Goal: Information Seeking & Learning: Learn about a topic

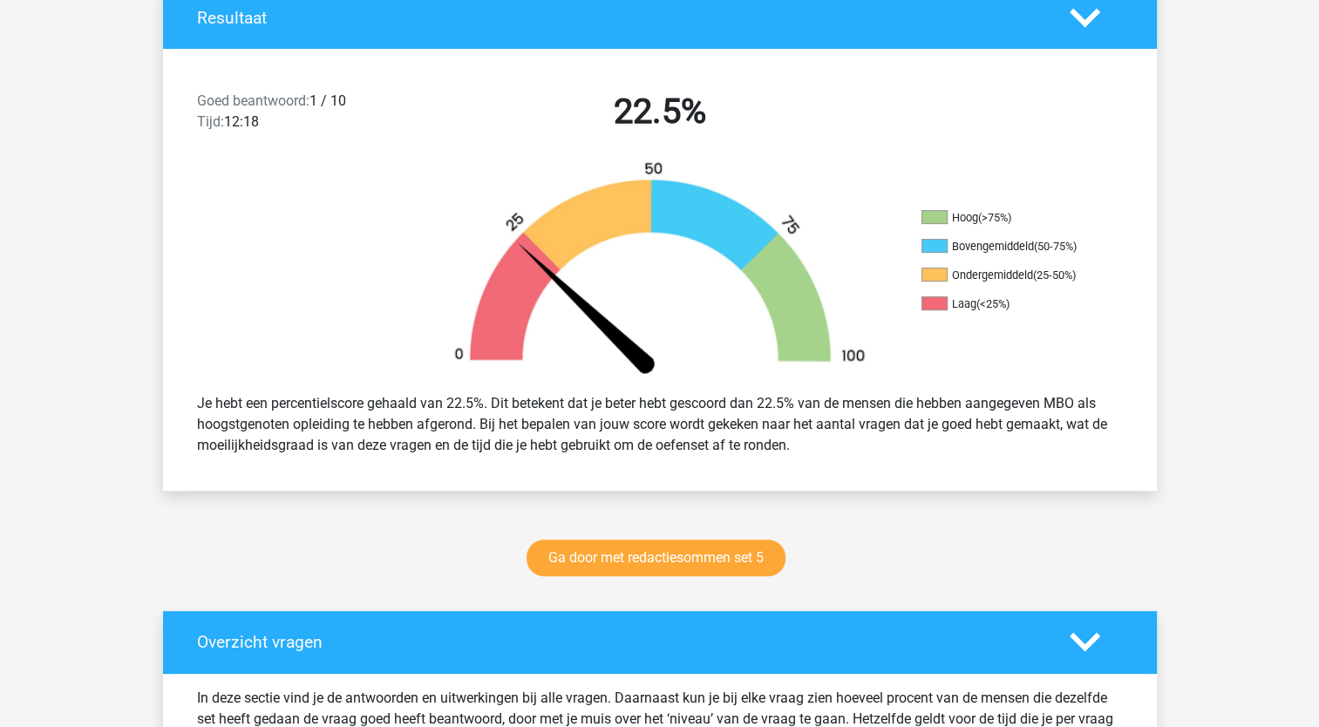
scroll to position [460, 0]
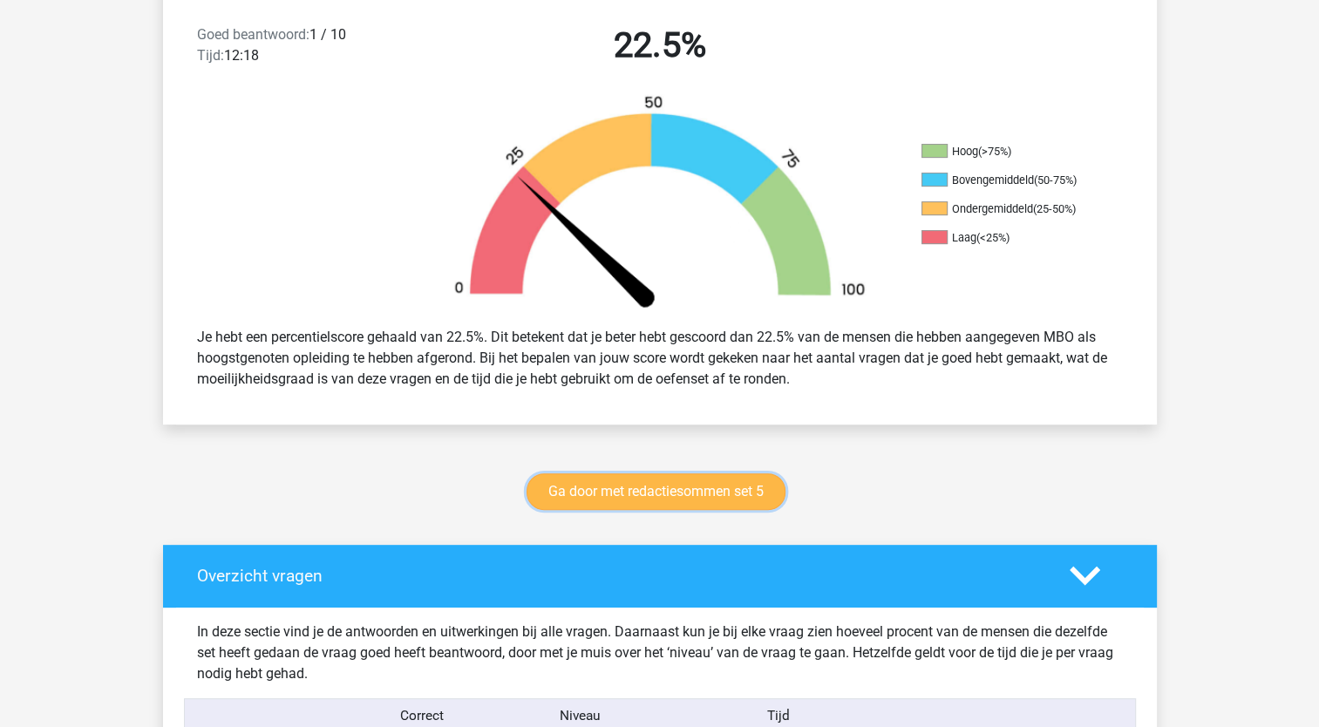
click at [660, 490] on link "Ga door met redactiesommen set 5" at bounding box center [655, 491] width 259 height 37
click at [601, 488] on link "Ga door met redactiesommen set 5" at bounding box center [655, 491] width 259 height 37
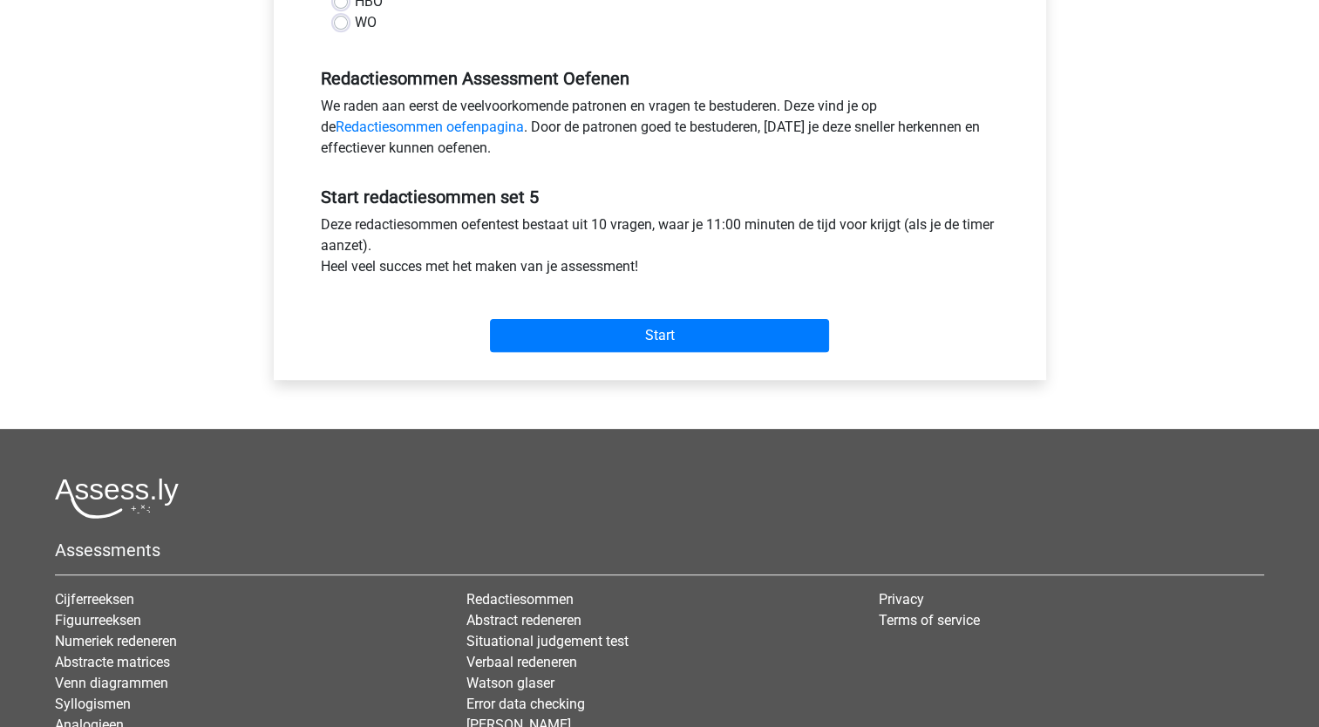
scroll to position [492, 0]
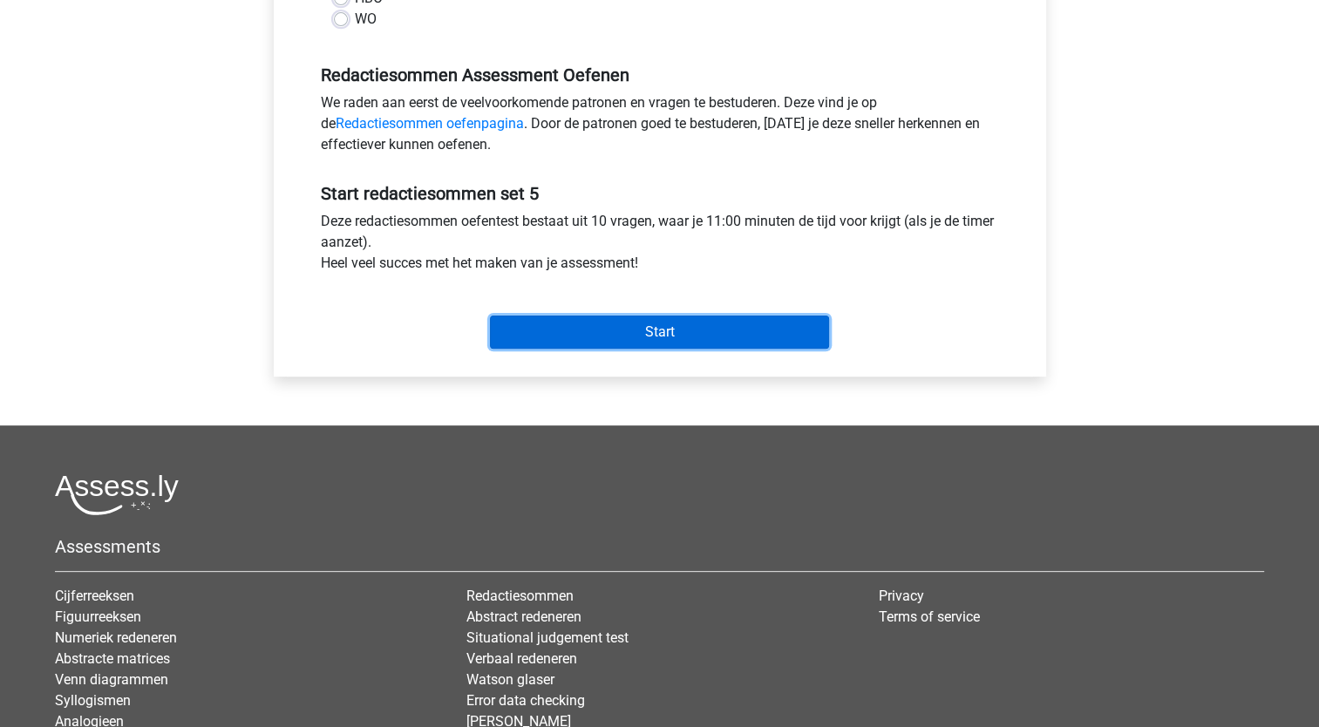
click at [652, 332] on input "Start" at bounding box center [659, 332] width 339 height 33
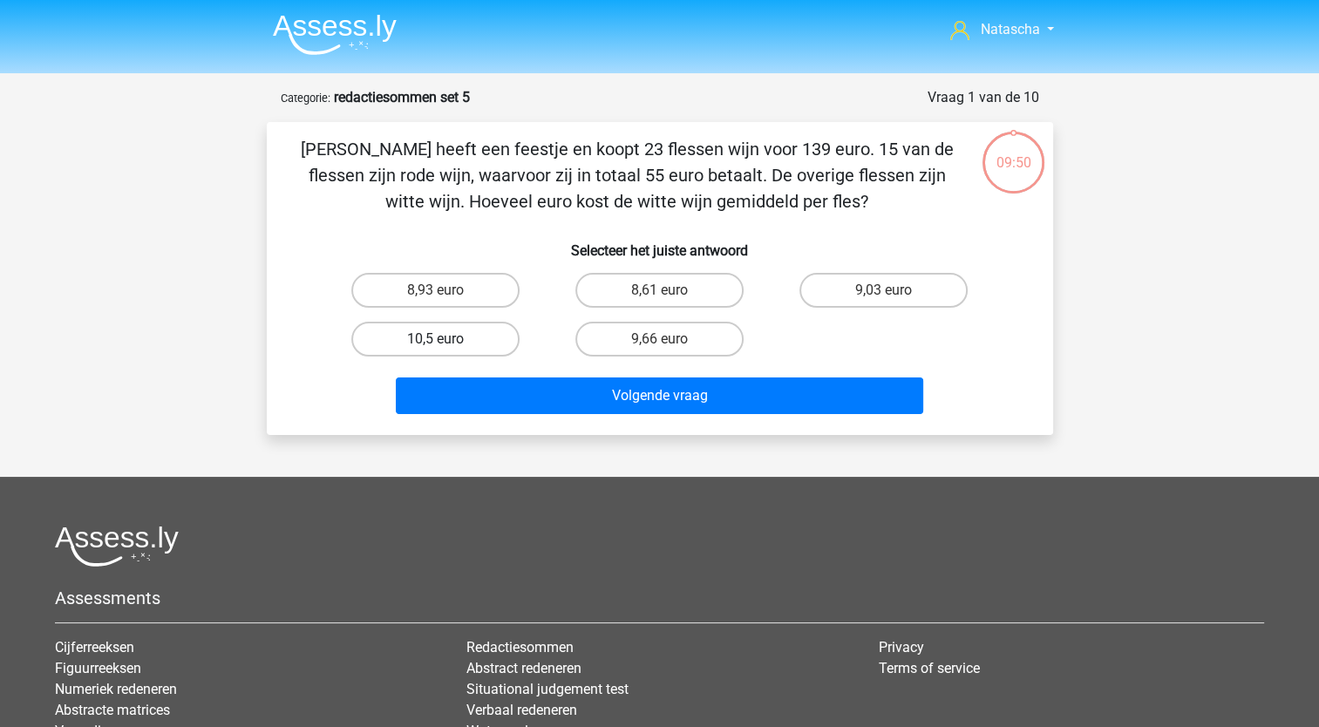
click at [392, 343] on label "10,5 euro" at bounding box center [435, 339] width 168 height 35
click at [435, 343] on input "10,5 euro" at bounding box center [440, 344] width 11 height 11
radio input "true"
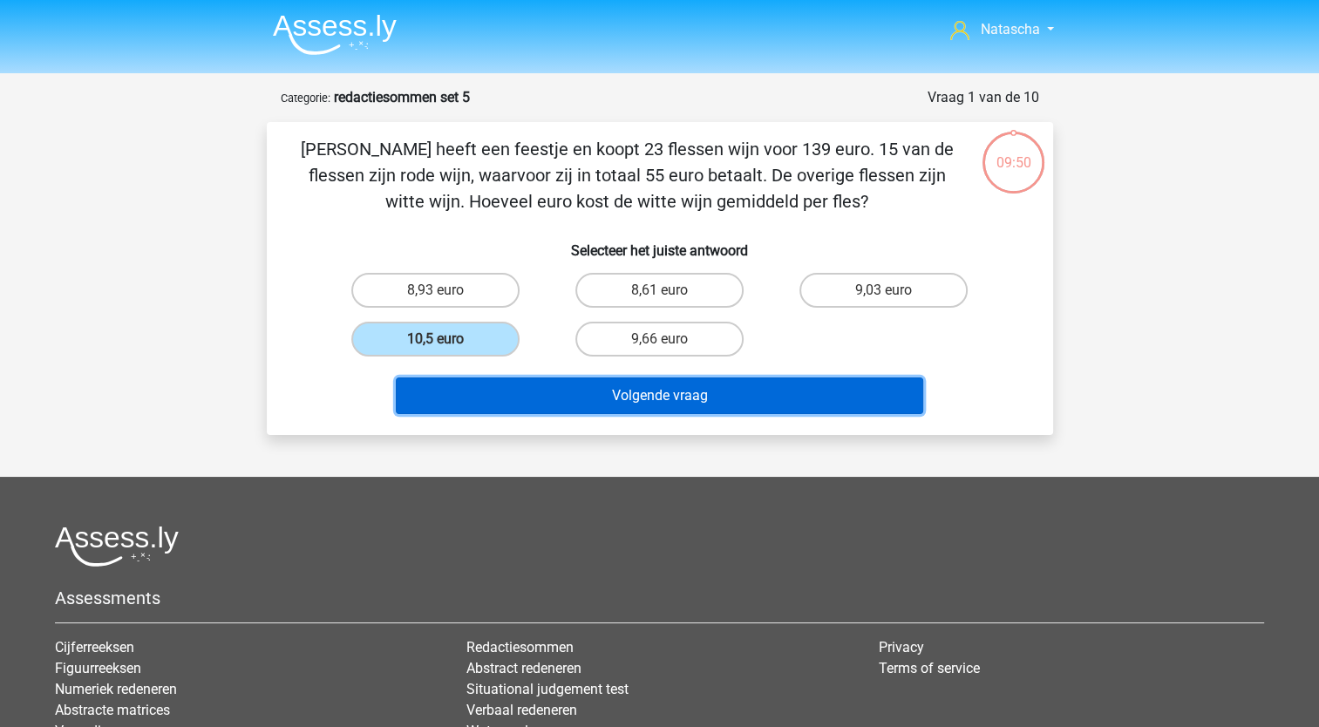
click at [550, 404] on button "Volgende vraag" at bounding box center [659, 395] width 527 height 37
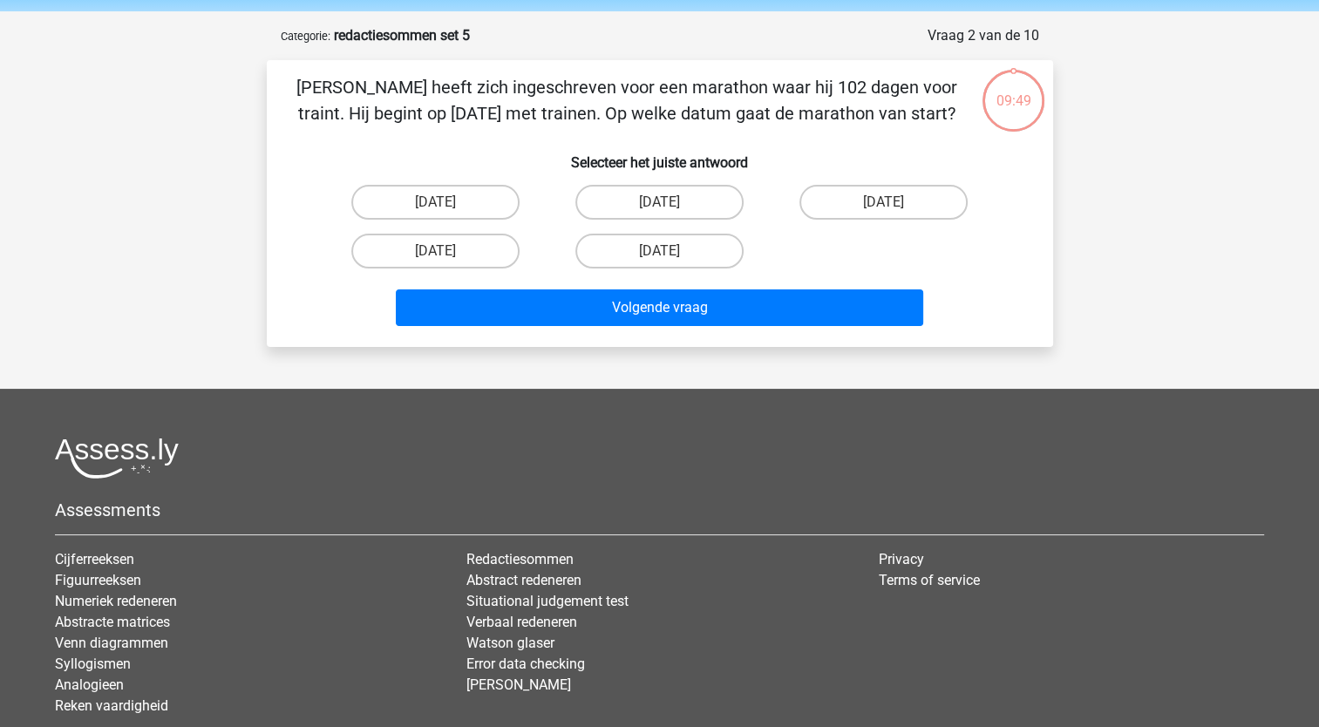
scroll to position [87, 0]
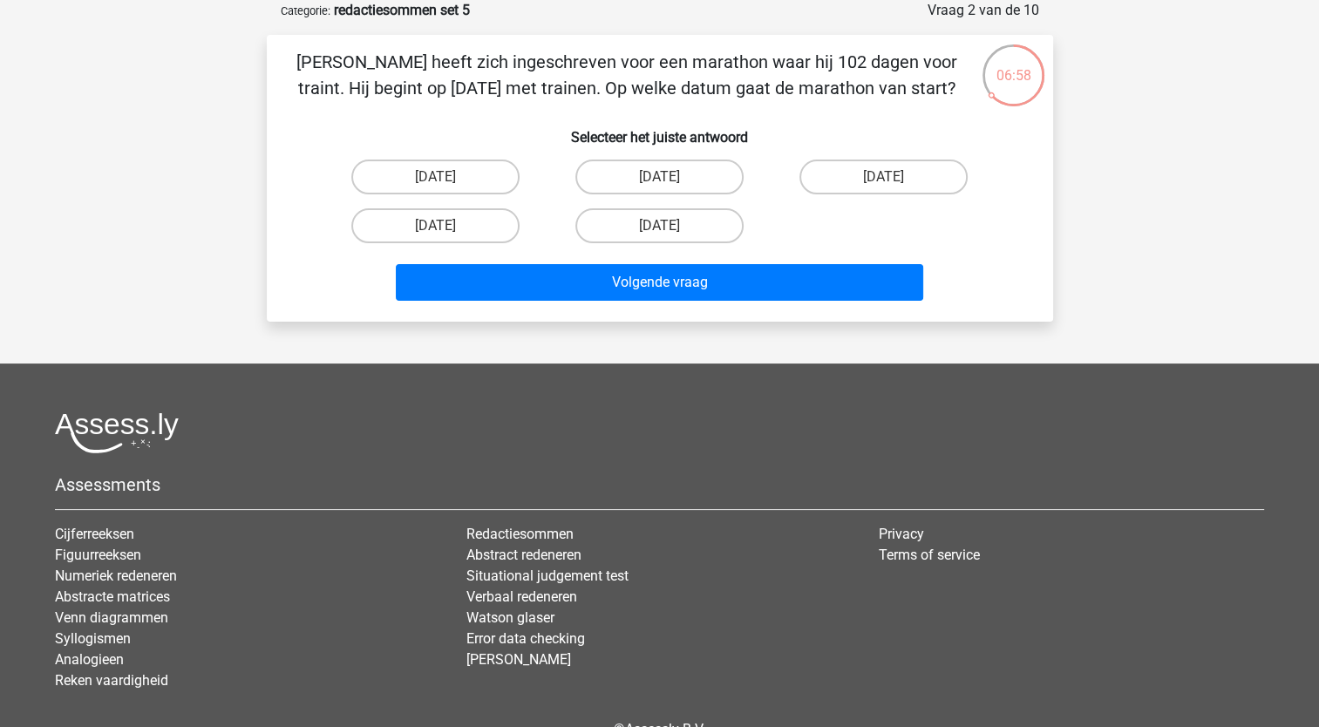
drag, startPoint x: 484, startPoint y: 186, endPoint x: 411, endPoint y: 122, distance: 96.3
click at [411, 122] on div "Jan heeft zich ingeschreven voor een marathon waar hij 102 dagen voor traint. H…" at bounding box center [660, 178] width 772 height 259
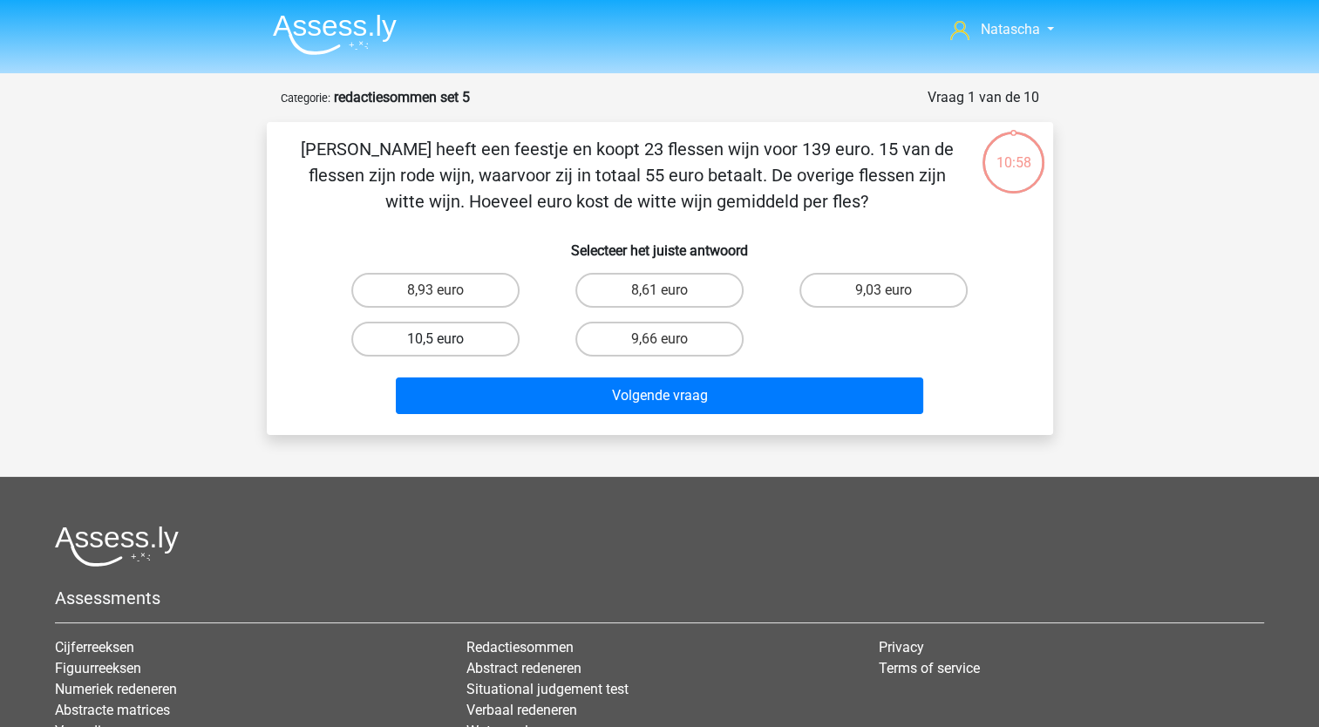
click at [424, 343] on label "10,5 euro" at bounding box center [435, 339] width 168 height 35
click at [435, 343] on input "10,5 euro" at bounding box center [440, 344] width 11 height 11
radio input "true"
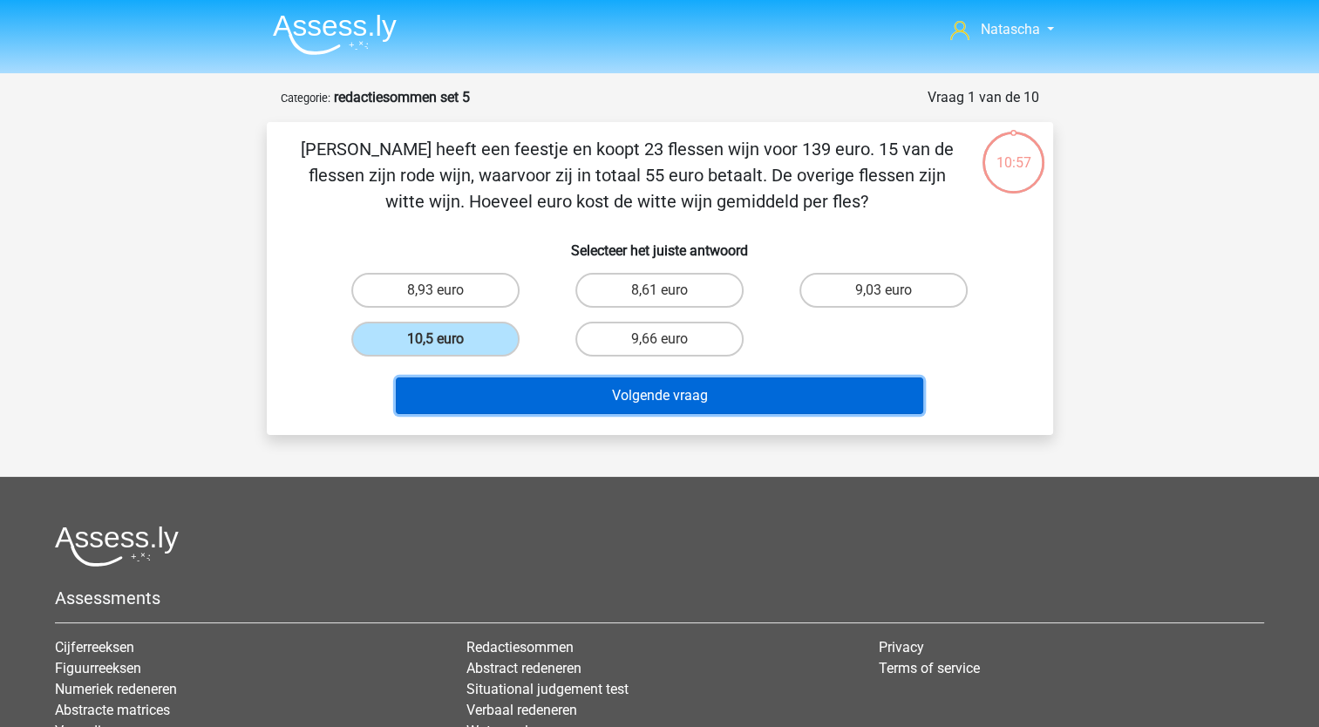
click at [506, 392] on button "Volgende vraag" at bounding box center [659, 395] width 527 height 37
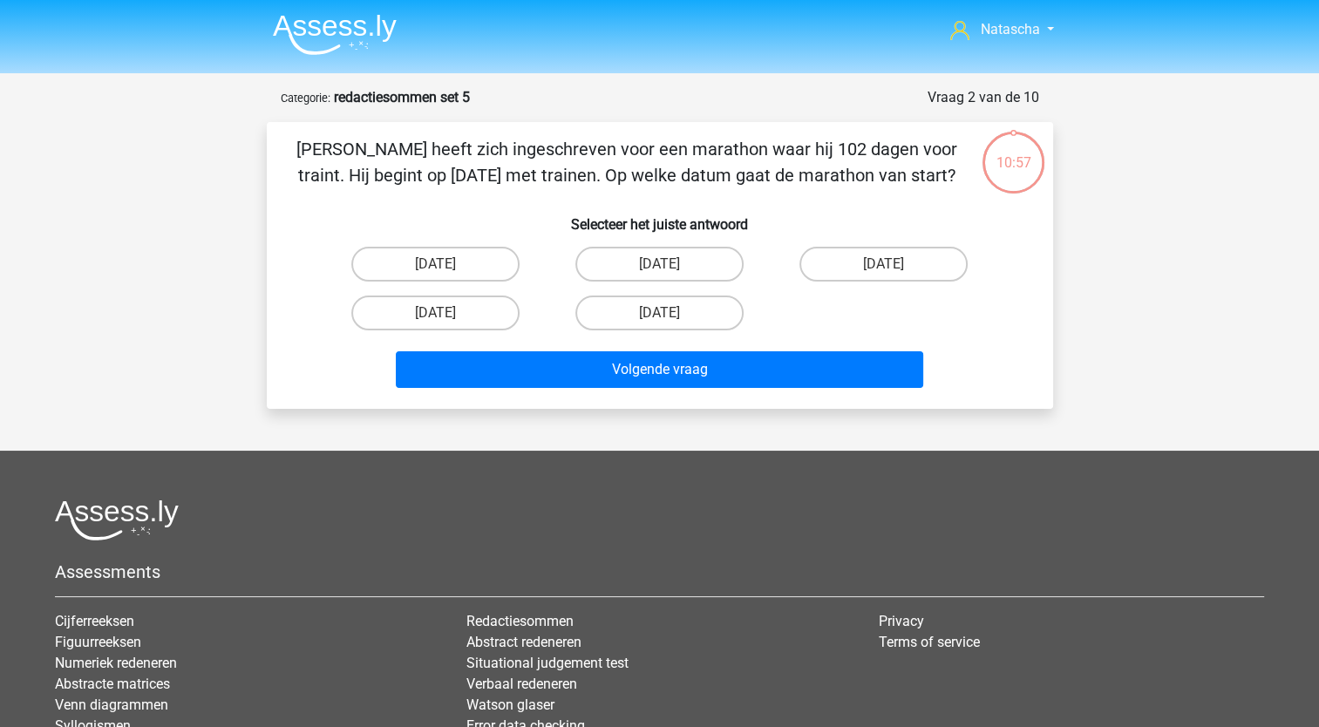
scroll to position [87, 0]
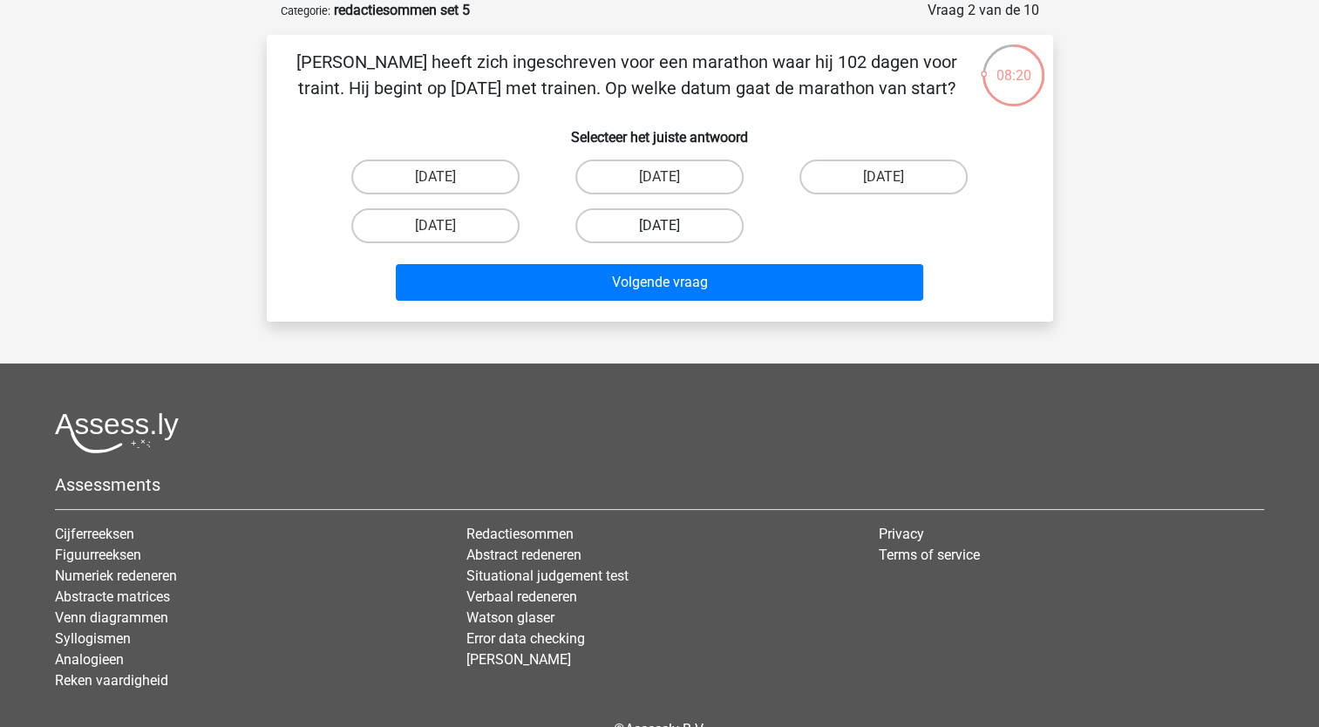
click at [648, 227] on label "25 november" at bounding box center [659, 225] width 168 height 35
click at [659, 227] on input "25 november" at bounding box center [664, 231] width 11 height 11
radio input "true"
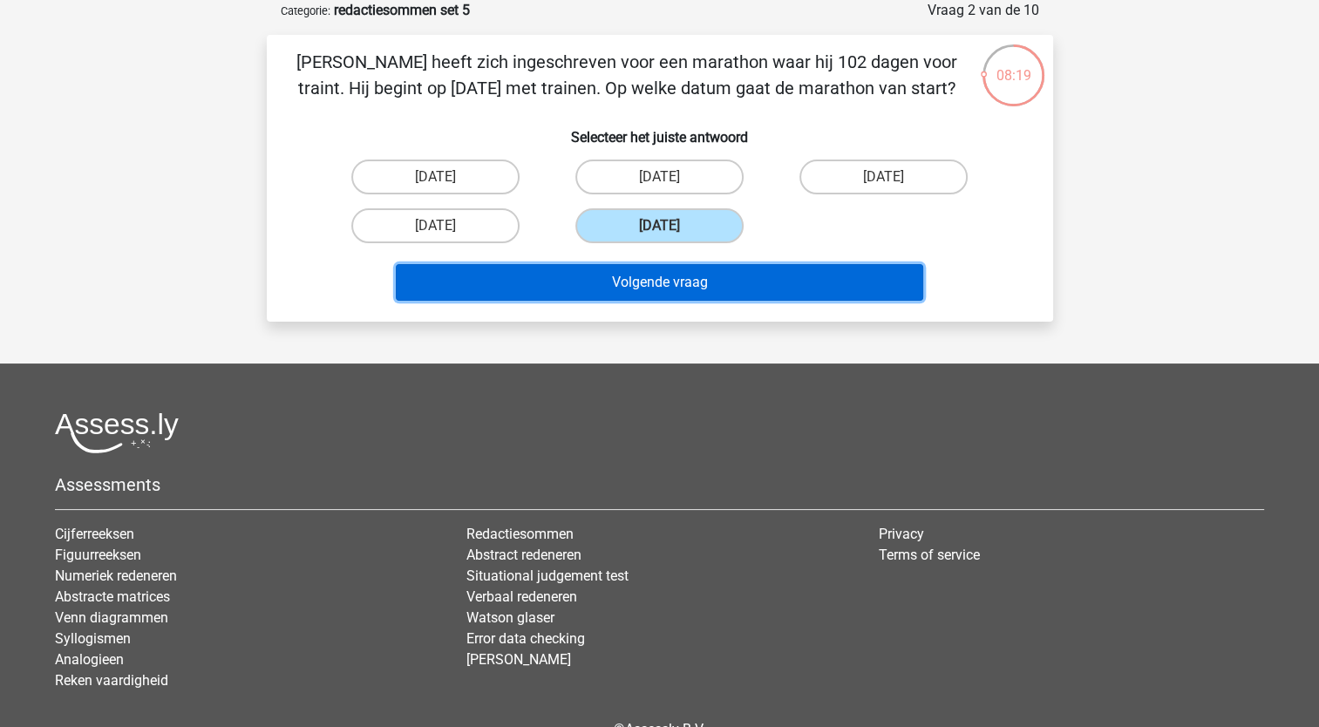
click at [628, 288] on button "Volgende vraag" at bounding box center [659, 282] width 527 height 37
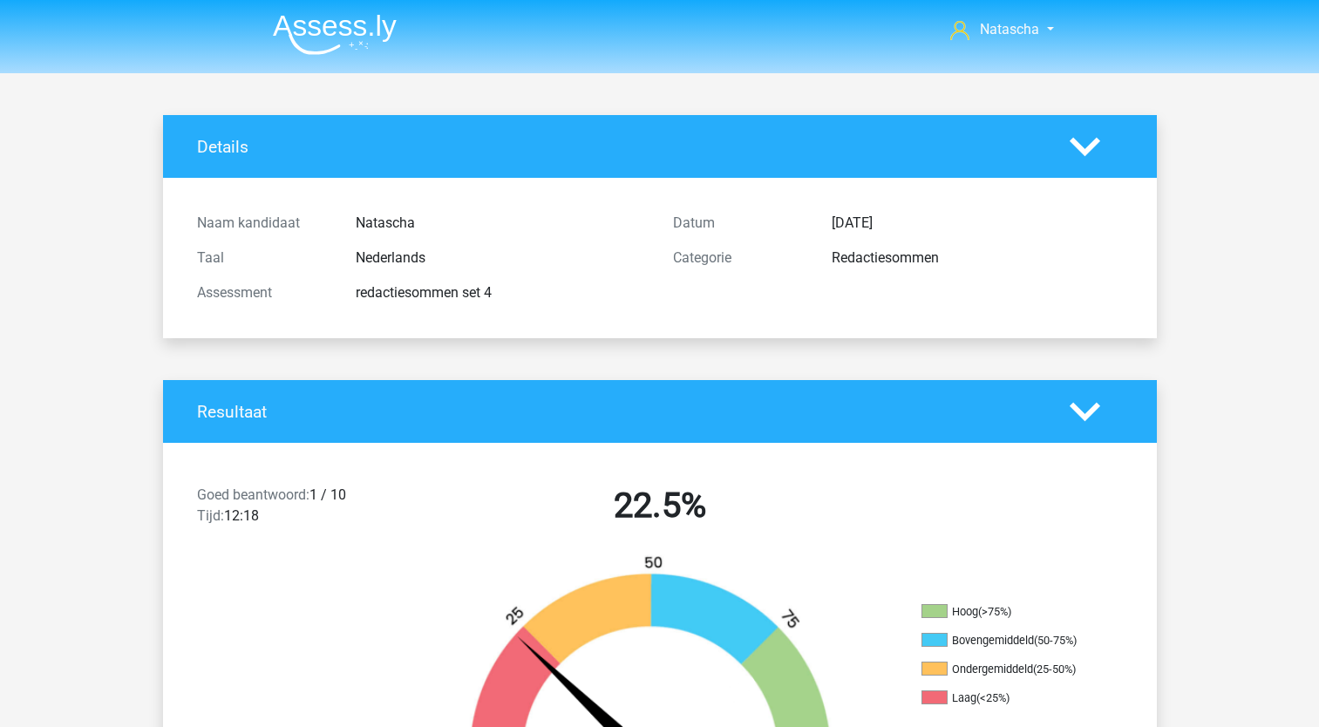
scroll to position [460, 0]
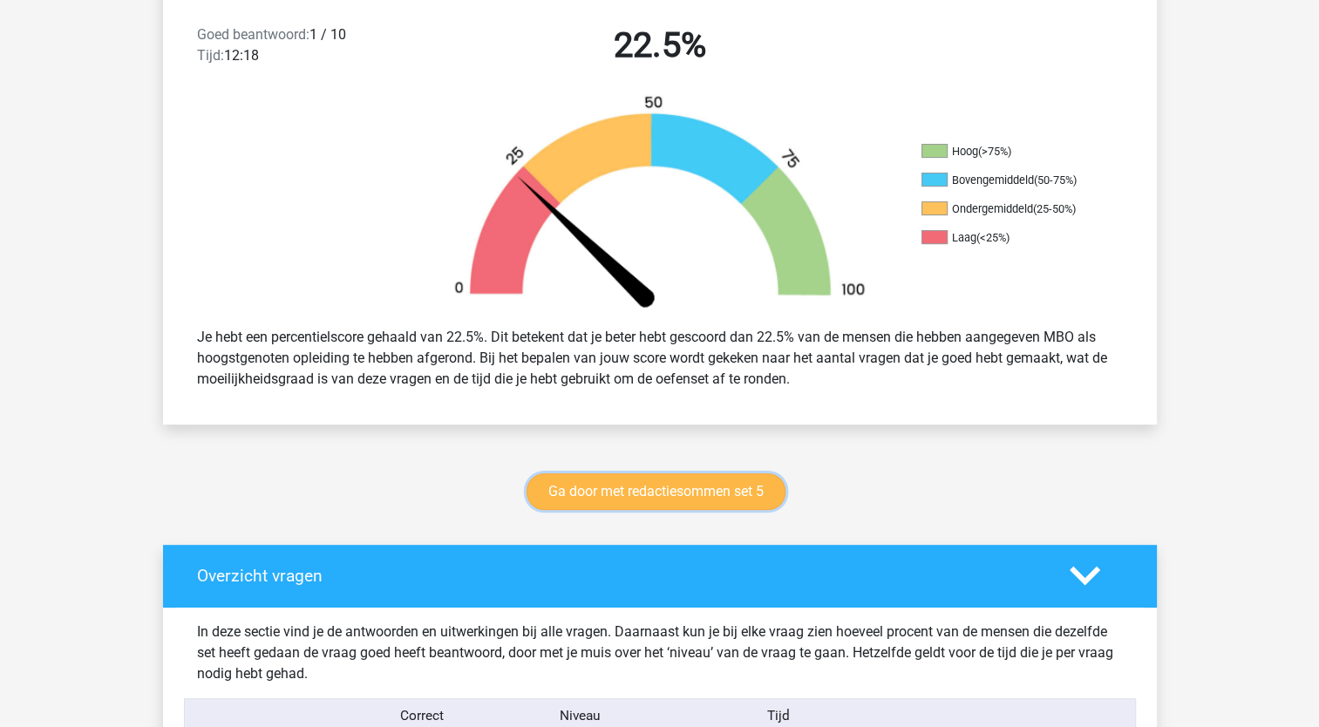
click at [636, 489] on link "Ga door met redactiesommen set 5" at bounding box center [655, 491] width 259 height 37
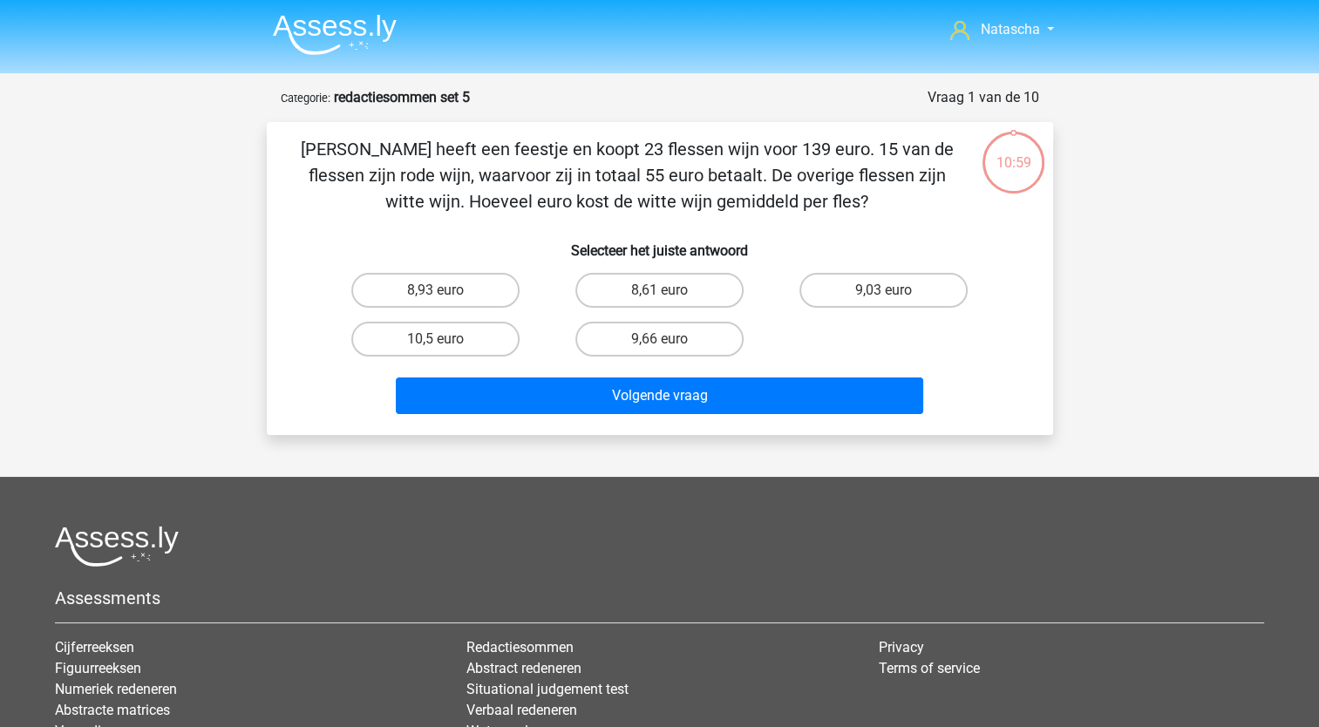
click at [438, 340] on input "10,5 euro" at bounding box center [440, 344] width 11 height 11
radio input "true"
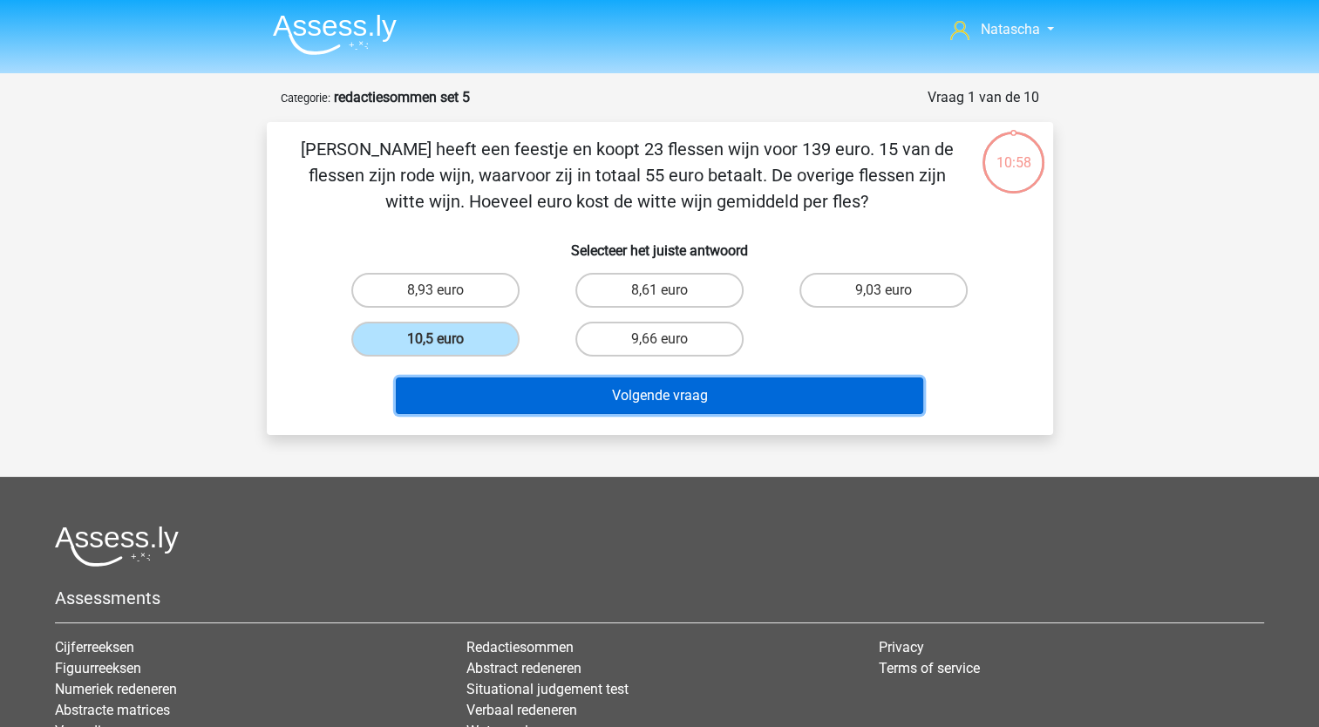
click at [471, 398] on button "Volgende vraag" at bounding box center [659, 395] width 527 height 37
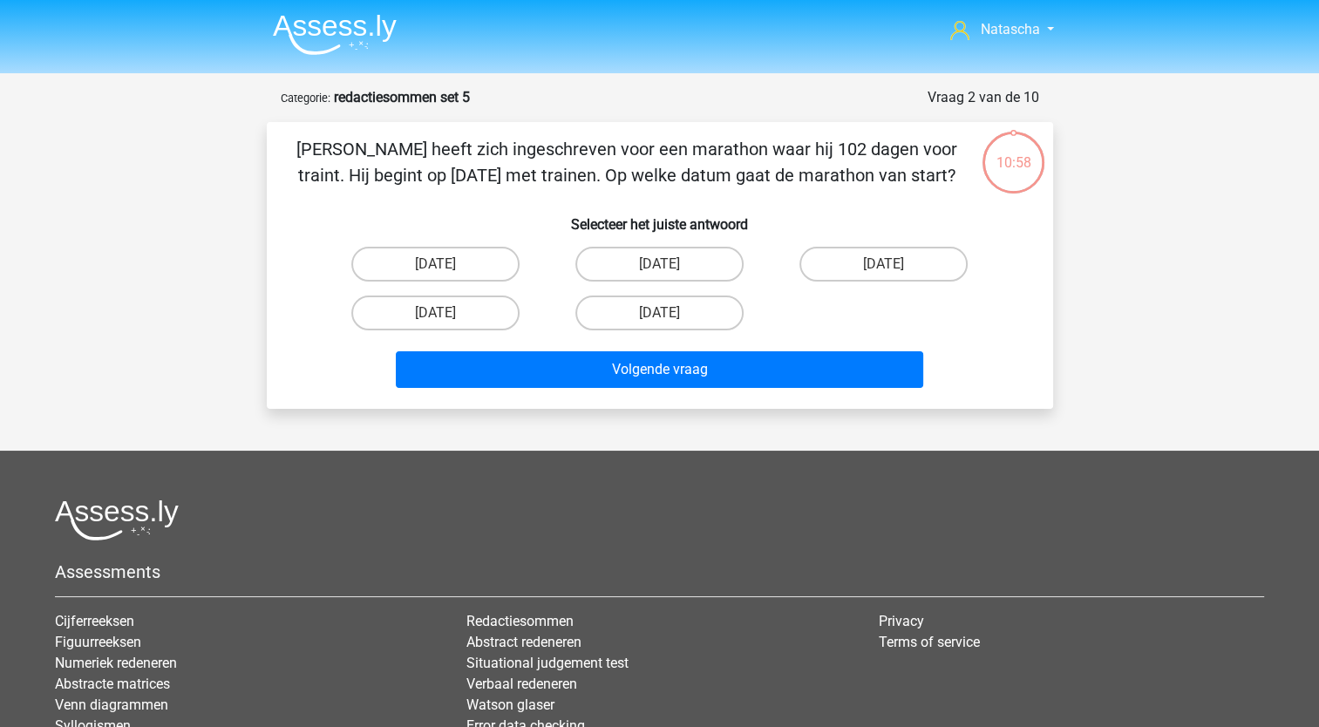
scroll to position [87, 0]
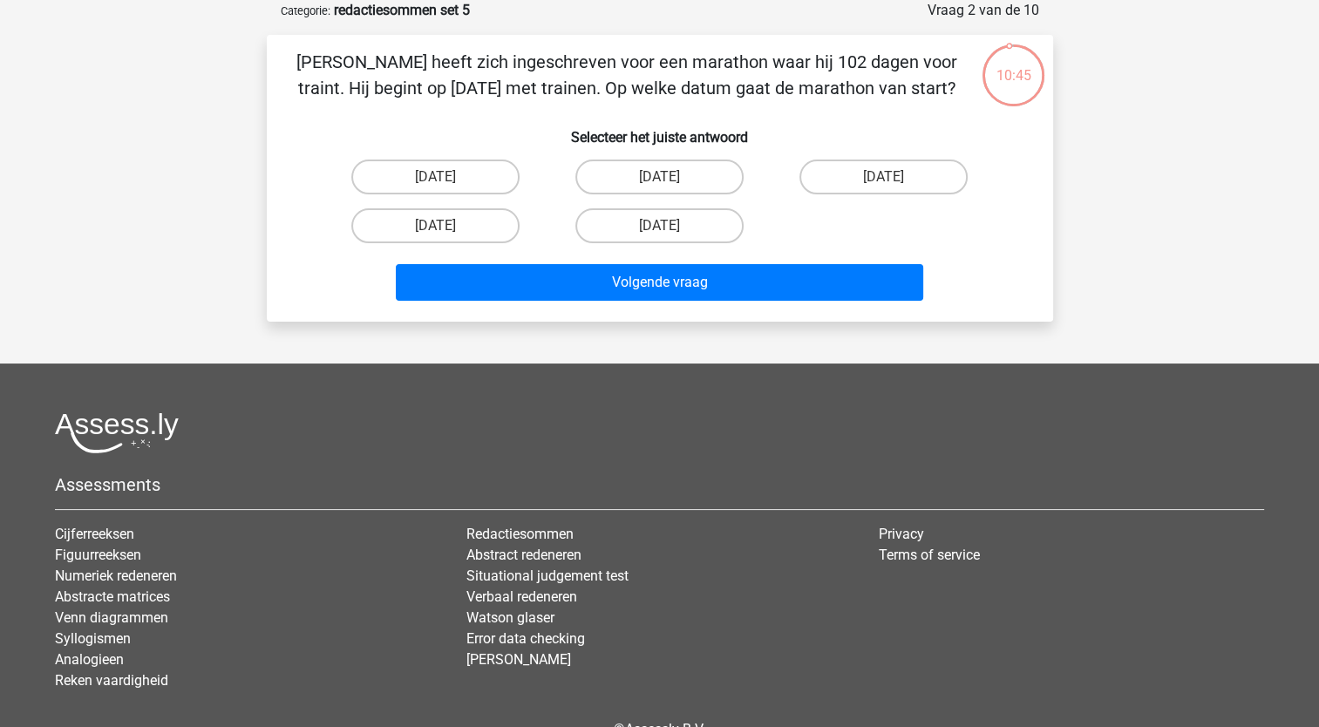
click at [620, 103] on div "Jan heeft zich ingeschreven voor een marathon waar hij 102 dagen voor traint. H…" at bounding box center [660, 178] width 772 height 259
click at [634, 228] on label "25 november" at bounding box center [659, 225] width 168 height 35
click at [659, 228] on input "25 november" at bounding box center [664, 231] width 11 height 11
radio input "true"
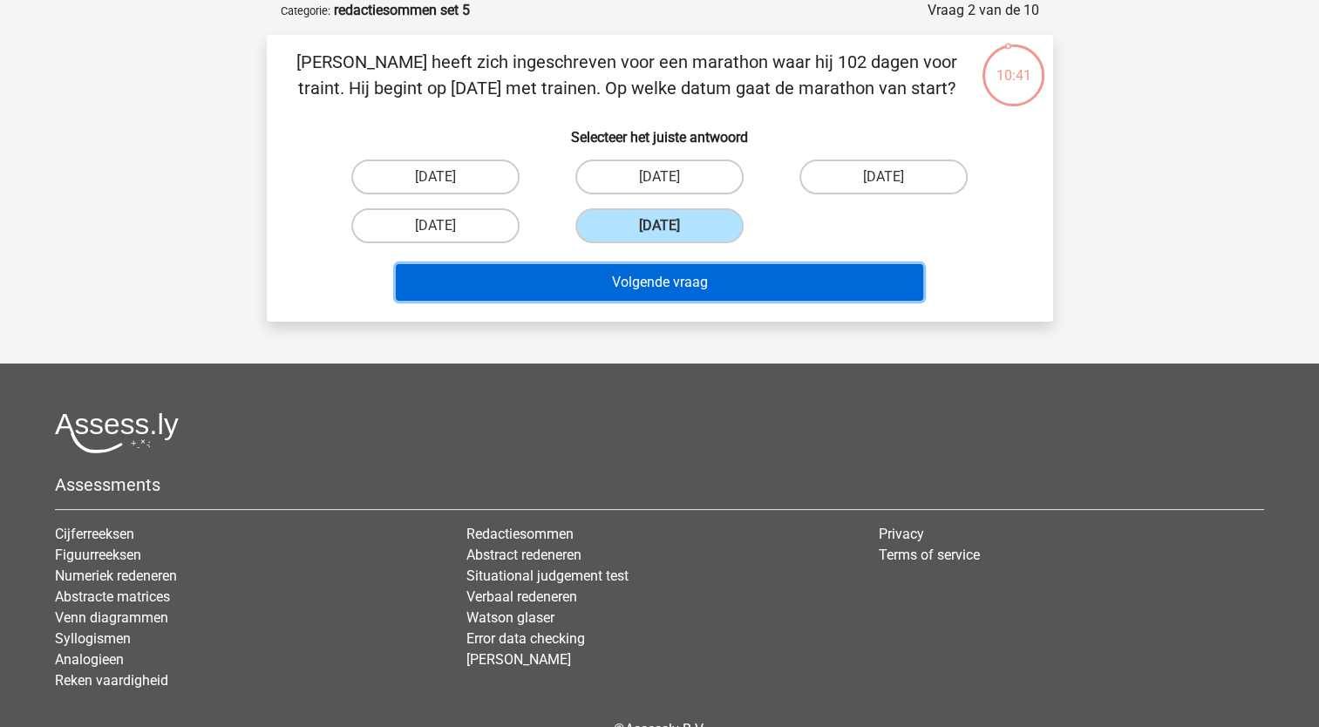
click at [586, 278] on button "Volgende vraag" at bounding box center [659, 282] width 527 height 37
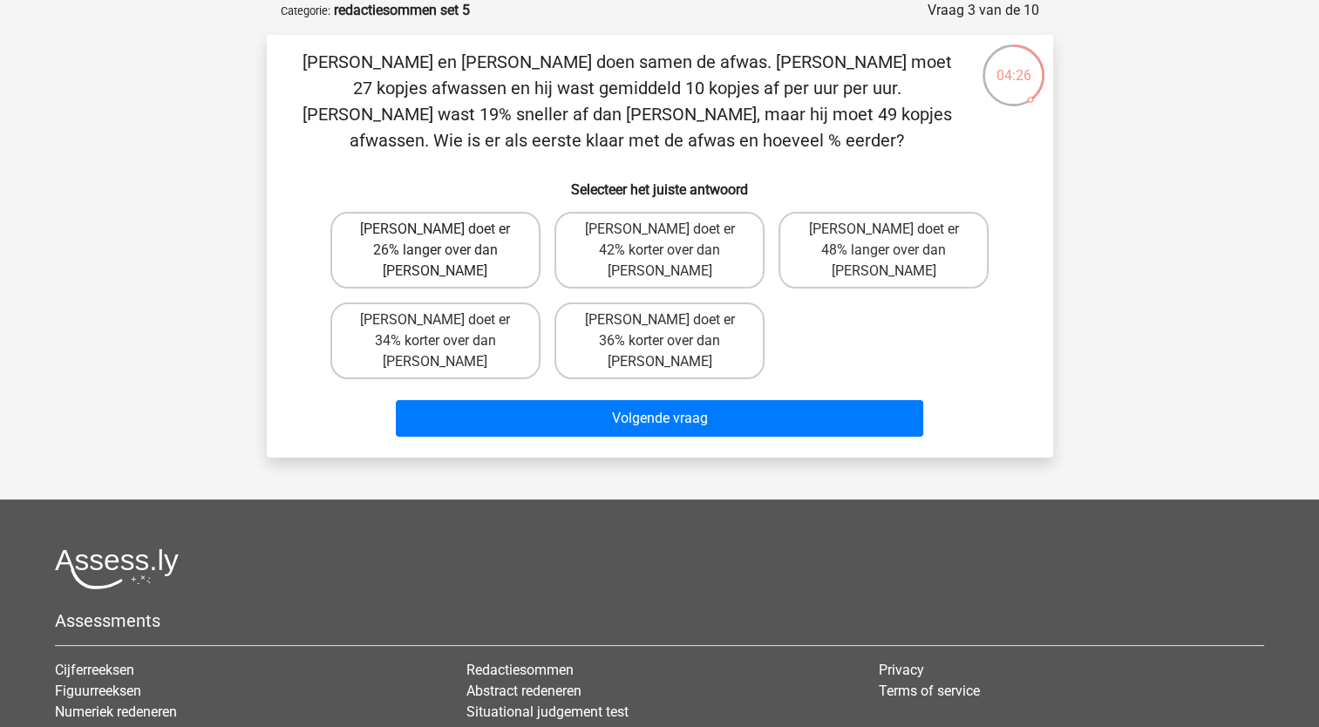
click at [452, 244] on label "Tom doet er 26% langer over dan Umberto" at bounding box center [435, 250] width 210 height 77
click at [446, 241] on input "Tom doet er 26% langer over dan Umberto" at bounding box center [440, 234] width 11 height 11
radio input "true"
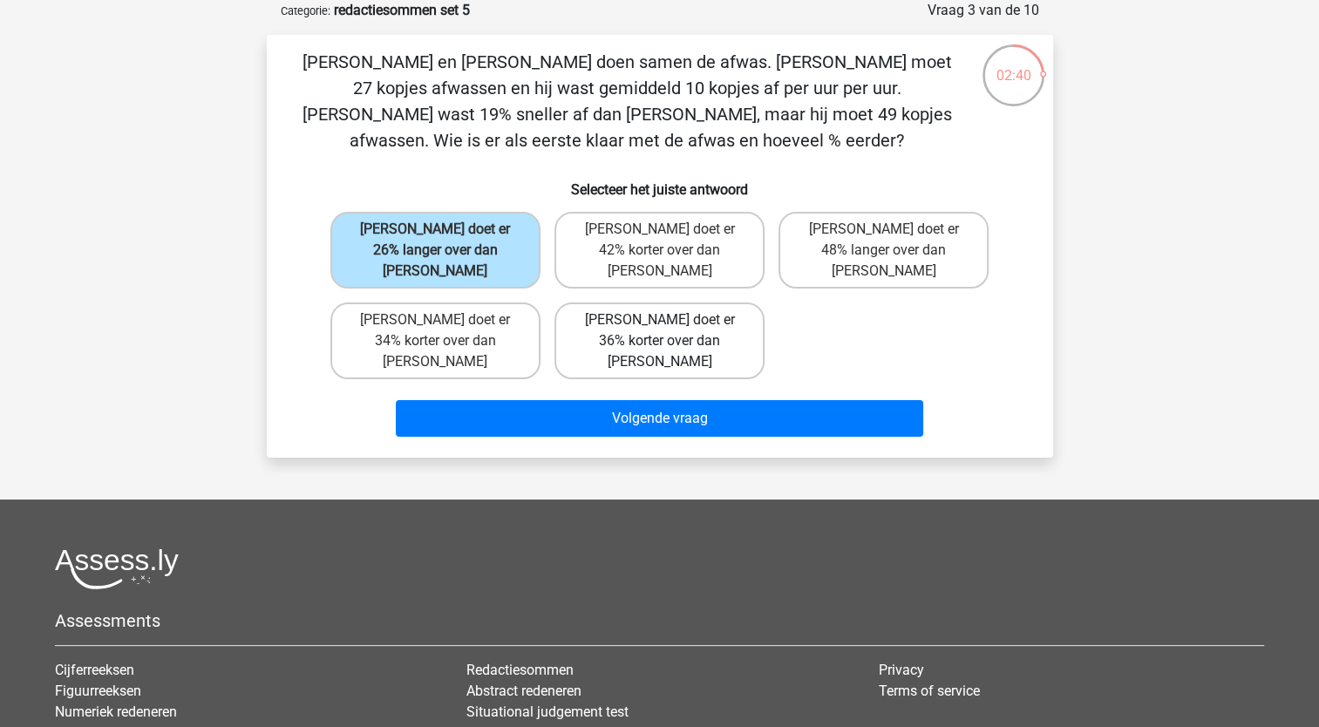
click at [635, 309] on label "Tom doet er 36% korter over dan Umberto" at bounding box center [659, 340] width 210 height 77
click at [659, 320] on input "Tom doet er 36% korter over dan Umberto" at bounding box center [664, 325] width 11 height 11
radio input "true"
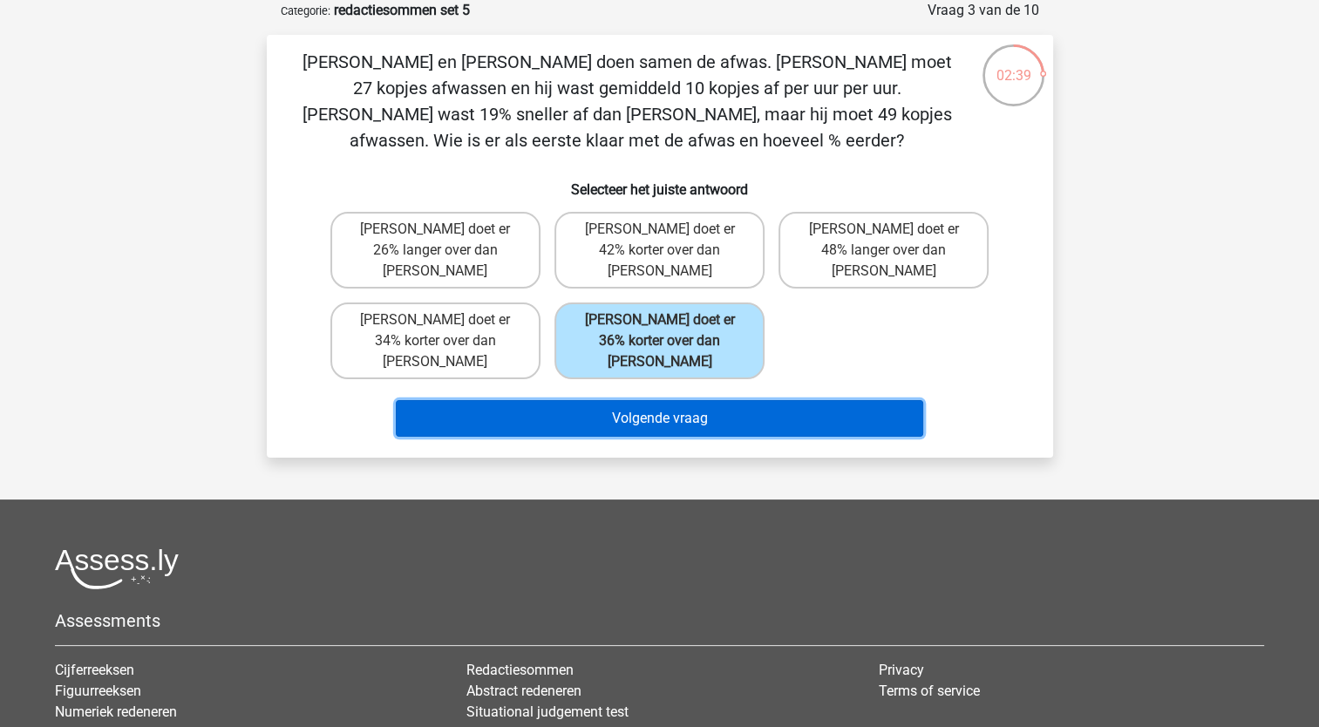
click at [628, 400] on button "Volgende vraag" at bounding box center [659, 418] width 527 height 37
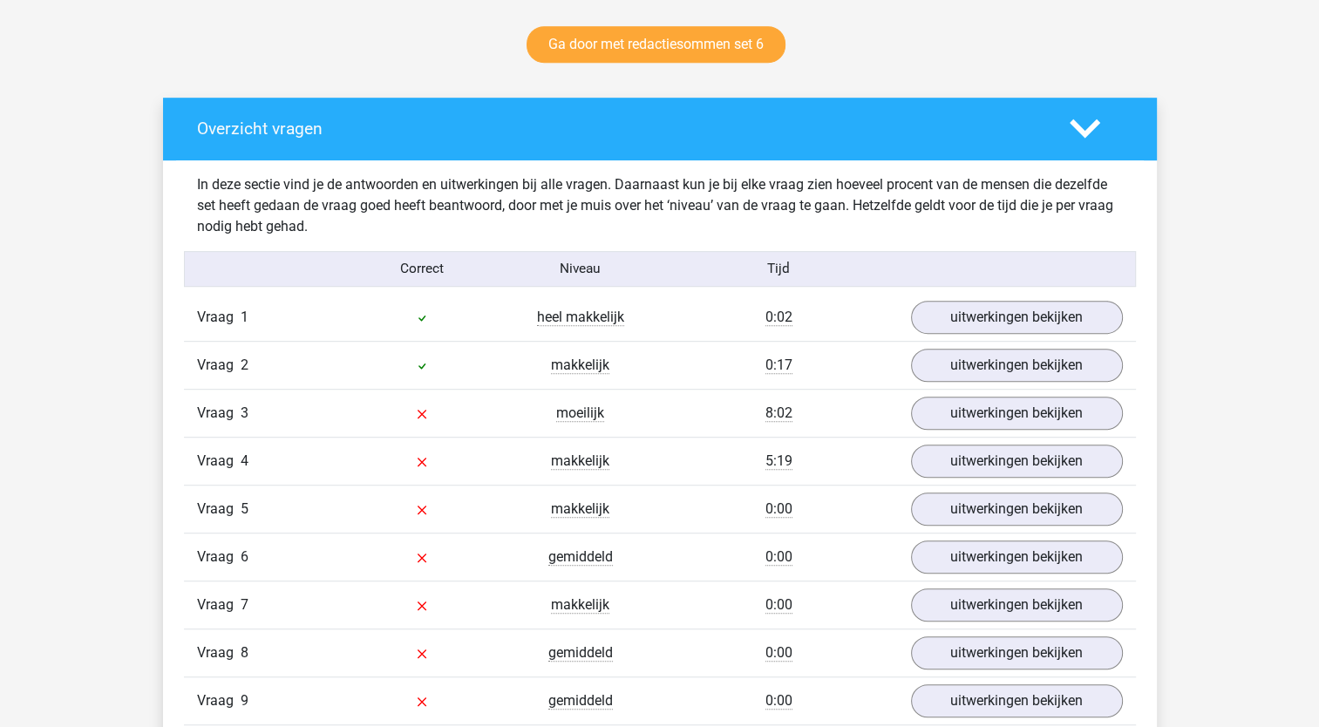
scroll to position [938, 0]
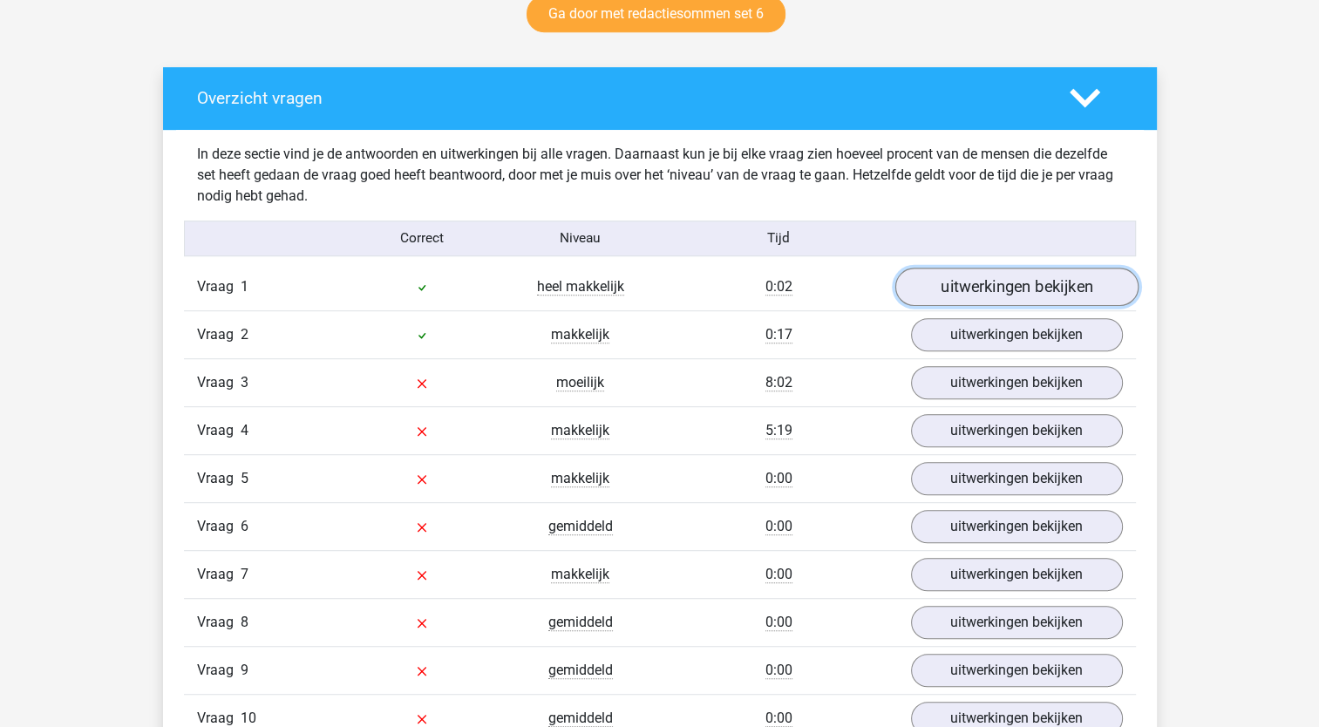
click at [995, 289] on link "uitwerkingen bekijken" at bounding box center [1015, 287] width 243 height 38
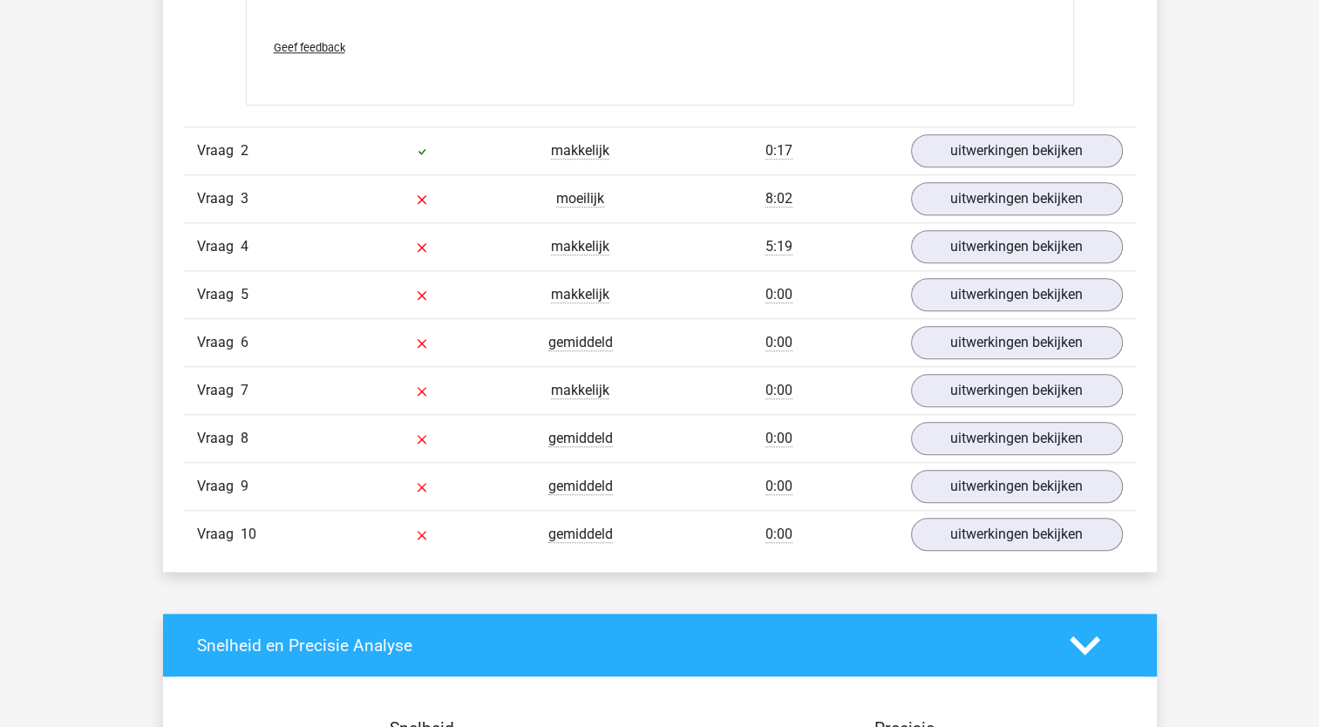
scroll to position [1716, 0]
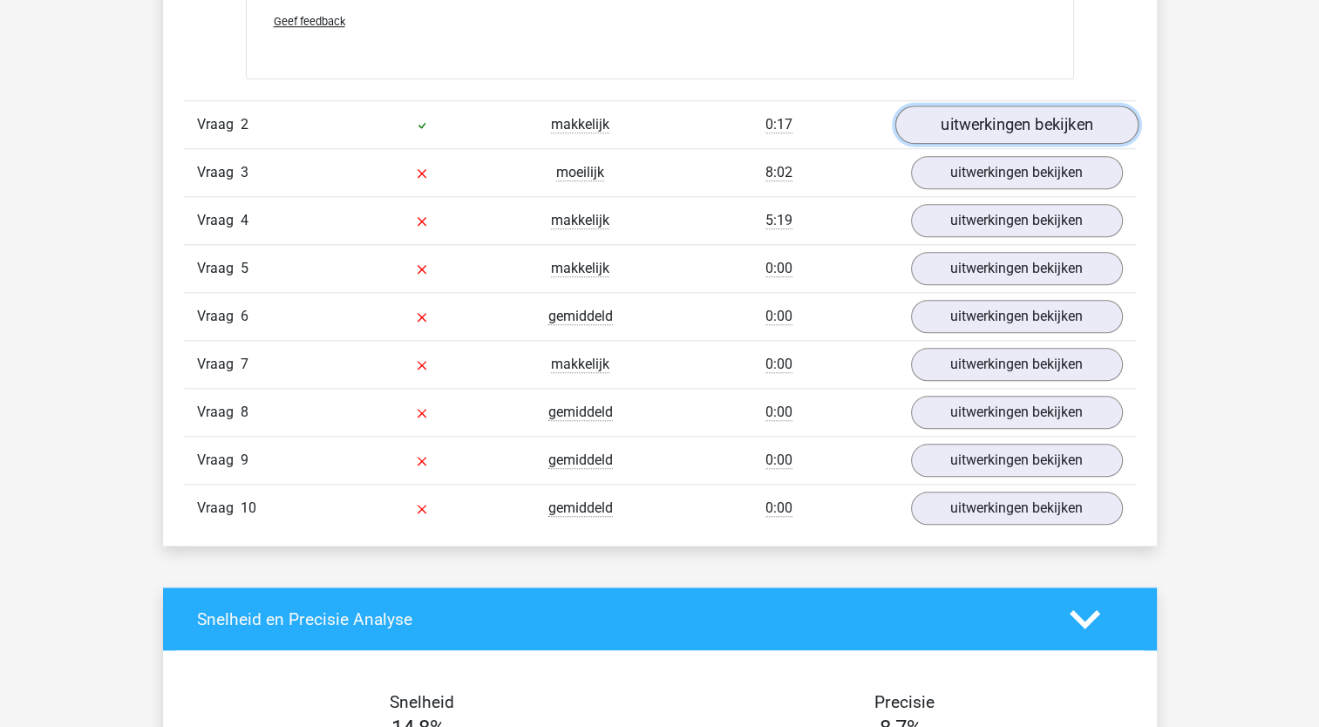
click at [996, 118] on link "uitwerkingen bekijken" at bounding box center [1015, 124] width 243 height 38
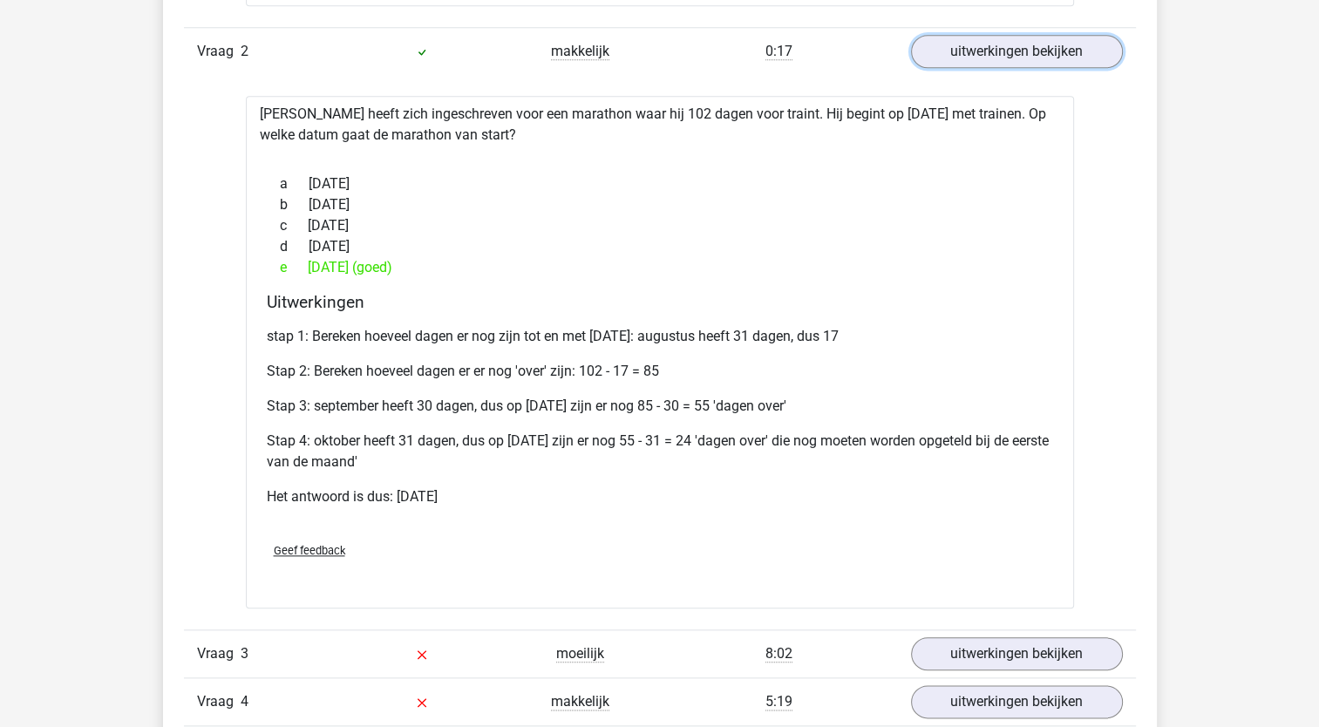
scroll to position [1785, 0]
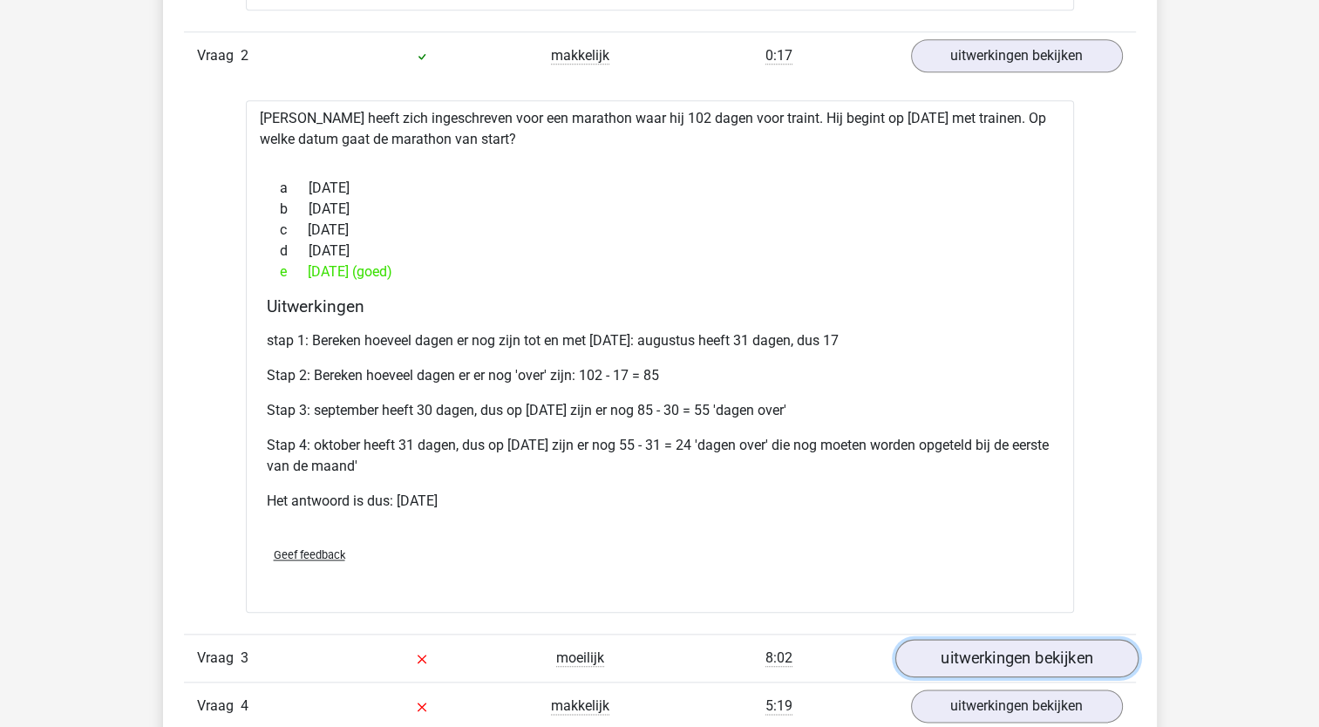
click at [974, 662] on link "uitwerkingen bekijken" at bounding box center [1015, 659] width 243 height 38
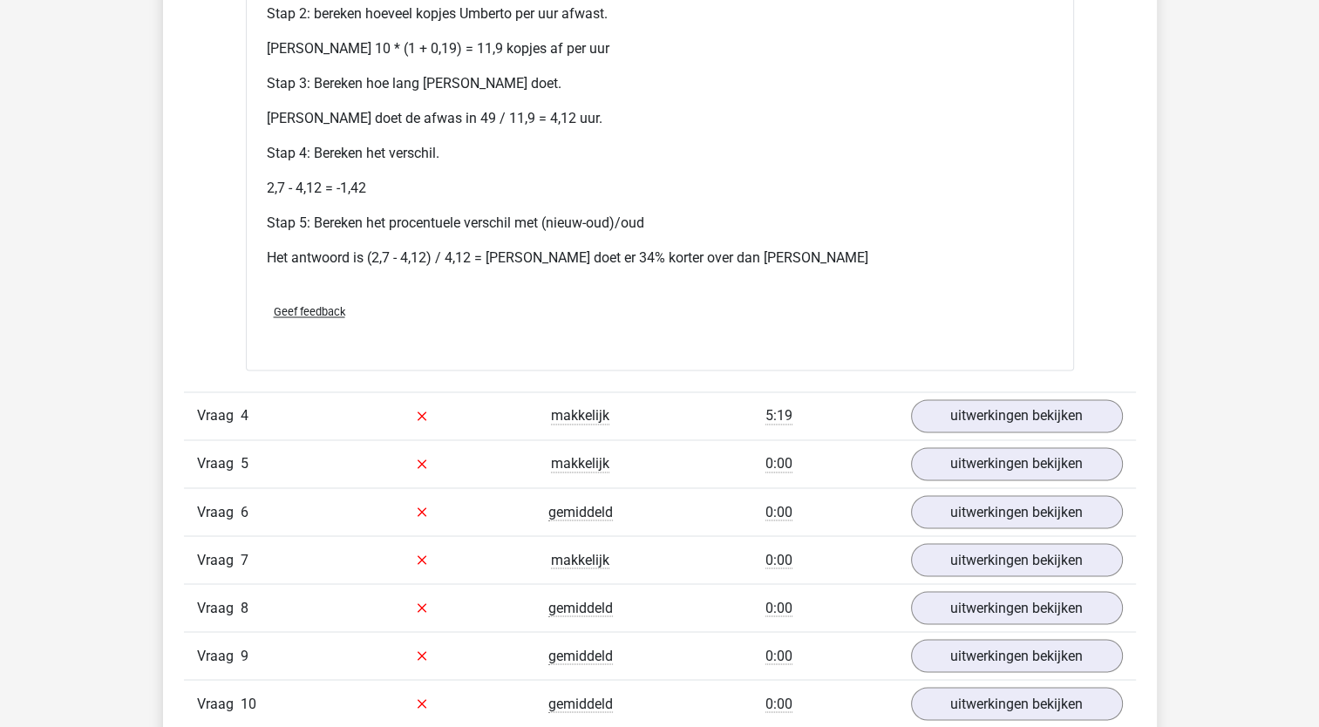
scroll to position [2815, 0]
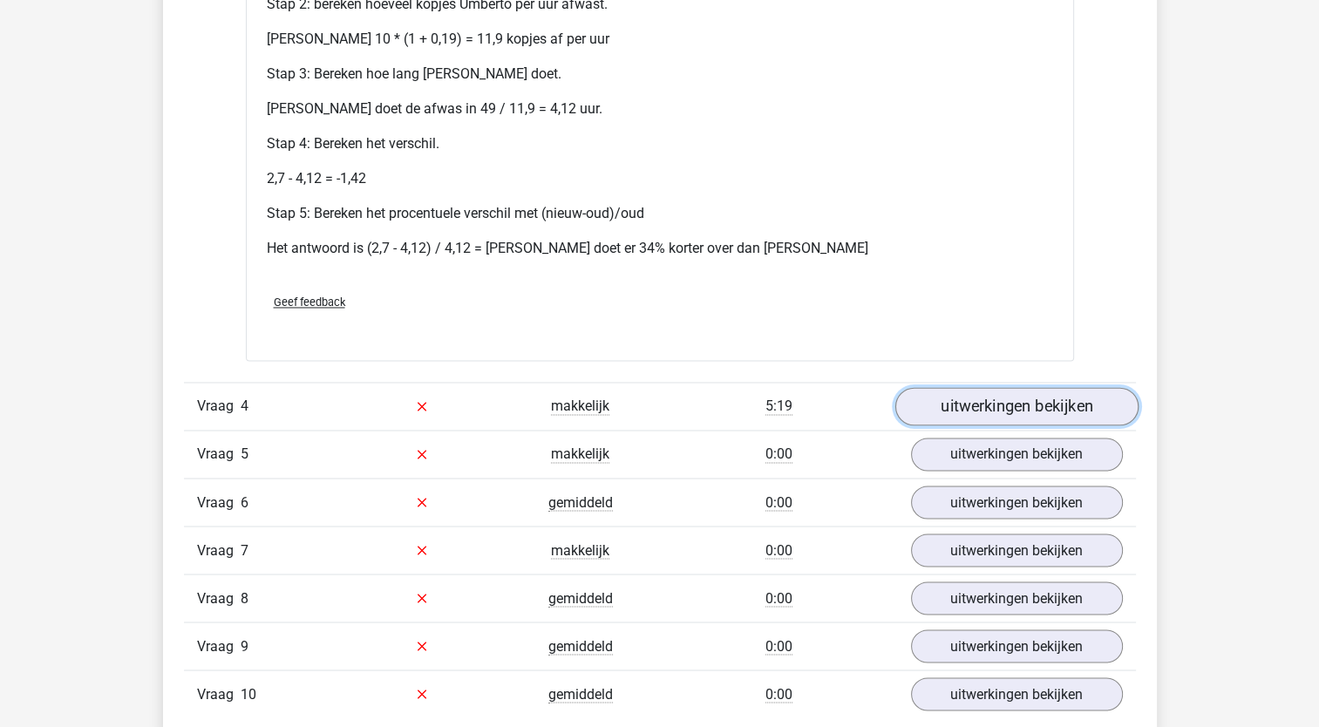
click at [1022, 406] on link "uitwerkingen bekijken" at bounding box center [1015, 406] width 243 height 38
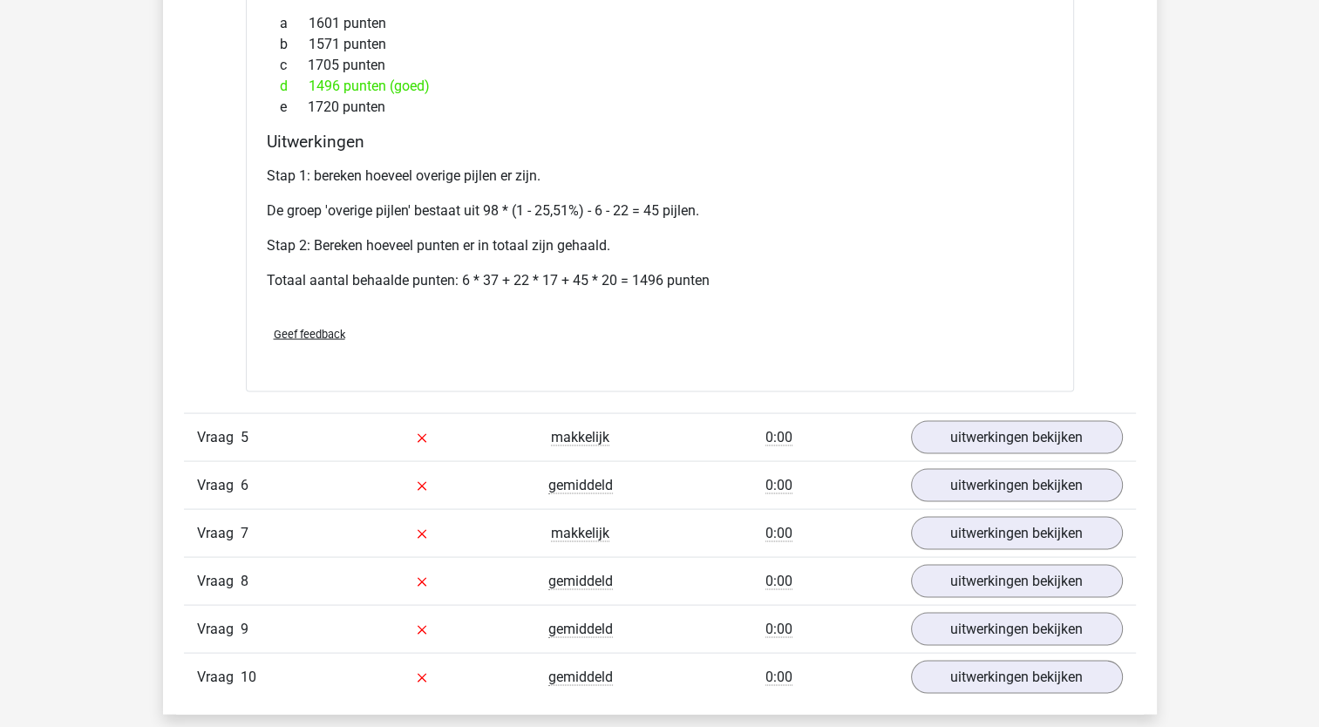
scroll to position [3361, 0]
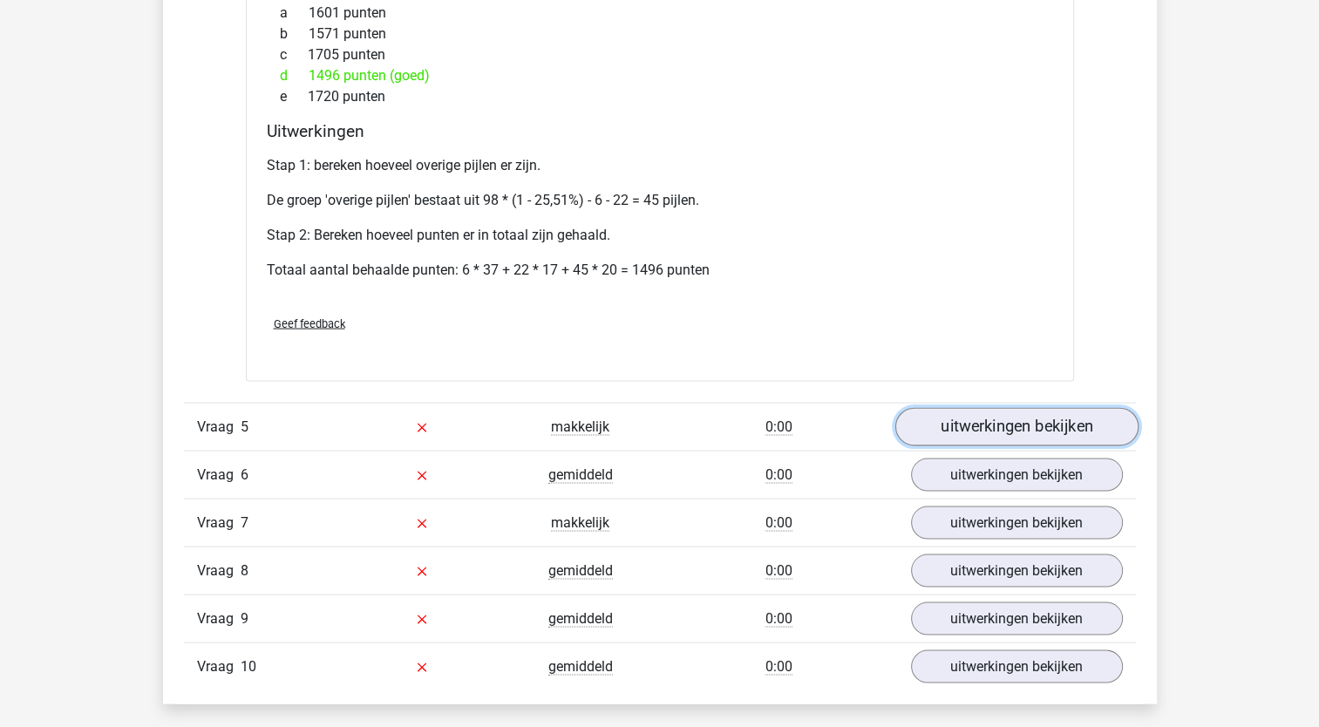
click at [1014, 418] on link "uitwerkingen bekijken" at bounding box center [1015, 427] width 243 height 38
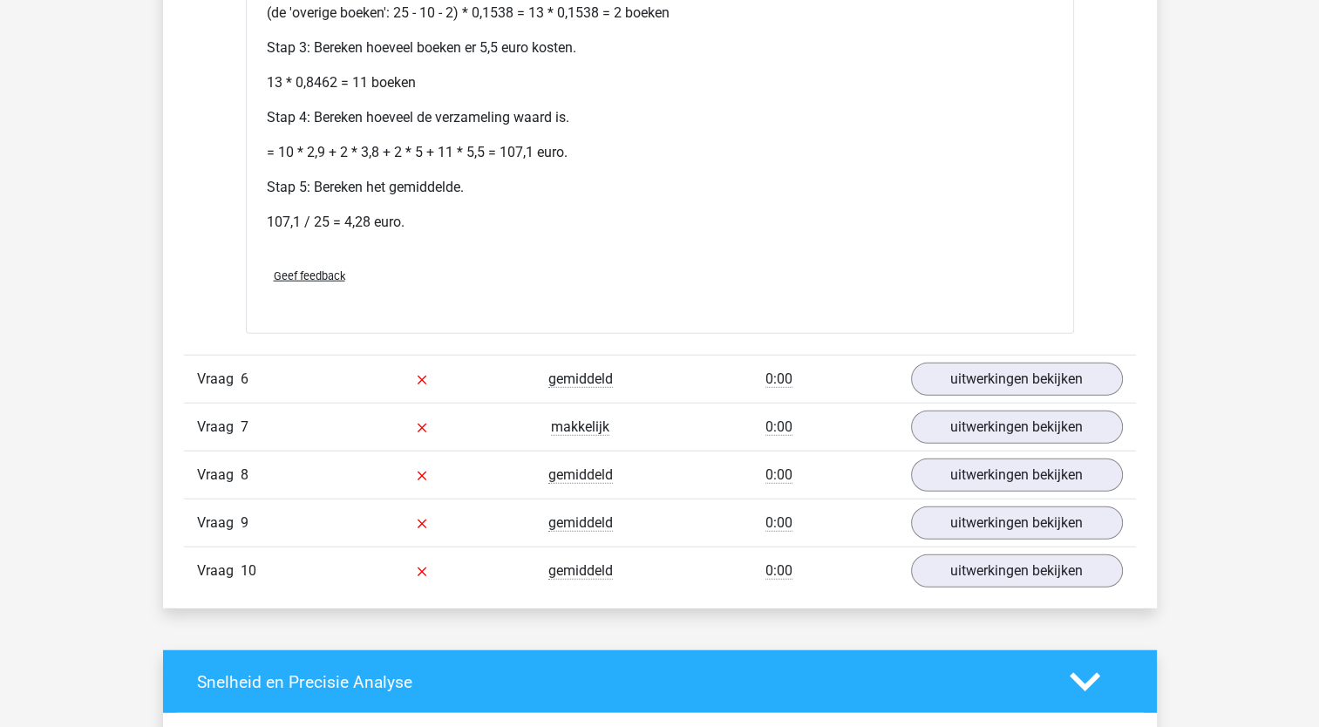
scroll to position [4198, 0]
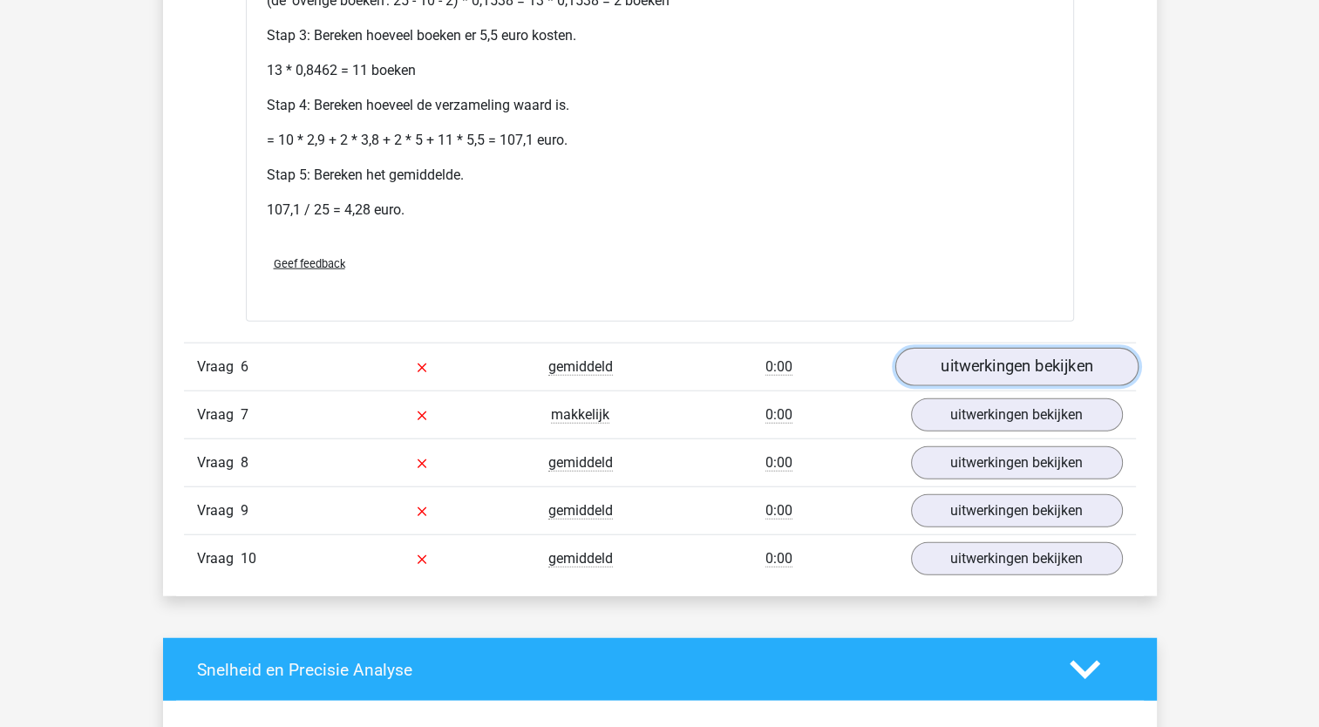
click at [1008, 358] on link "uitwerkingen bekijken" at bounding box center [1015, 367] width 243 height 38
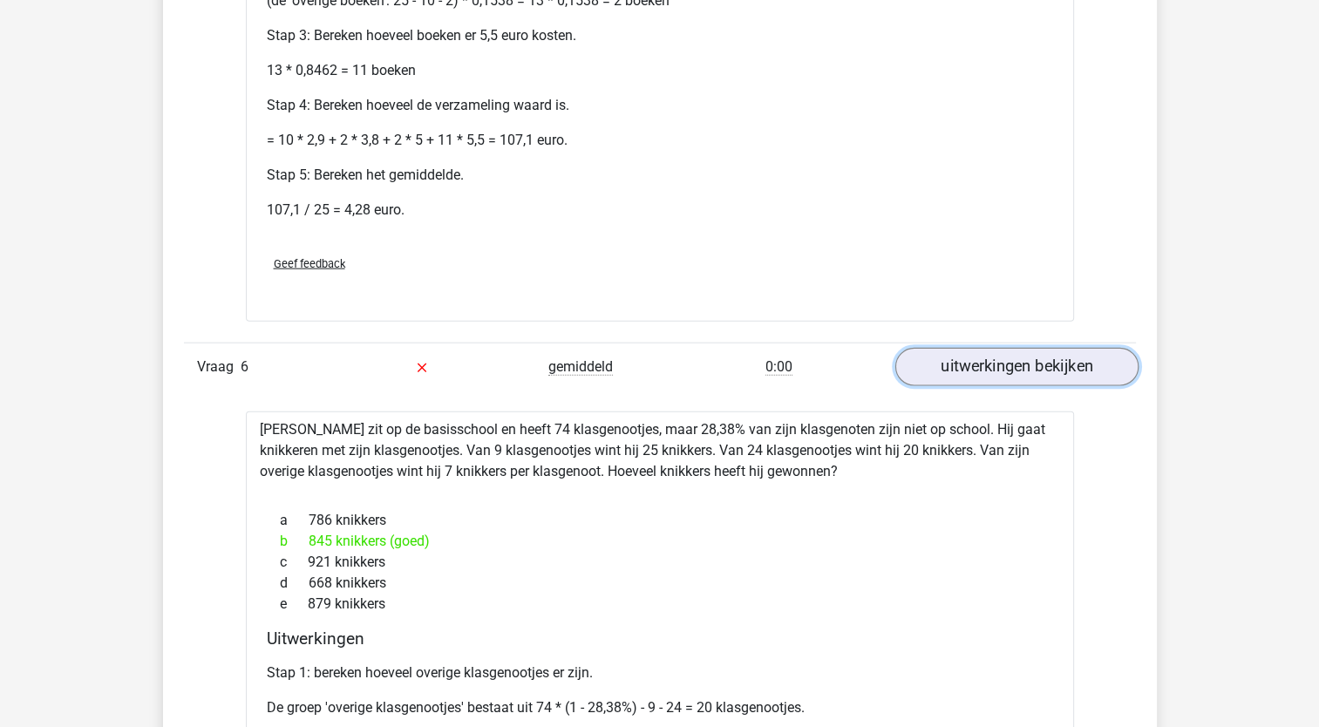
click at [1008, 358] on link "uitwerkingen bekijken" at bounding box center [1015, 367] width 243 height 38
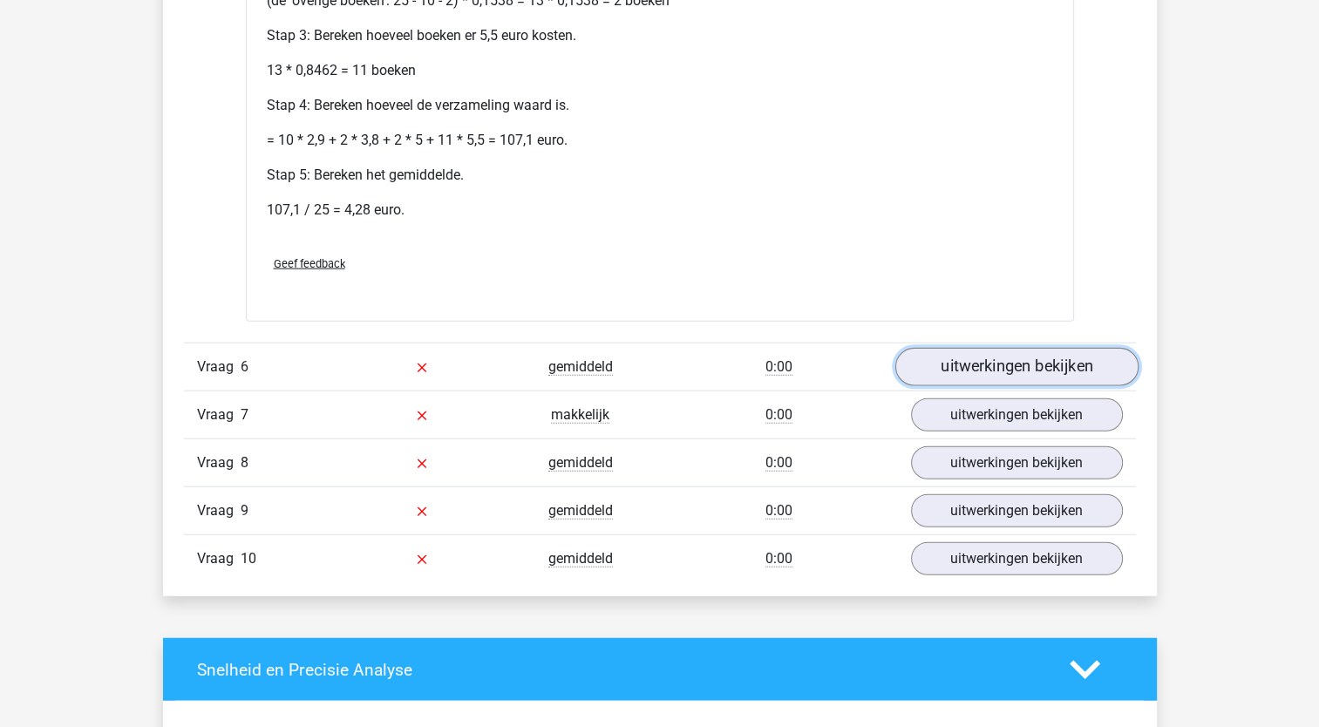
click at [966, 361] on link "uitwerkingen bekijken" at bounding box center [1015, 367] width 243 height 38
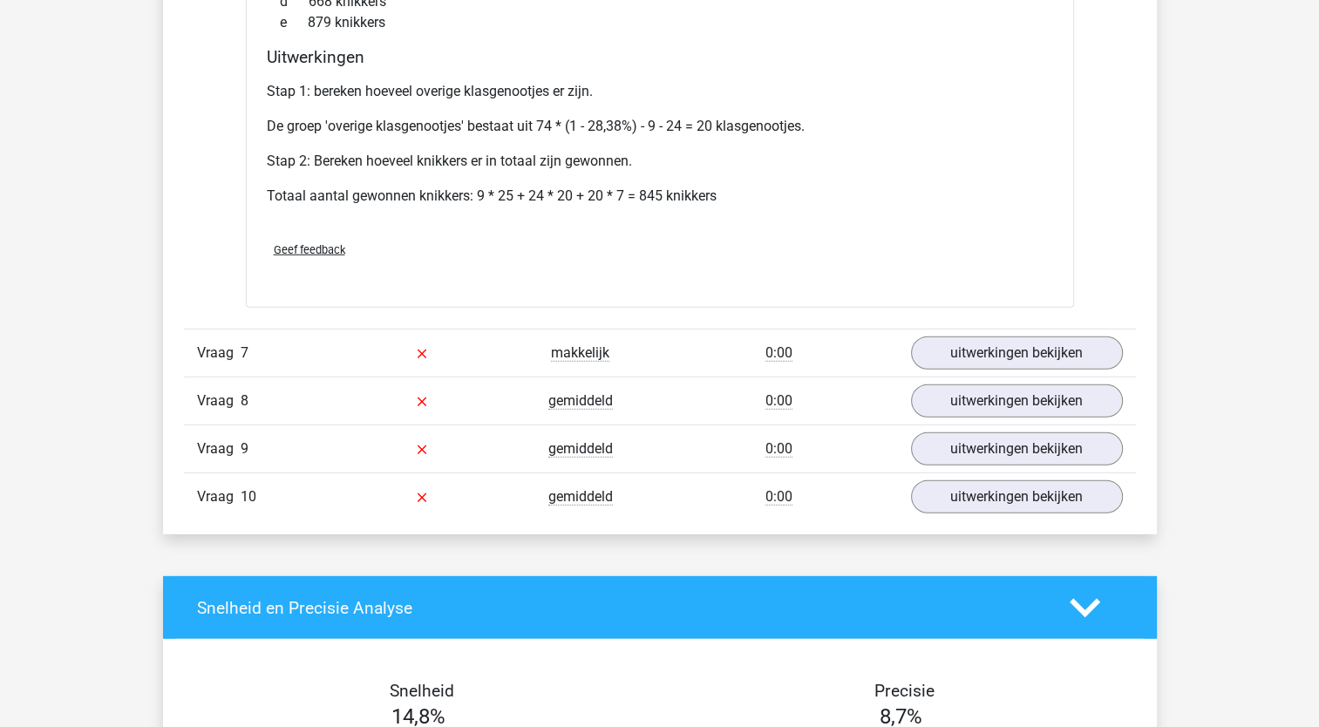
scroll to position [4772, 0]
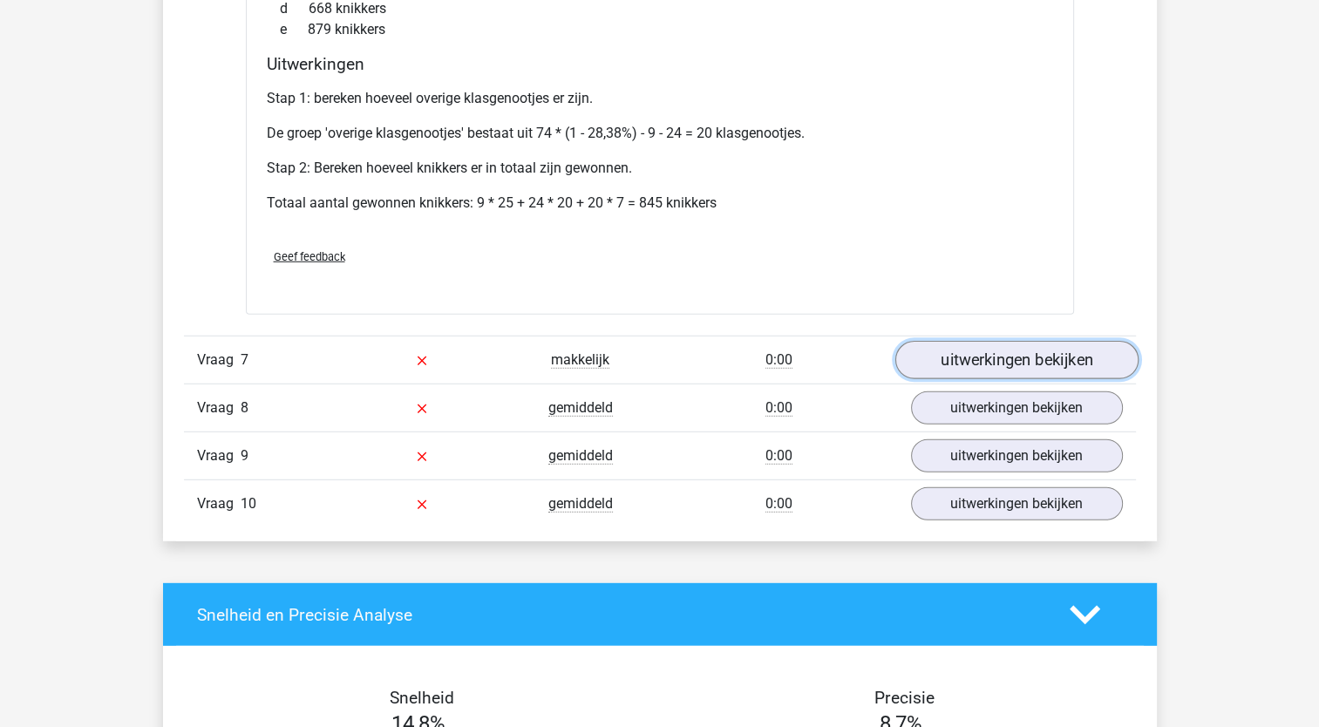
click at [988, 359] on link "uitwerkingen bekijken" at bounding box center [1015, 360] width 243 height 38
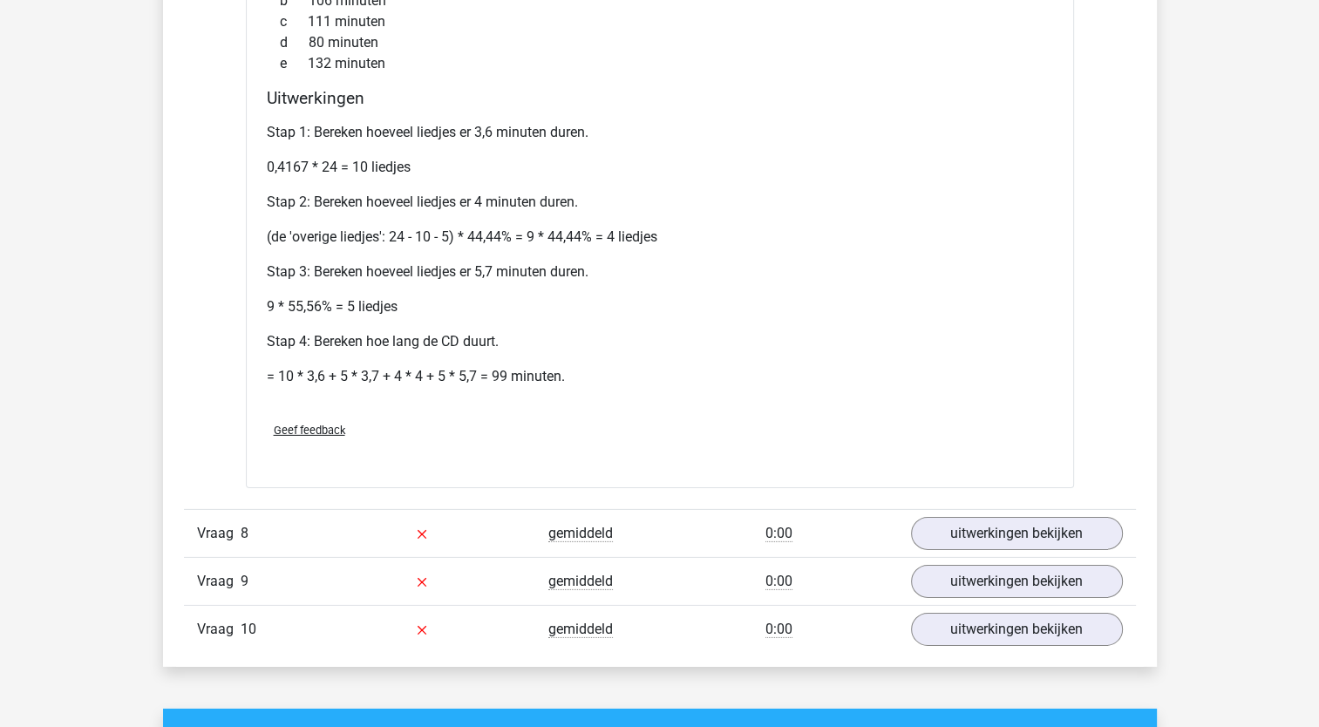
scroll to position [5504, 0]
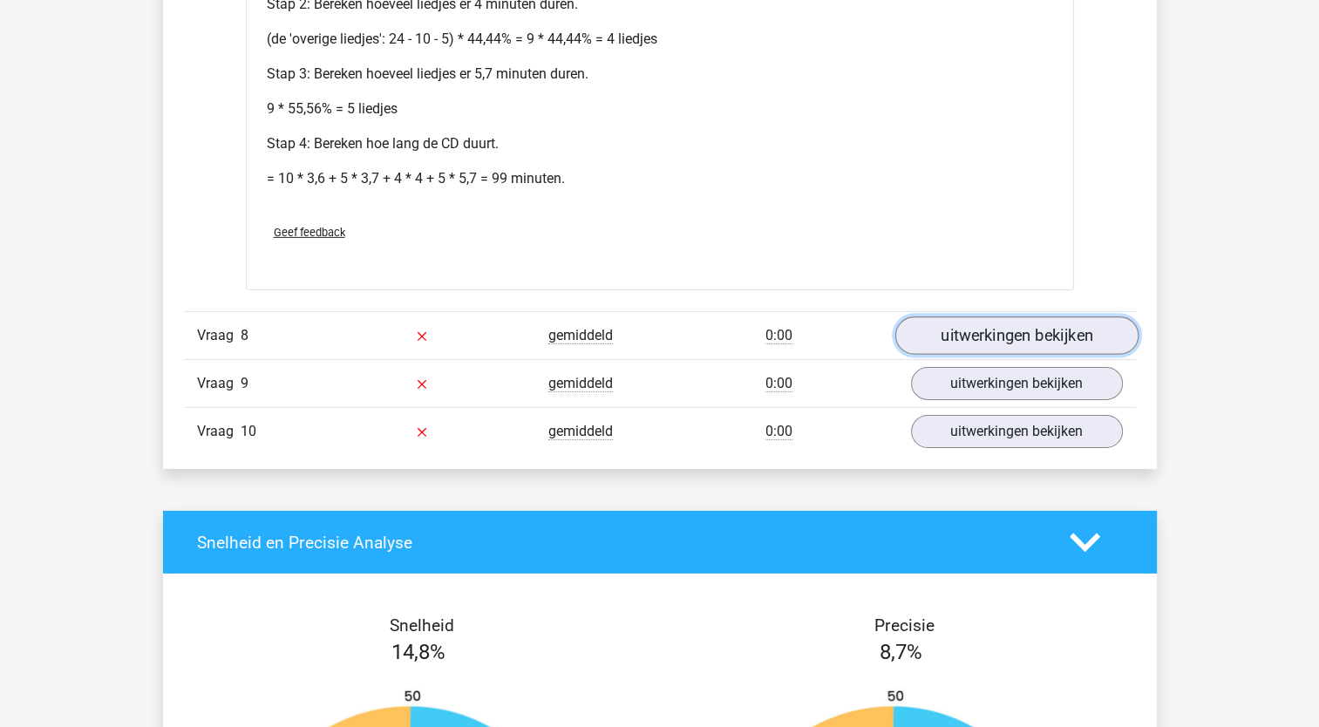
click at [987, 317] on link "uitwerkingen bekijken" at bounding box center [1015, 336] width 243 height 38
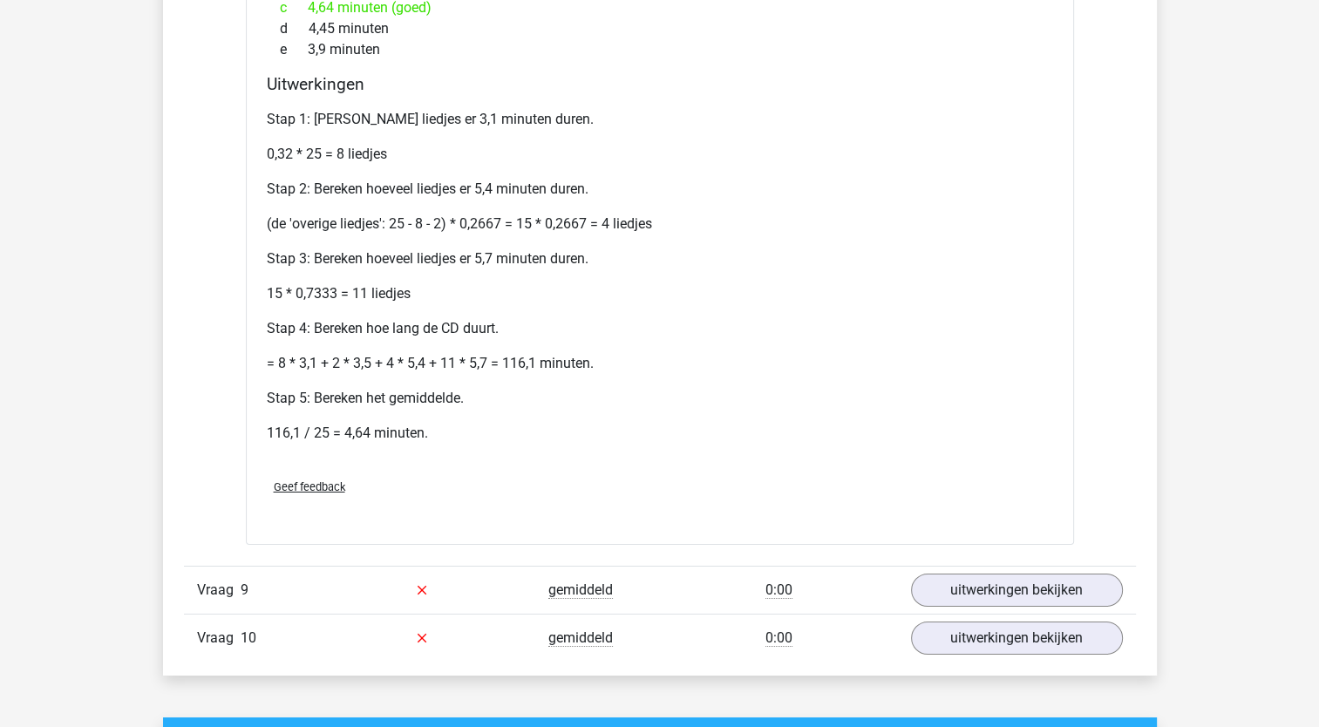
scroll to position [6127, 0]
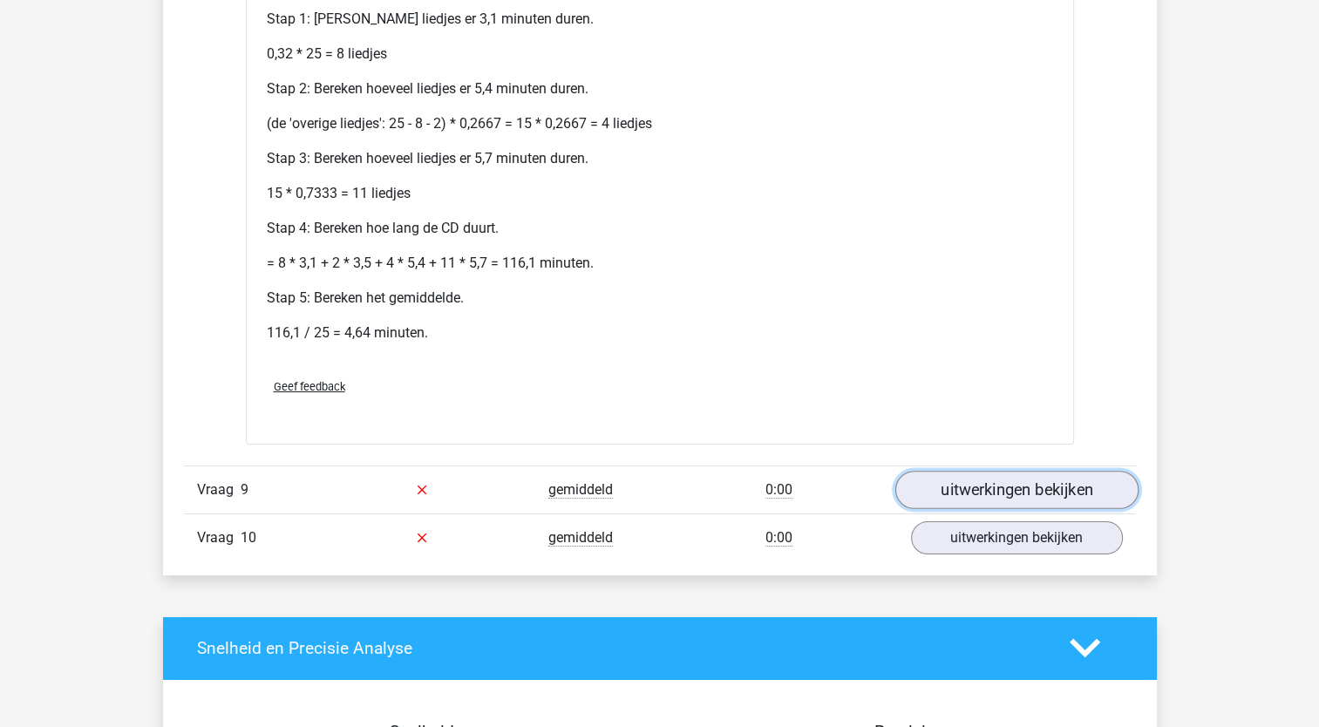
click at [996, 476] on link "uitwerkingen bekijken" at bounding box center [1015, 490] width 243 height 38
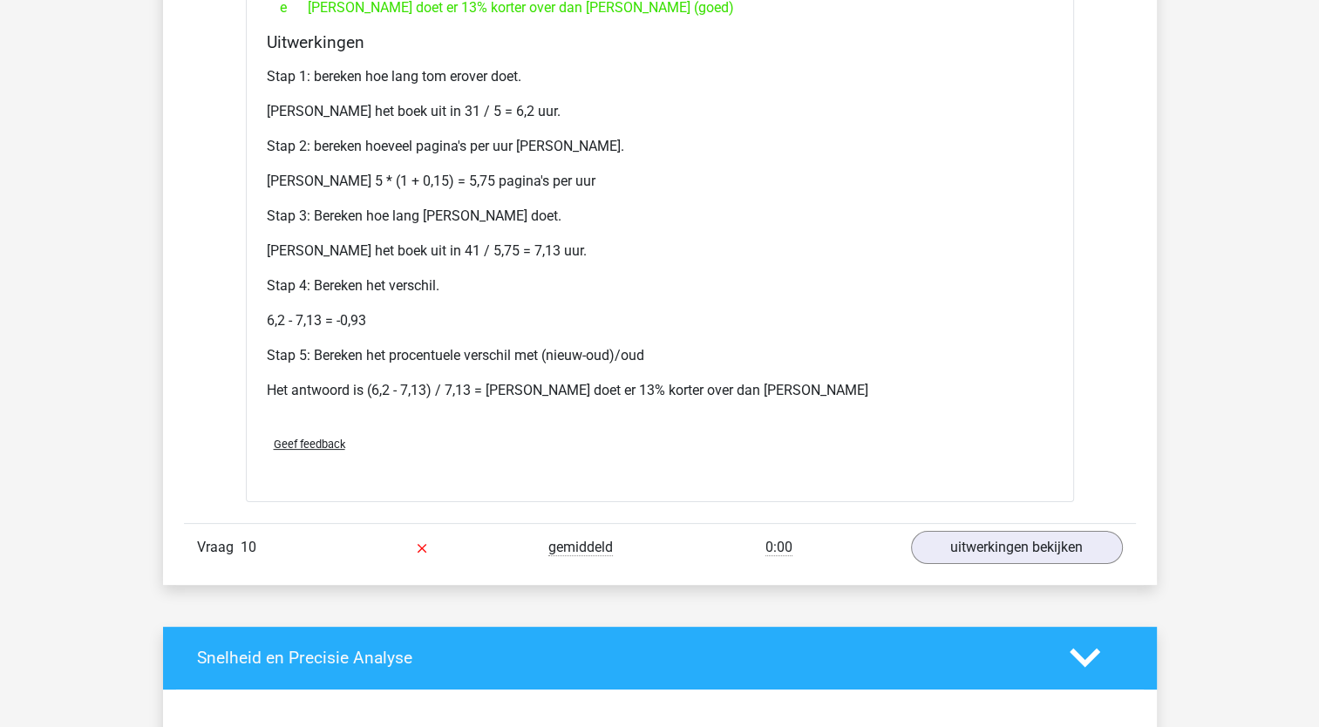
scroll to position [6830, 0]
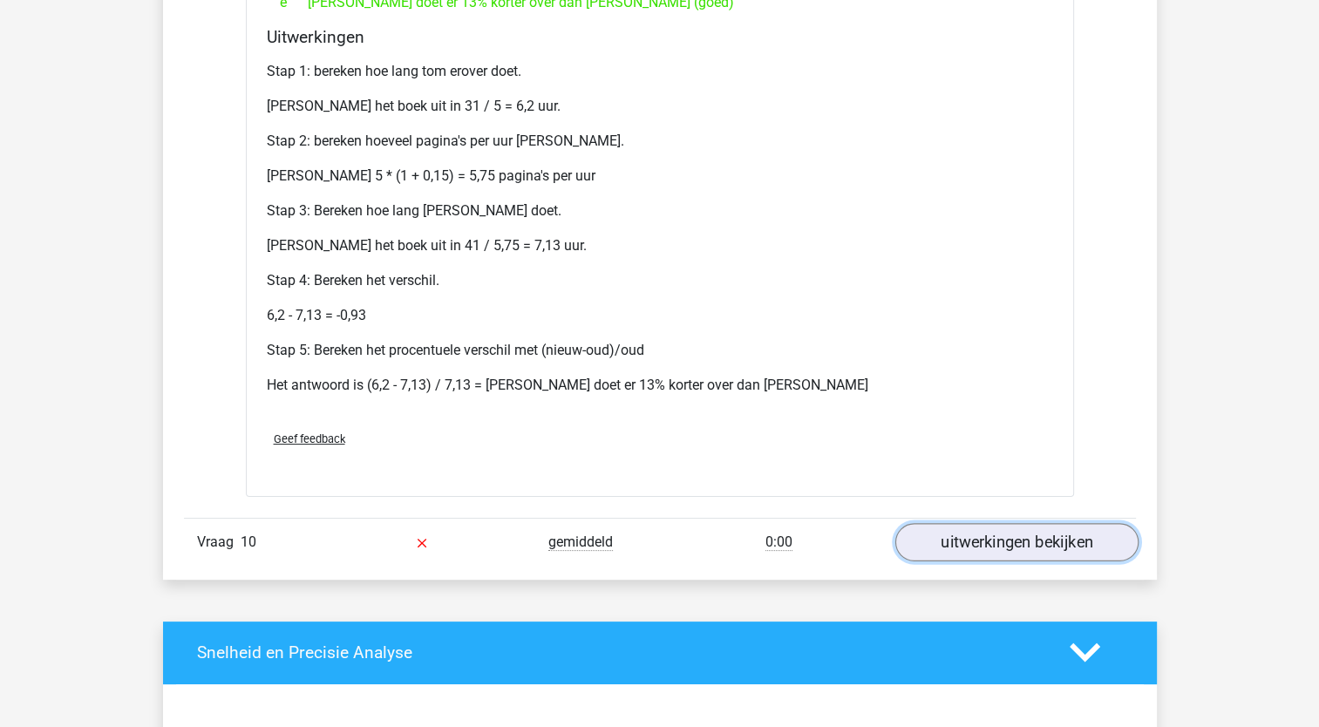
click at [955, 539] on link "uitwerkingen bekijken" at bounding box center [1015, 542] width 243 height 38
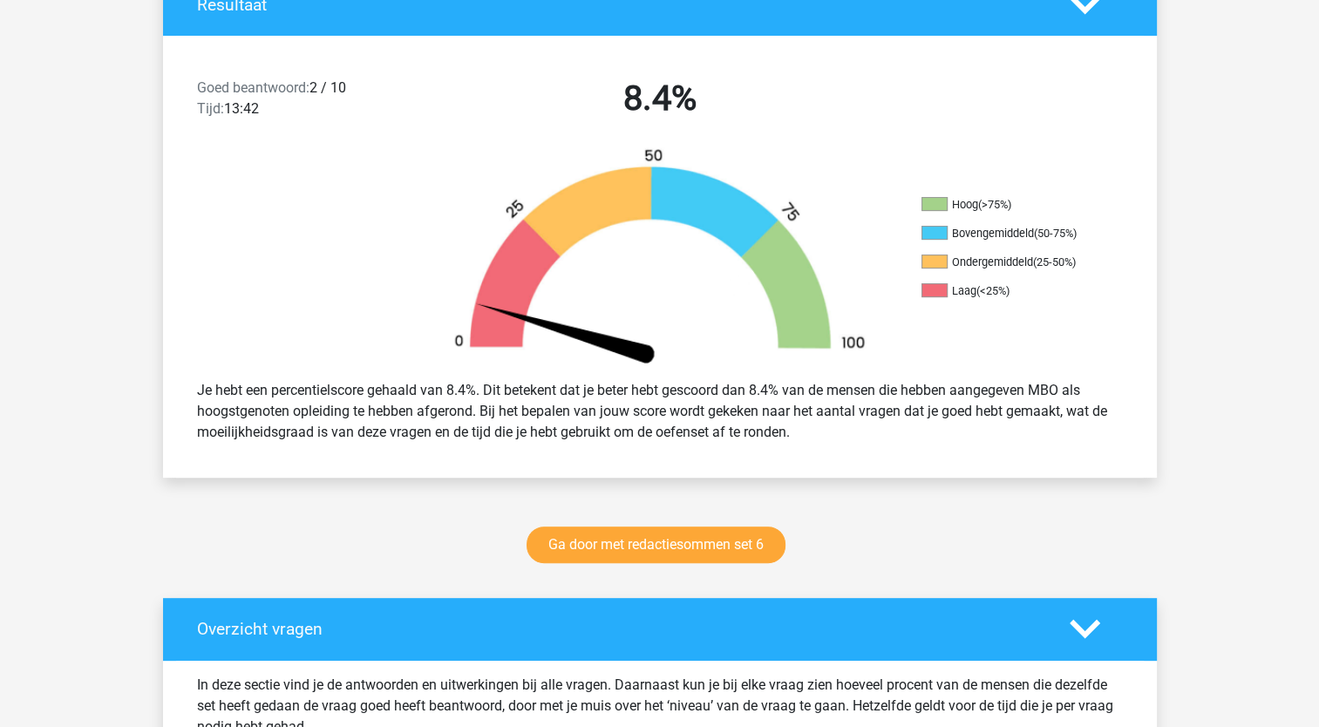
scroll to position [397, 0]
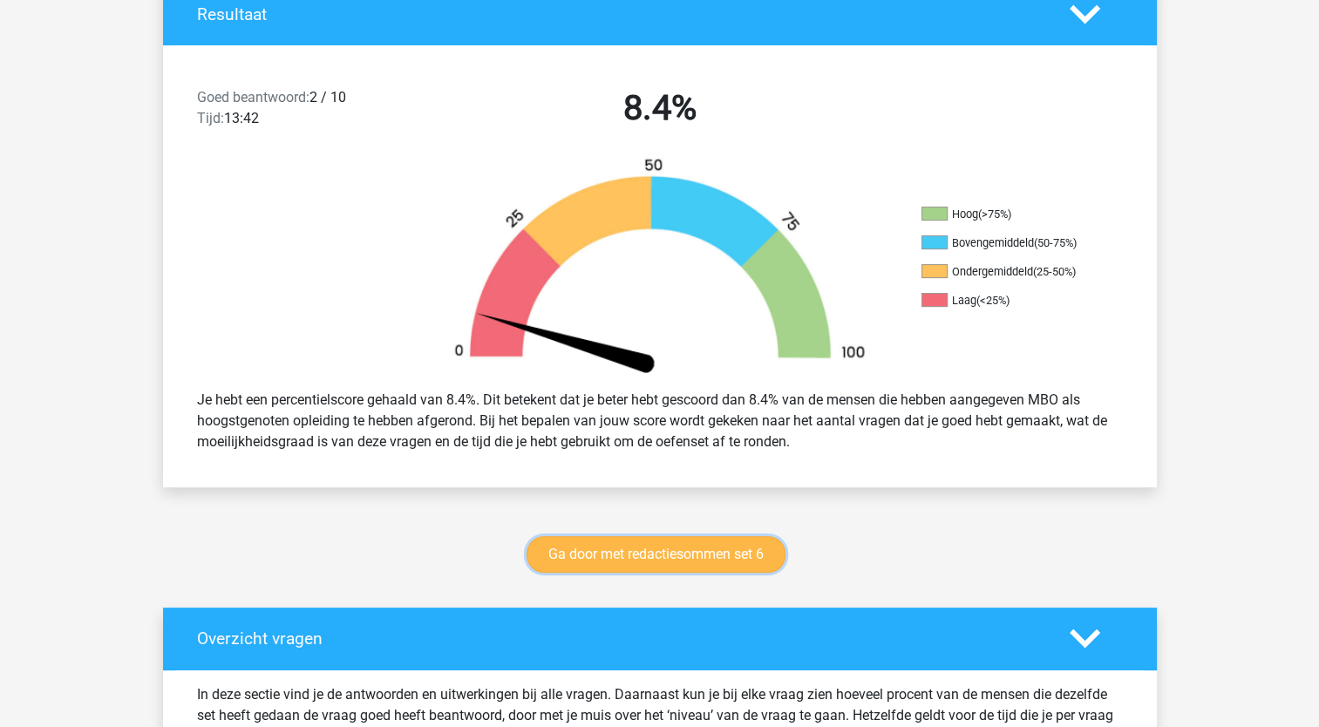
click at [667, 556] on link "Ga door met redactiesommen set 6" at bounding box center [655, 554] width 259 height 37
click at [579, 555] on link "Ga door met redactiesommen set 6" at bounding box center [655, 554] width 259 height 37
click at [560, 544] on link "Ga door met redactiesommen set 6" at bounding box center [655, 554] width 259 height 37
click at [561, 547] on link "Ga door met redactiesommen set 6" at bounding box center [655, 554] width 259 height 37
click at [611, 562] on link "Ga door met redactiesommen set 6" at bounding box center [655, 554] width 259 height 37
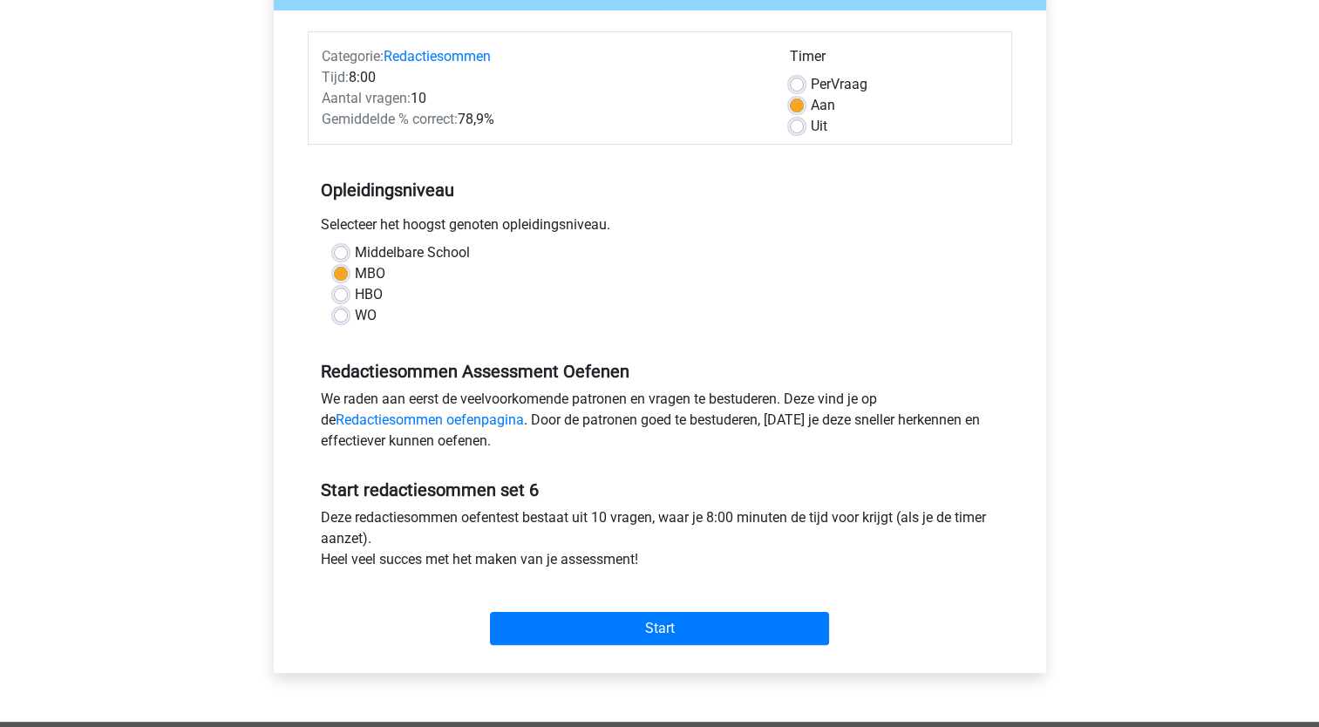
scroll to position [207, 0]
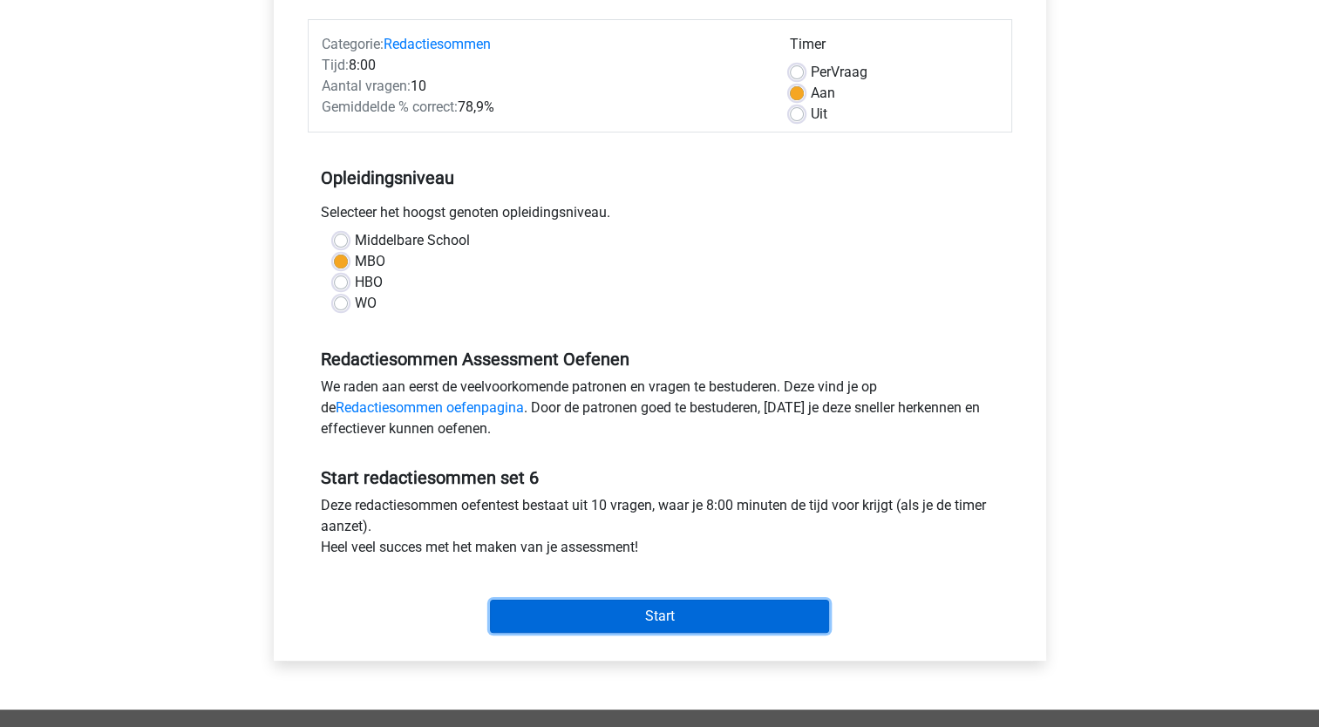
click at [696, 611] on input "Start" at bounding box center [659, 616] width 339 height 33
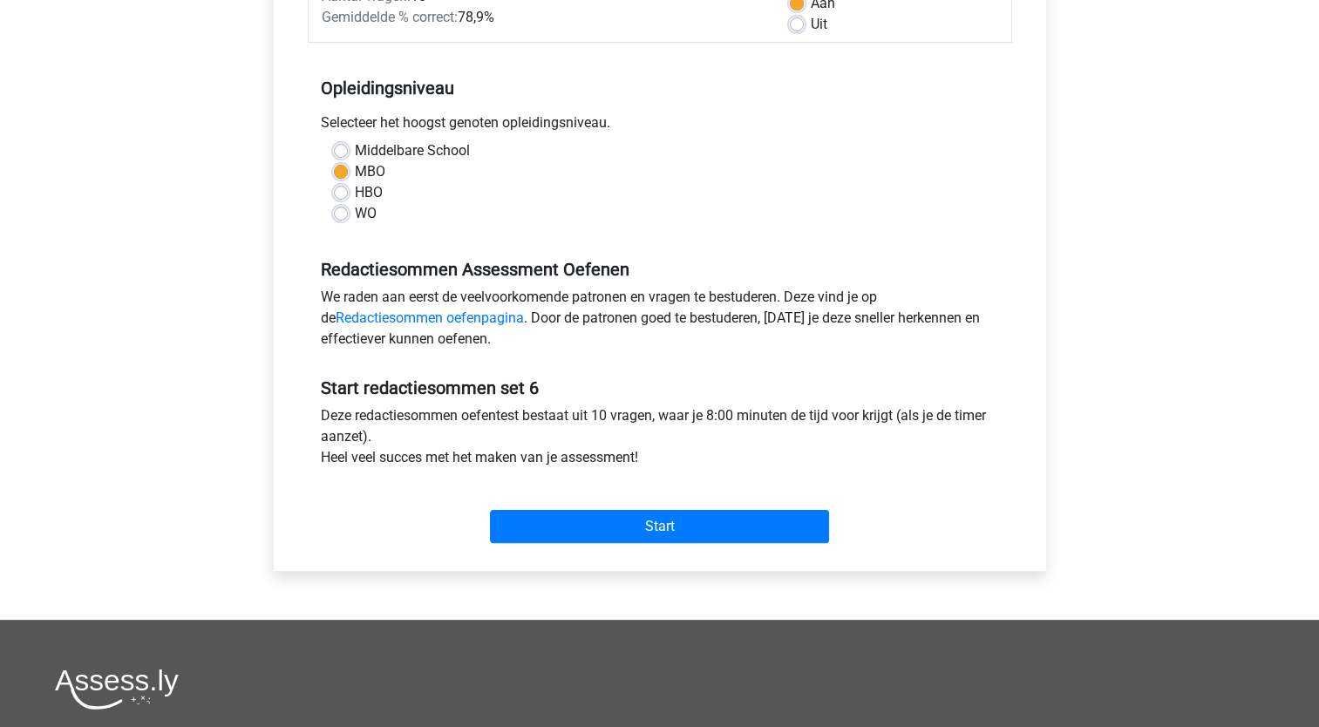
scroll to position [293, 0]
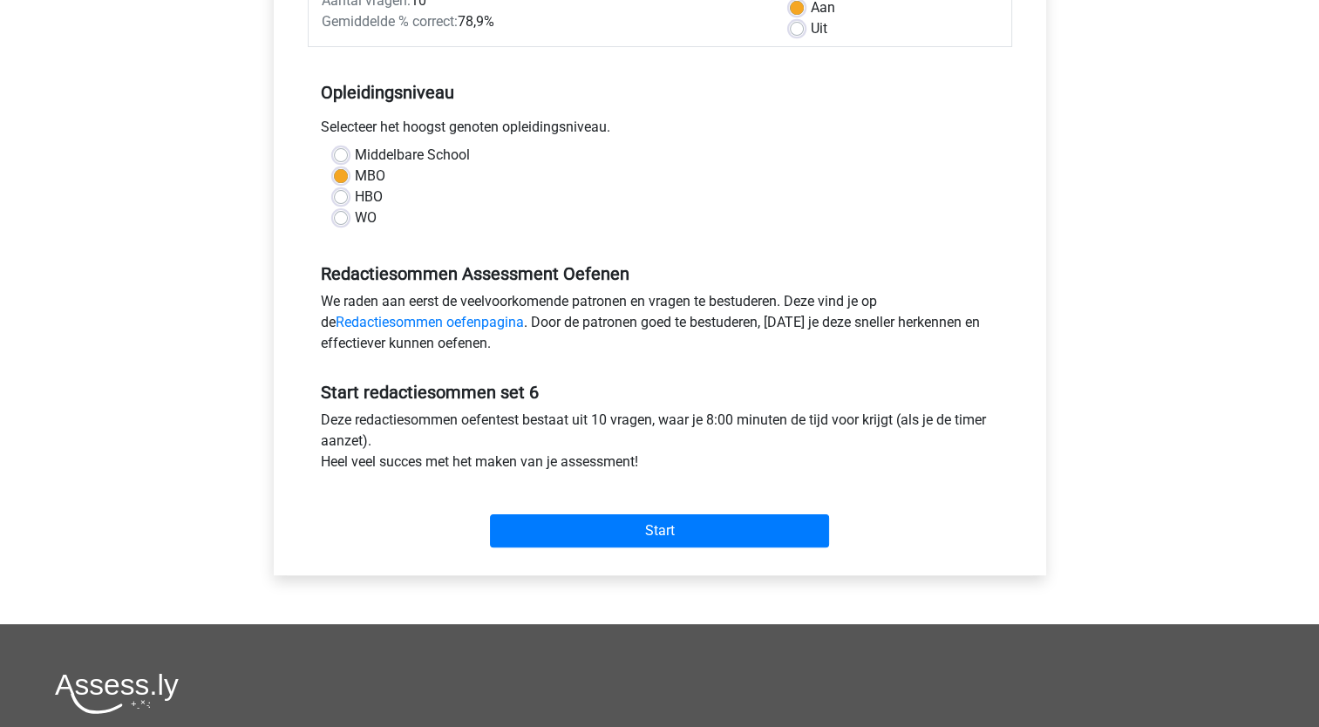
click at [1277, 282] on div "Natascha [EMAIL_ADDRESS][DOMAIN_NAME] Nederlands English" at bounding box center [659, 395] width 1319 height 1377
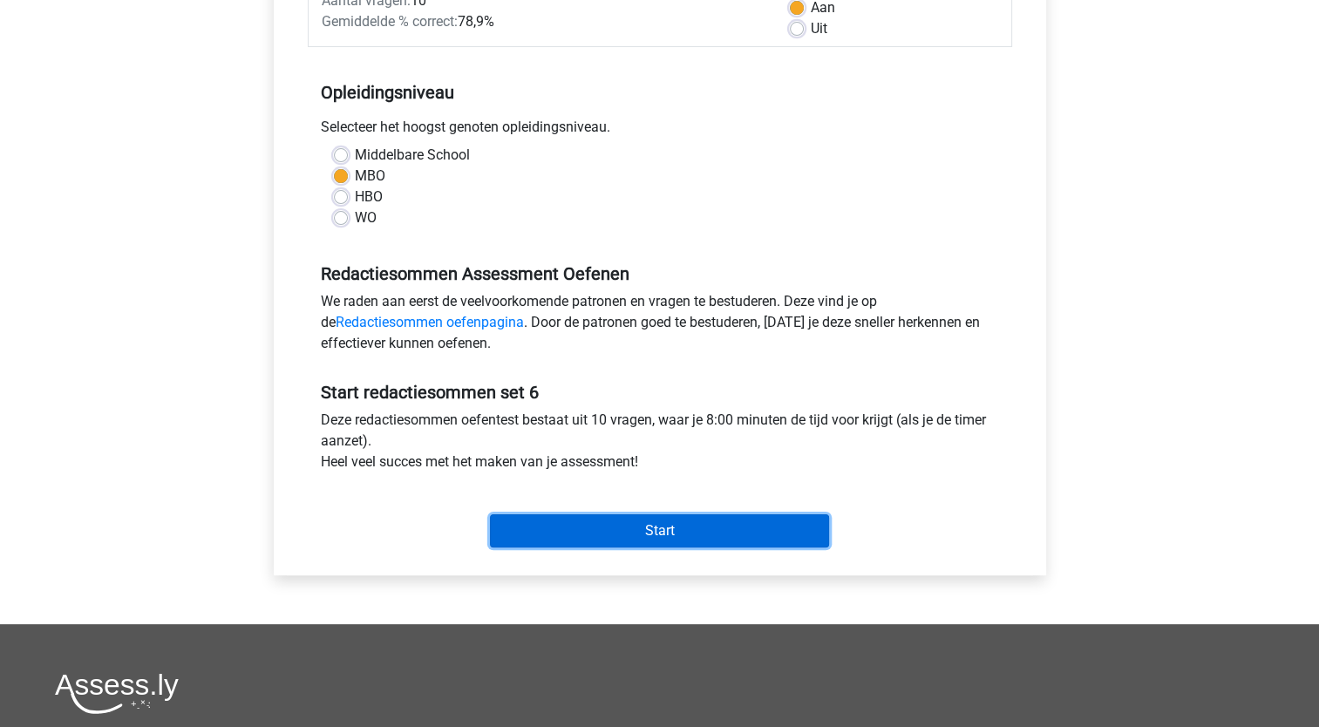
click at [573, 541] on input "Start" at bounding box center [659, 530] width 339 height 33
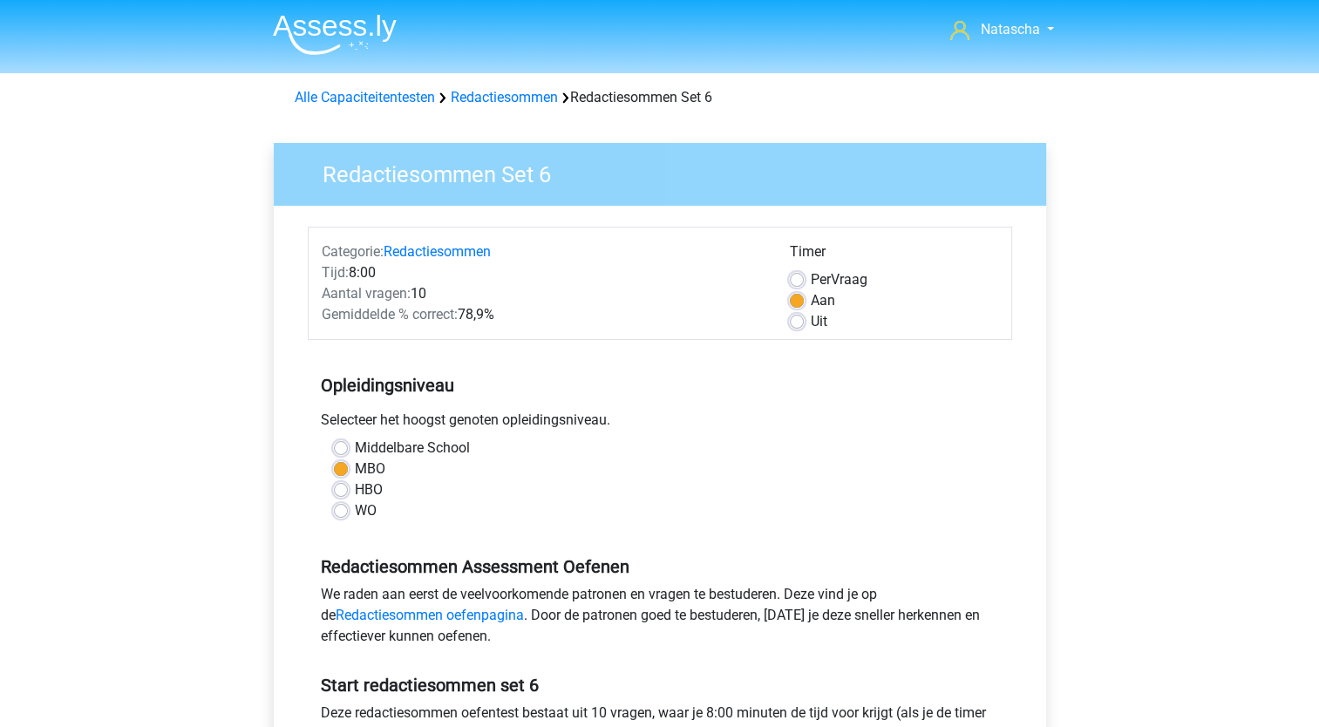
scroll to position [450, 0]
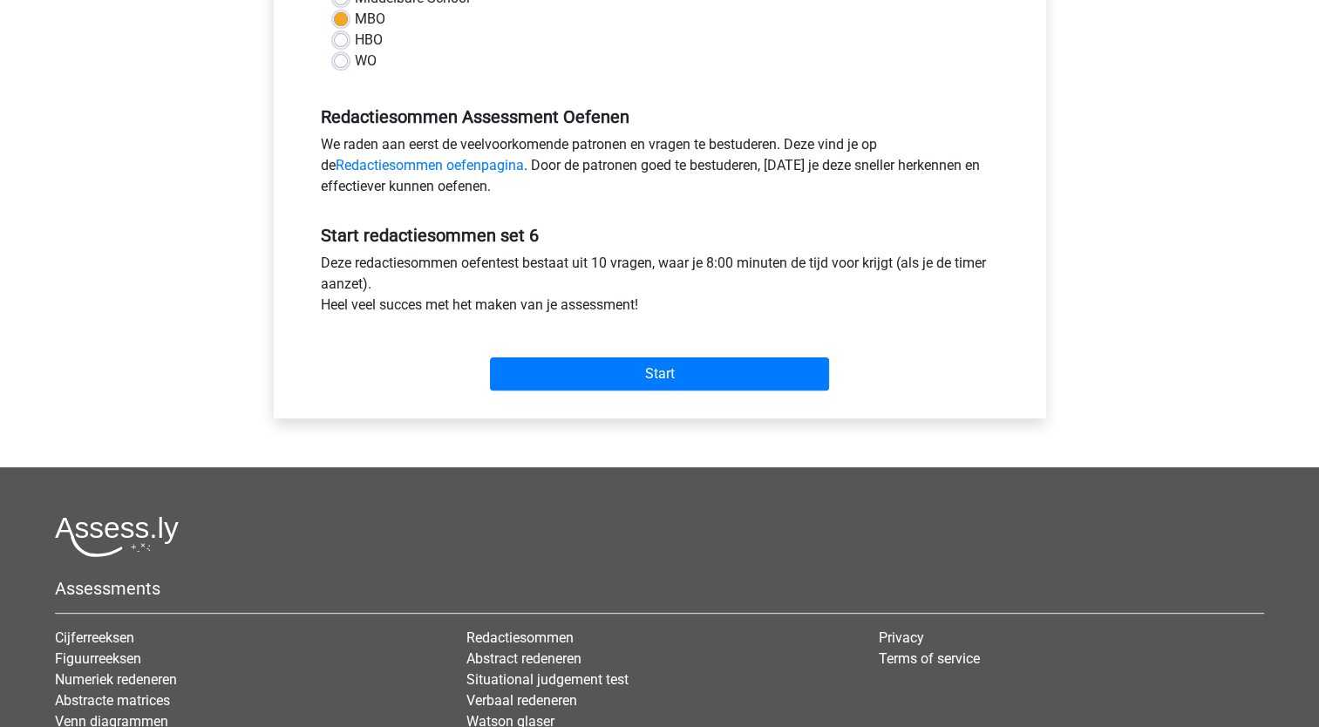
click at [638, 390] on div "Start" at bounding box center [660, 360] width 704 height 75
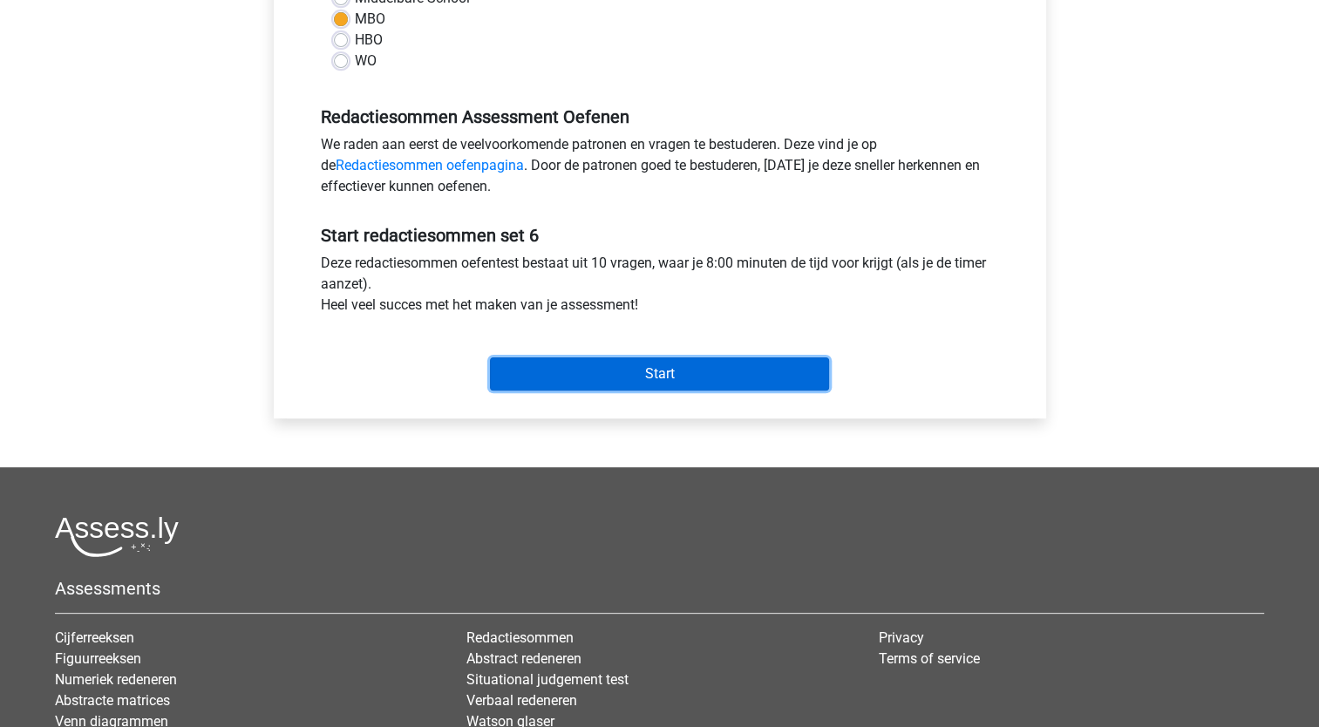
click at [635, 382] on input "Start" at bounding box center [659, 373] width 339 height 33
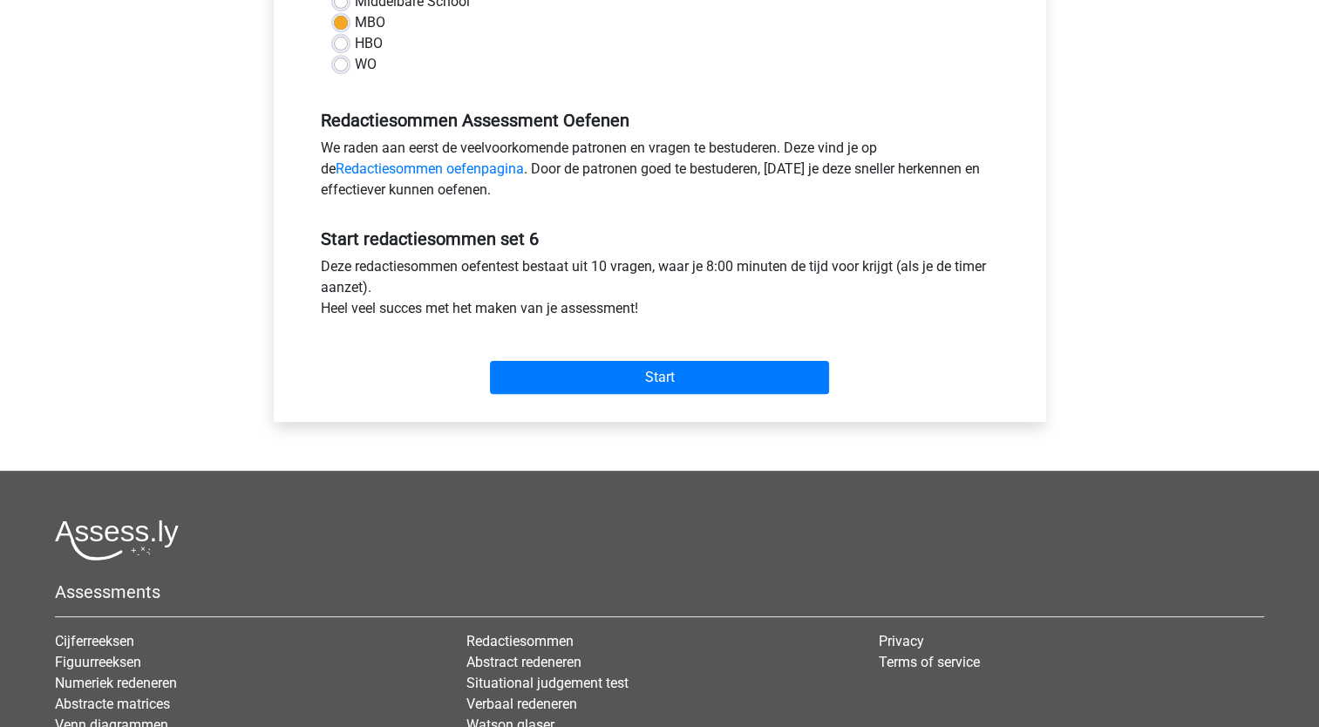
scroll to position [443, 0]
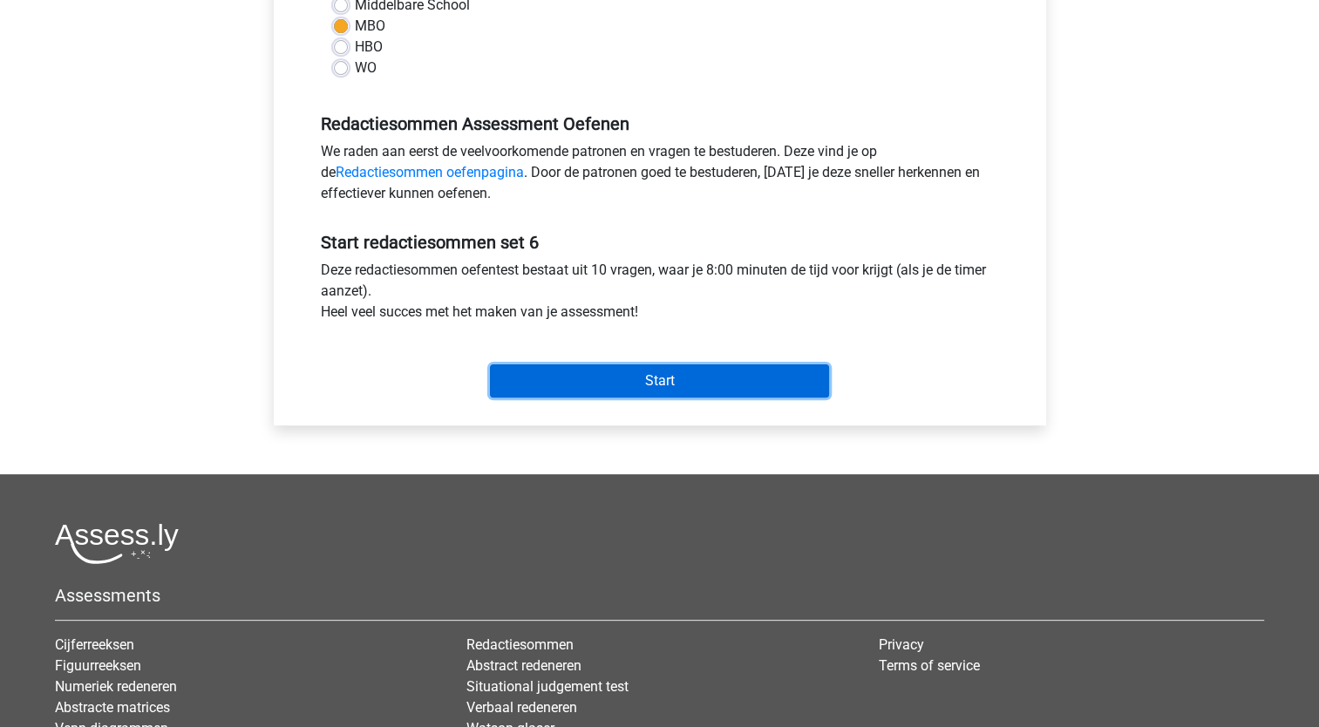
click at [728, 375] on input "Start" at bounding box center [659, 380] width 339 height 33
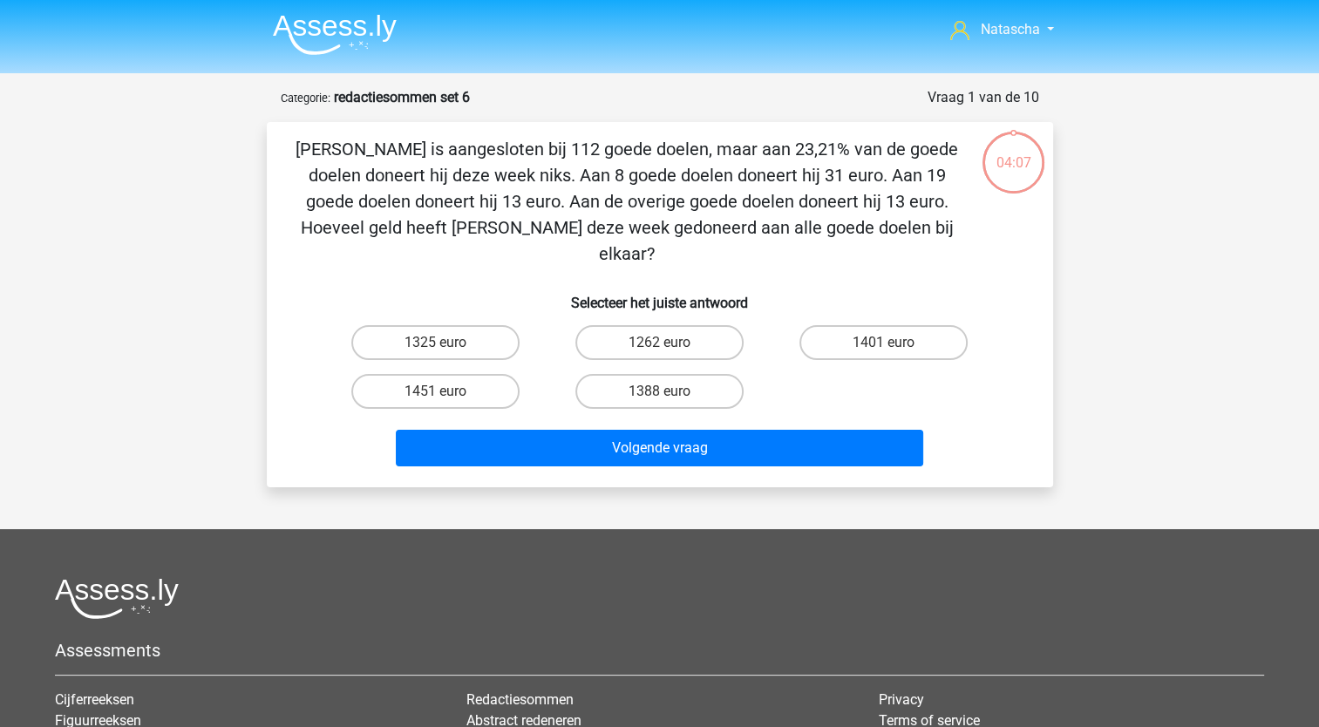
click at [659, 343] on input "1262 euro" at bounding box center [664, 348] width 11 height 11
radio input "true"
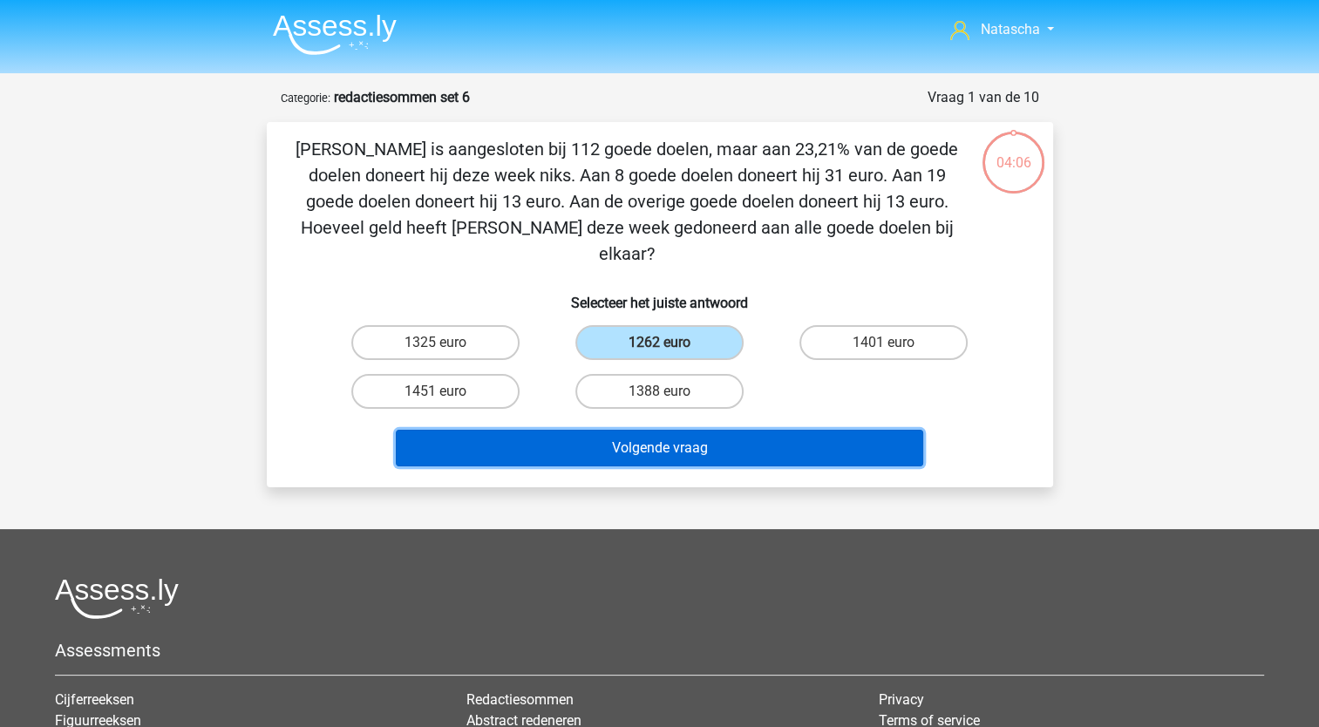
click at [590, 430] on button "Volgende vraag" at bounding box center [659, 448] width 527 height 37
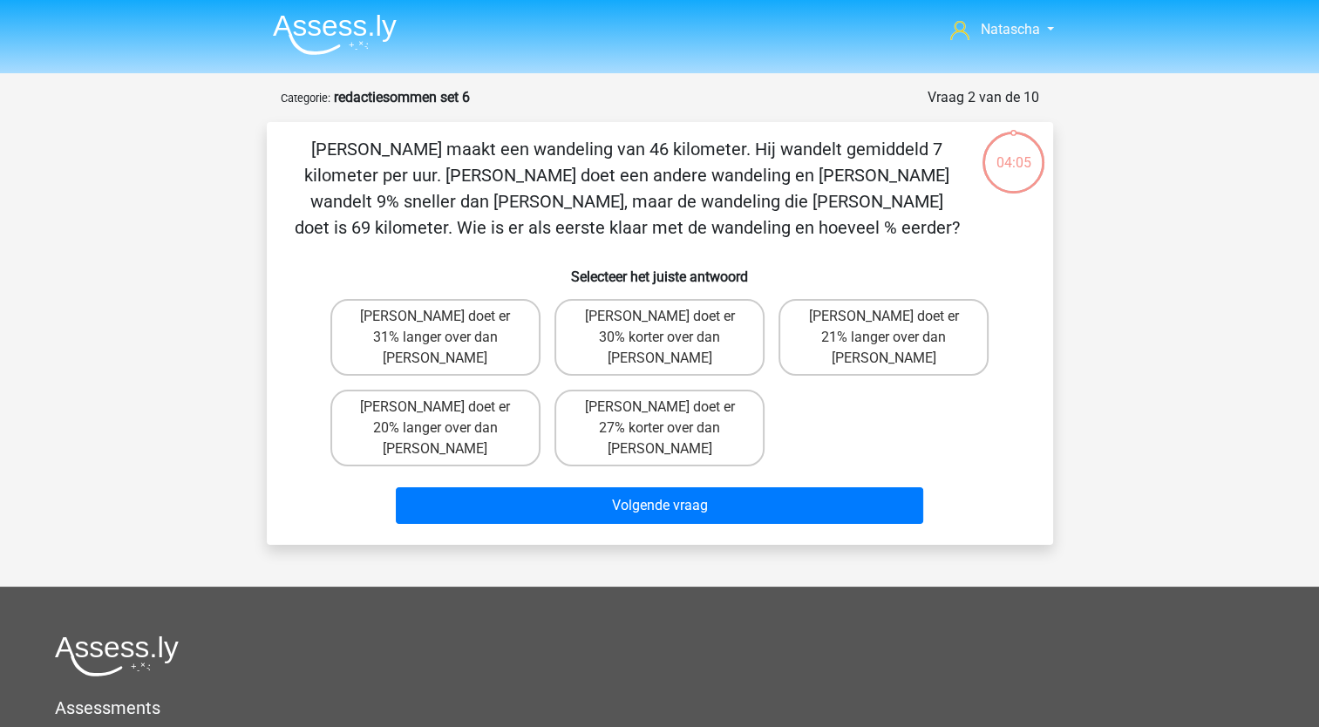
scroll to position [87, 0]
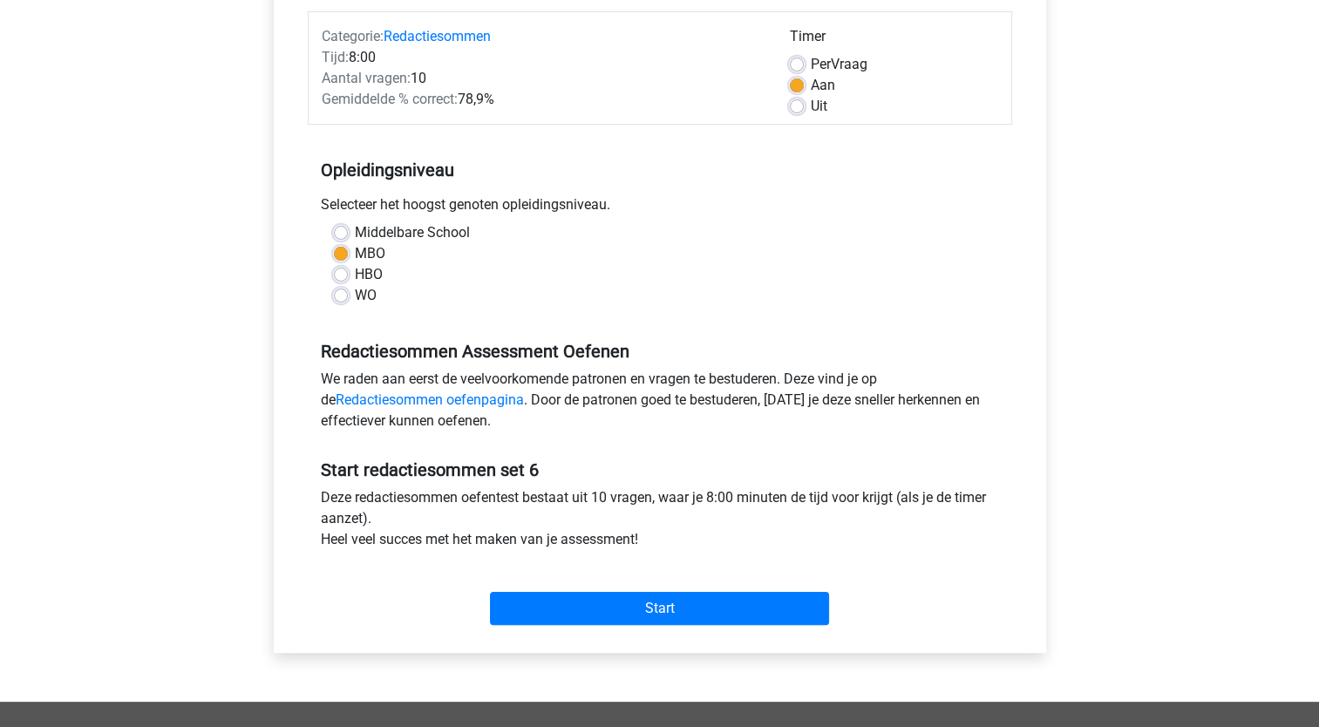
scroll to position [229, 0]
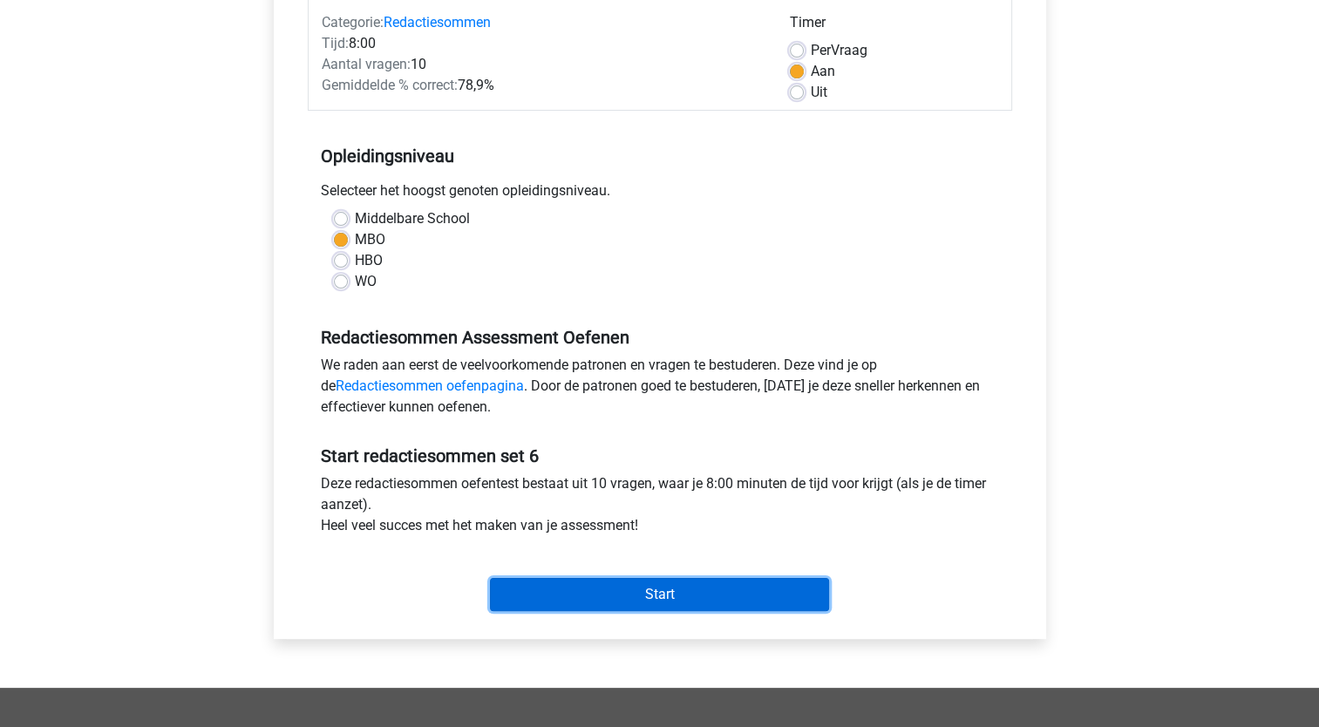
click at [615, 598] on input "Start" at bounding box center [659, 594] width 339 height 33
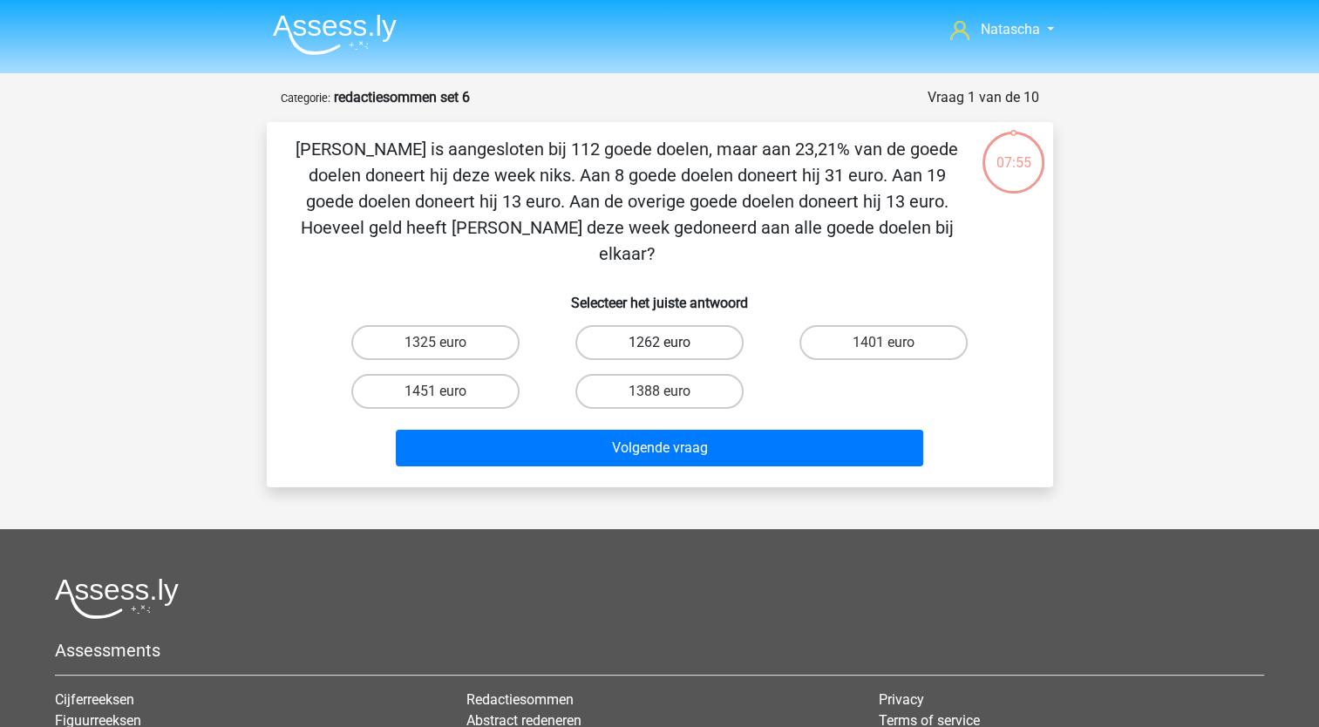
click at [635, 325] on label "1262 euro" at bounding box center [659, 342] width 168 height 35
click at [659, 343] on input "1262 euro" at bounding box center [664, 348] width 11 height 11
radio input "true"
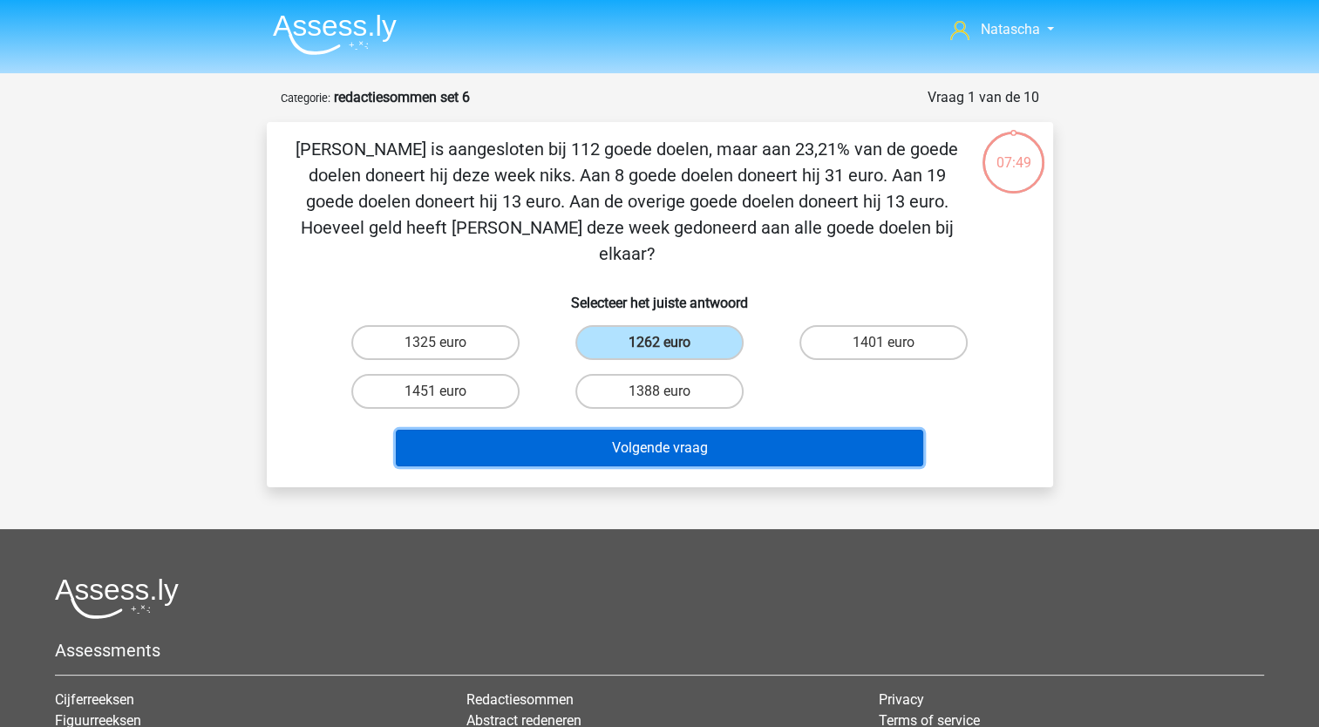
click at [589, 430] on button "Volgende vraag" at bounding box center [659, 448] width 527 height 37
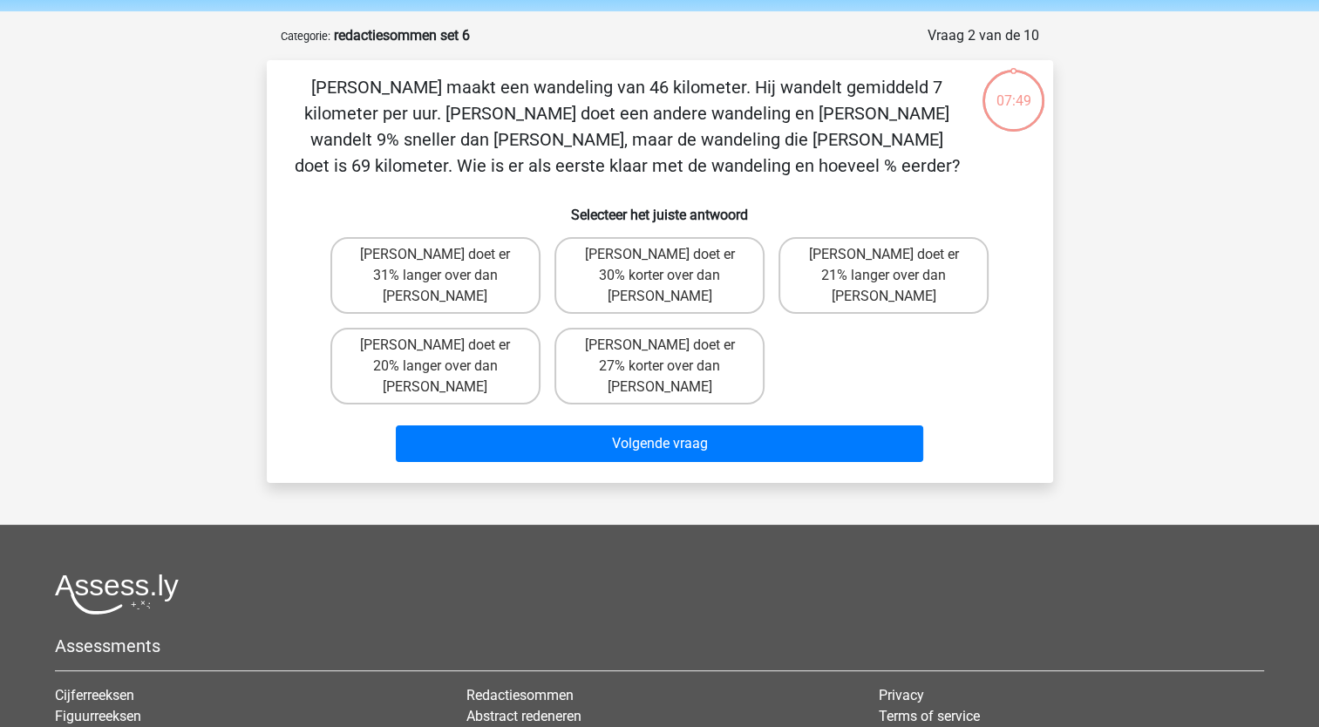
scroll to position [87, 0]
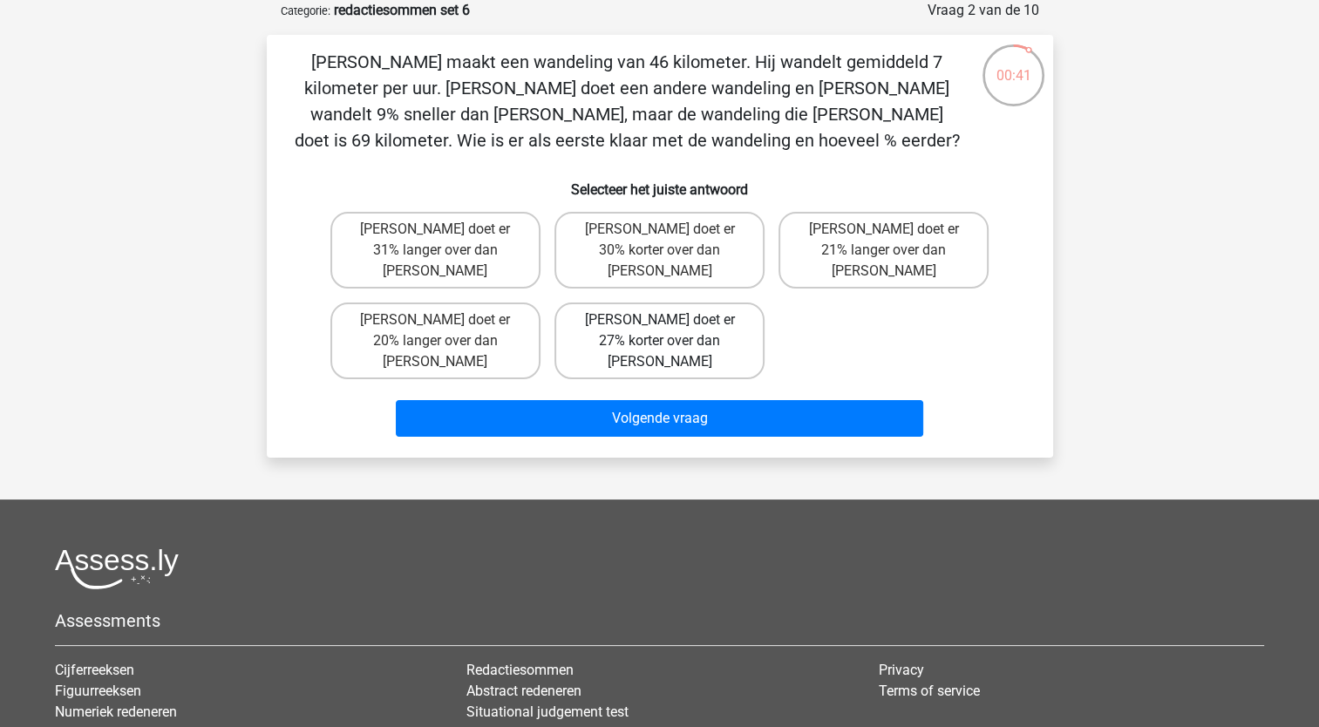
click at [638, 306] on label "Tom doet er 27% korter over dan Umberto" at bounding box center [659, 340] width 210 height 77
click at [659, 320] on input "Tom doet er 27% korter over dan Umberto" at bounding box center [664, 325] width 11 height 11
radio input "true"
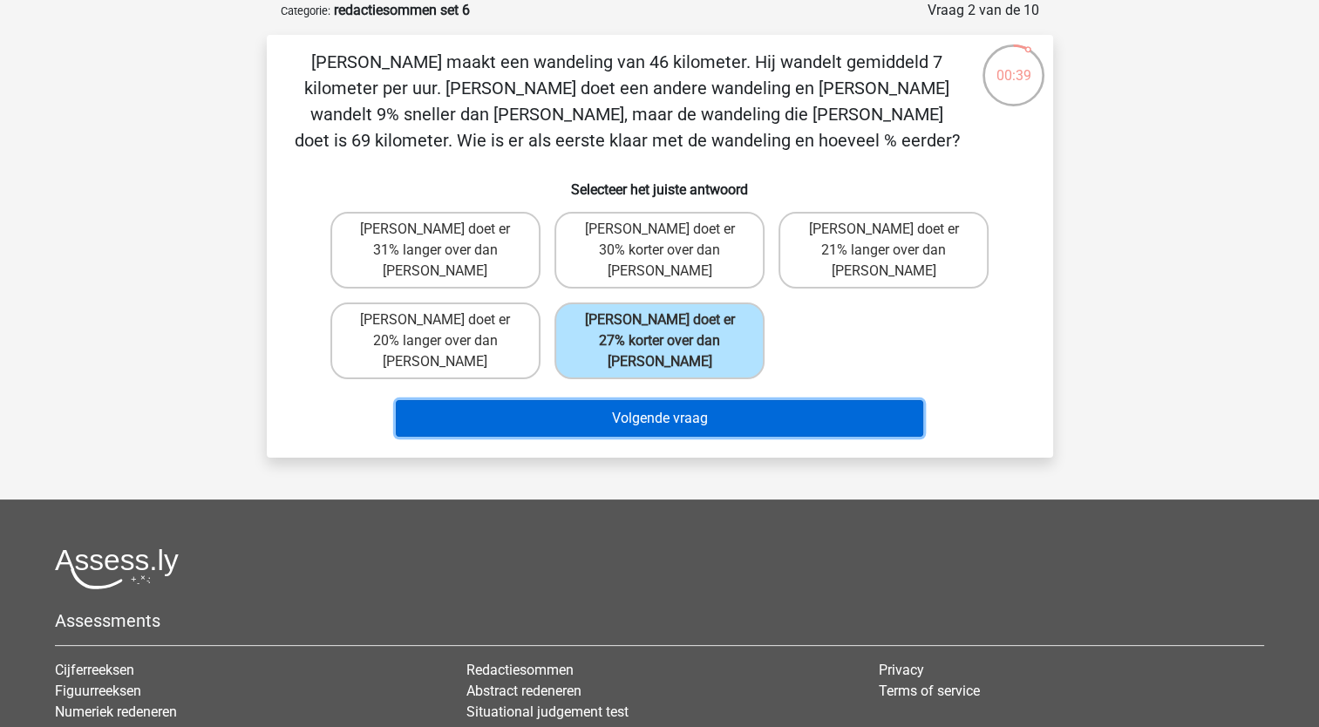
click at [621, 400] on button "Volgende vraag" at bounding box center [659, 418] width 527 height 37
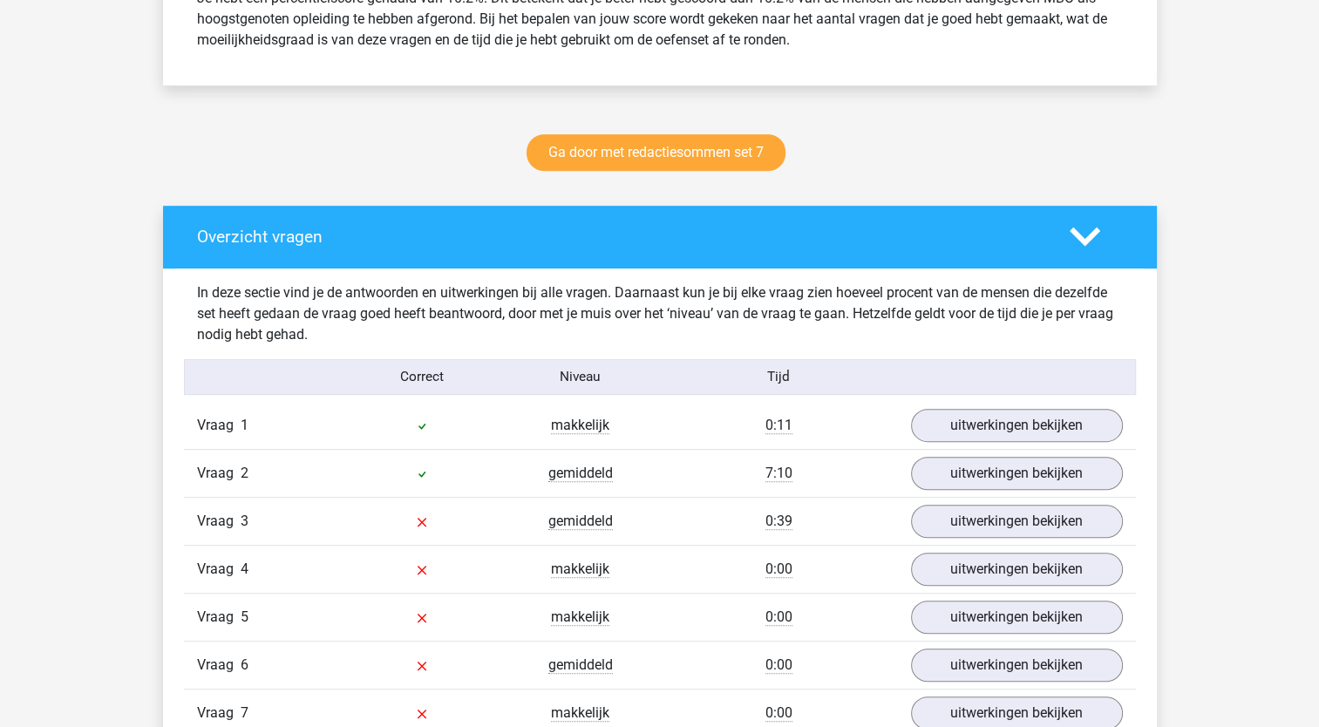
scroll to position [1174, 0]
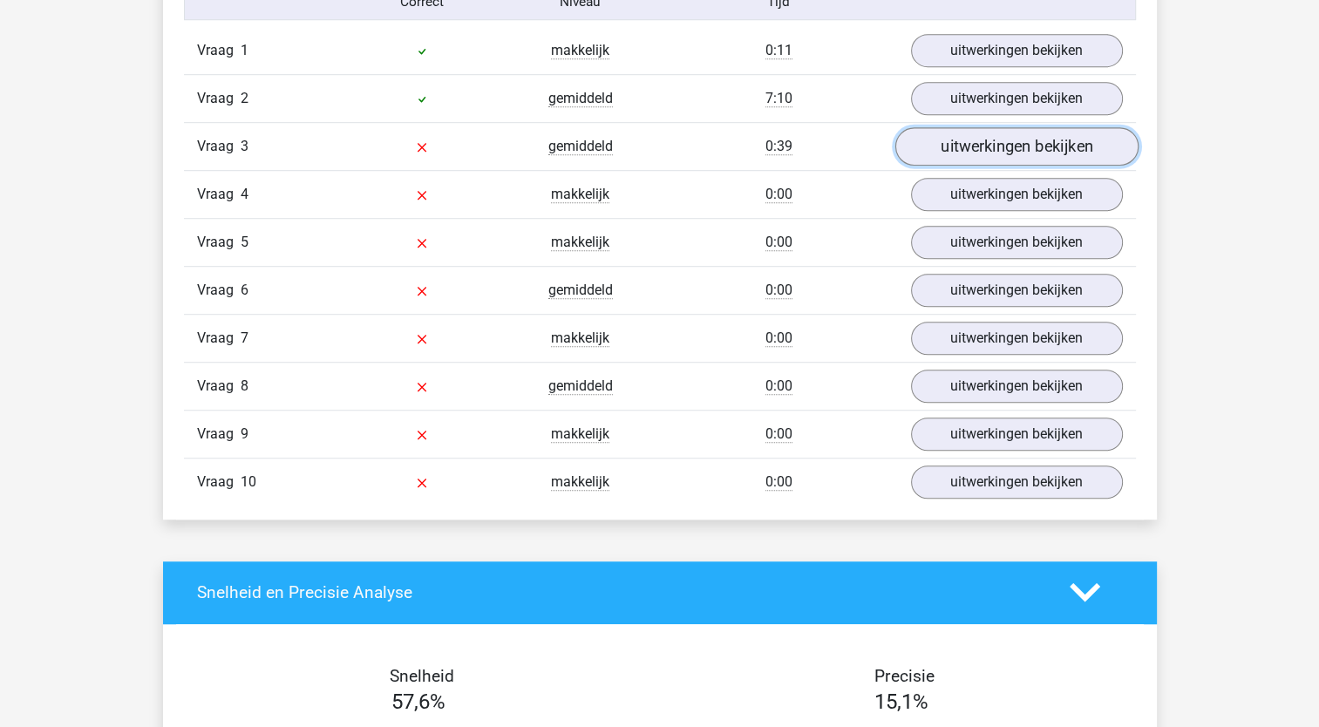
click at [979, 146] on link "uitwerkingen bekijken" at bounding box center [1015, 146] width 243 height 38
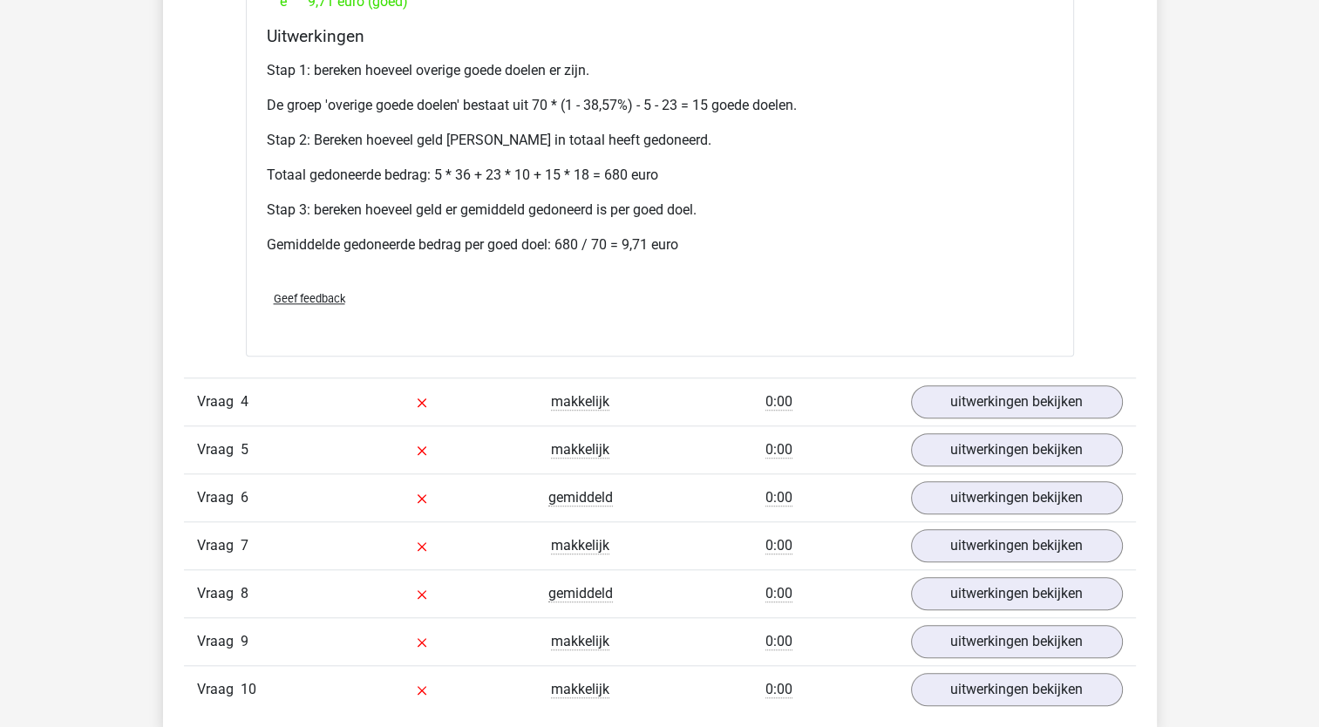
scroll to position [1559, 0]
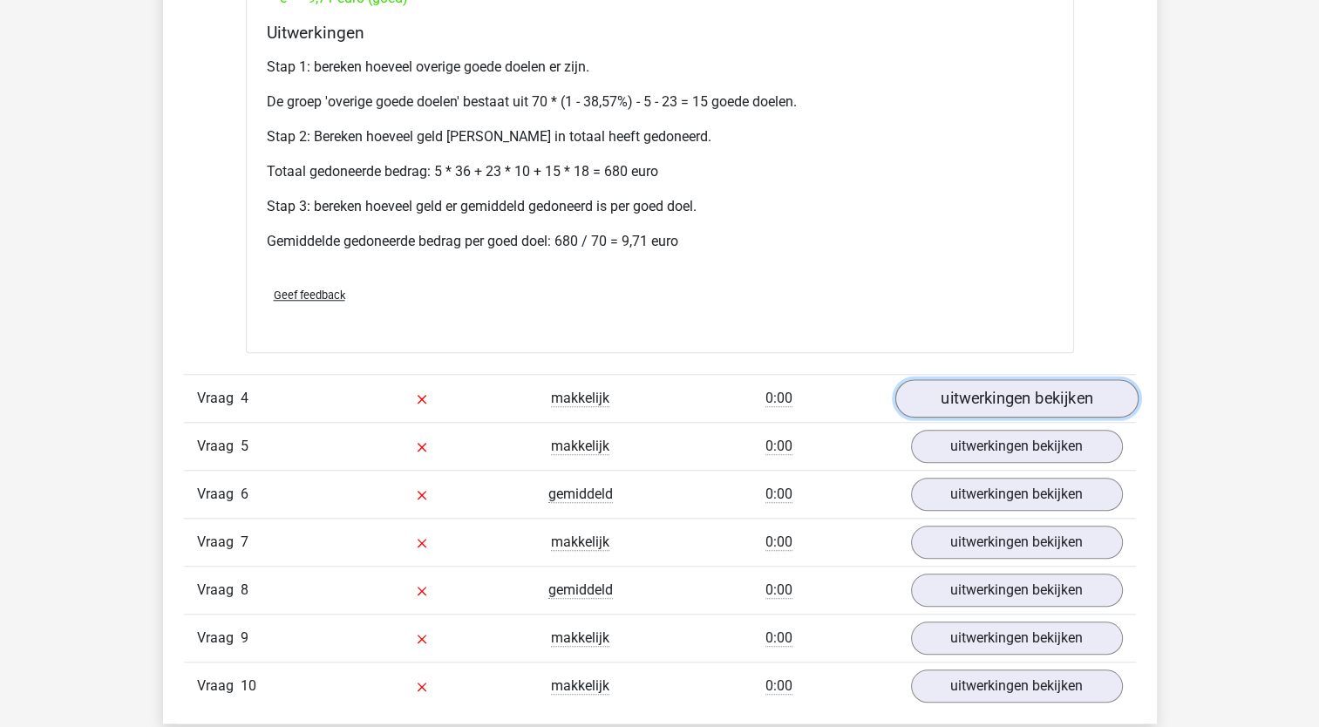
click at [986, 389] on link "uitwerkingen bekijken" at bounding box center [1015, 398] width 243 height 38
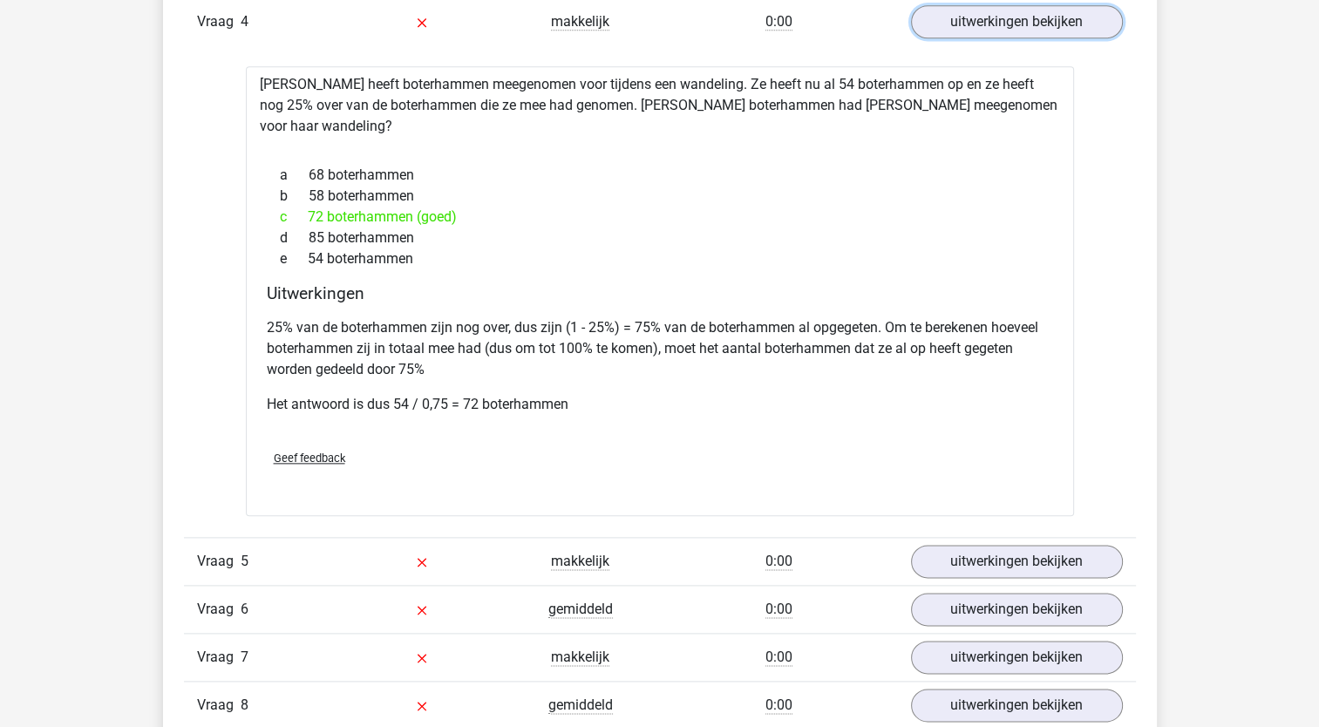
scroll to position [1943, 0]
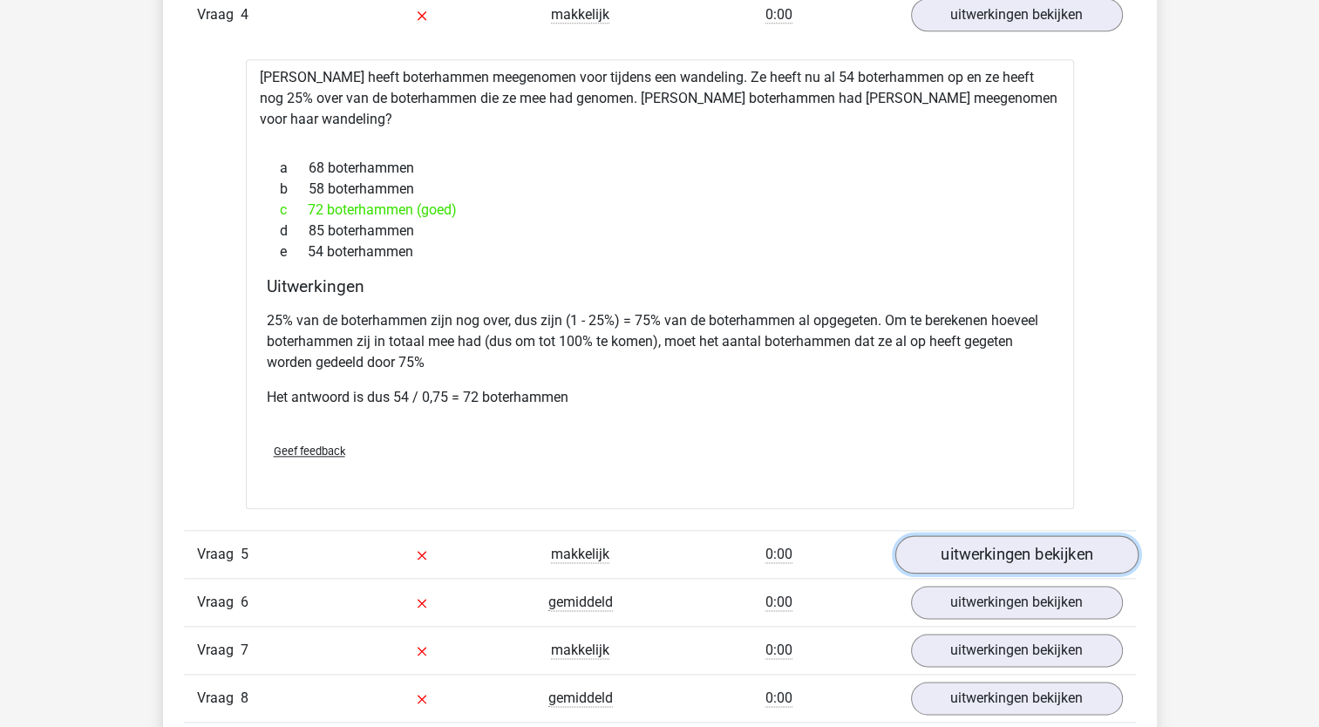
click at [1057, 536] on link "uitwerkingen bekijken" at bounding box center [1015, 555] width 243 height 38
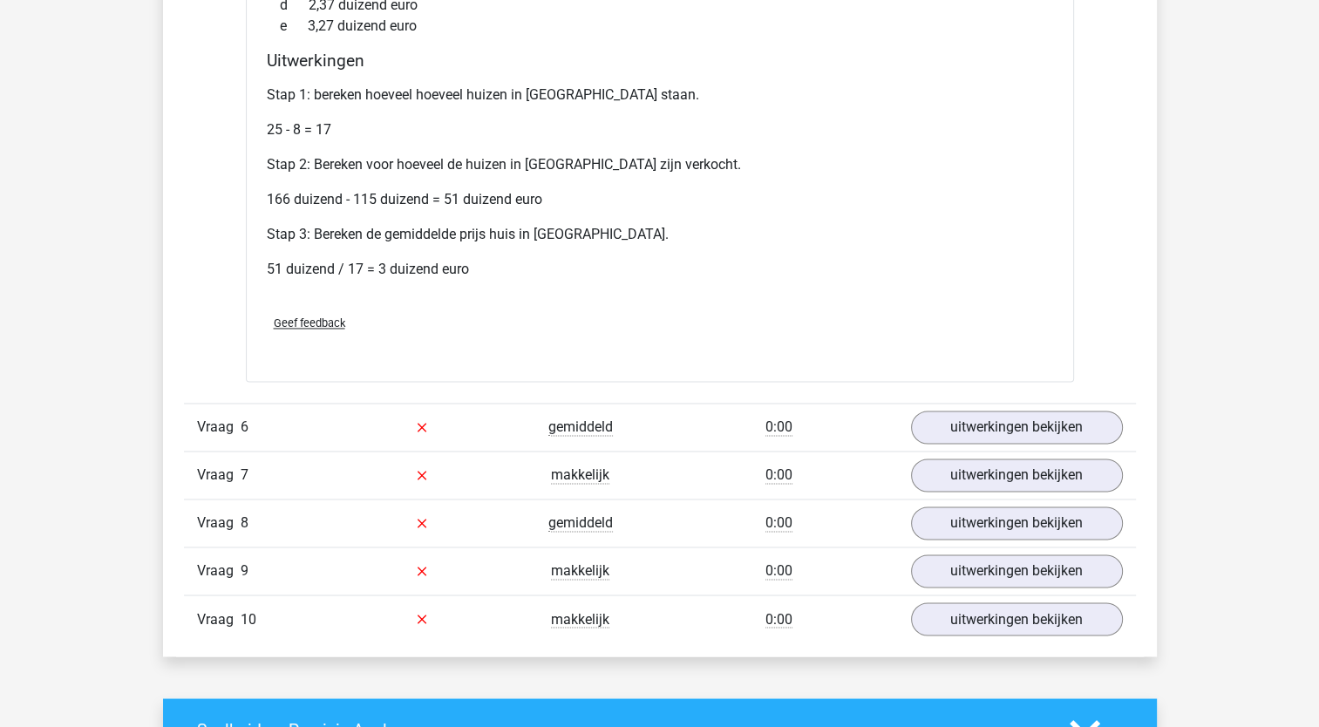
scroll to position [2745, 0]
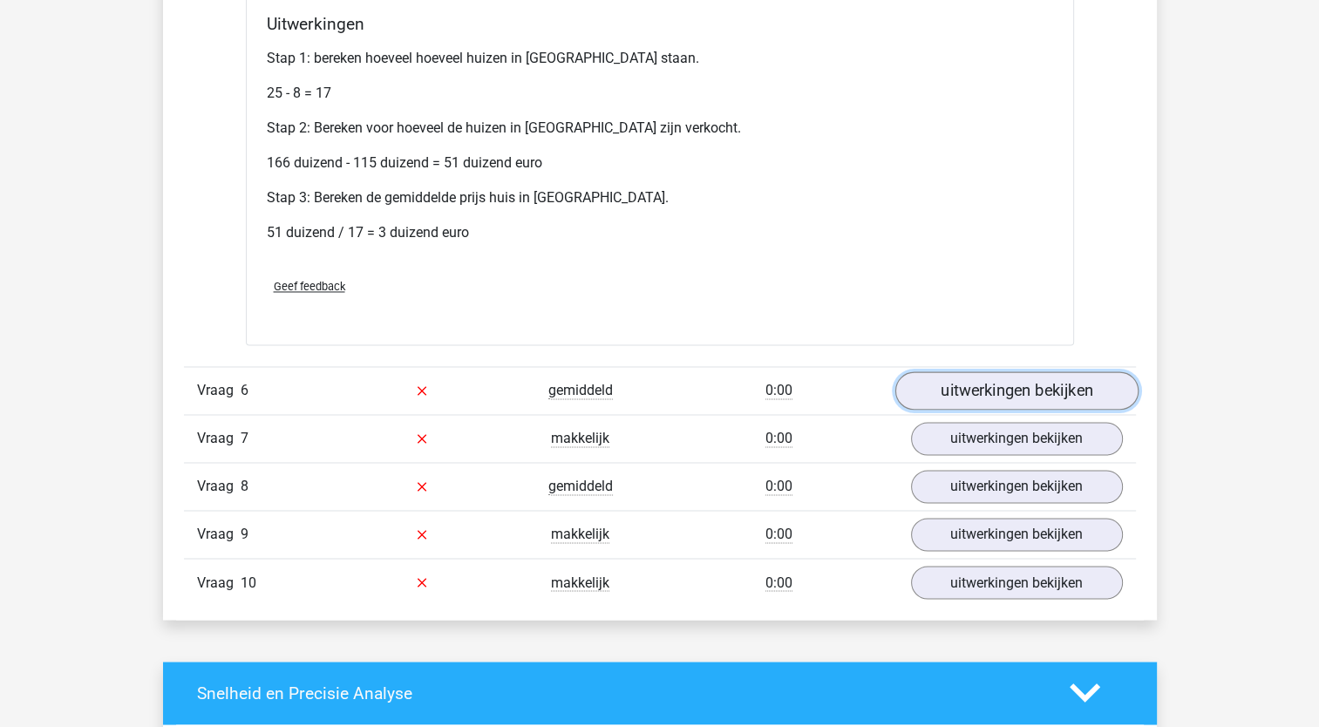
click at [962, 371] on link "uitwerkingen bekijken" at bounding box center [1015, 390] width 243 height 38
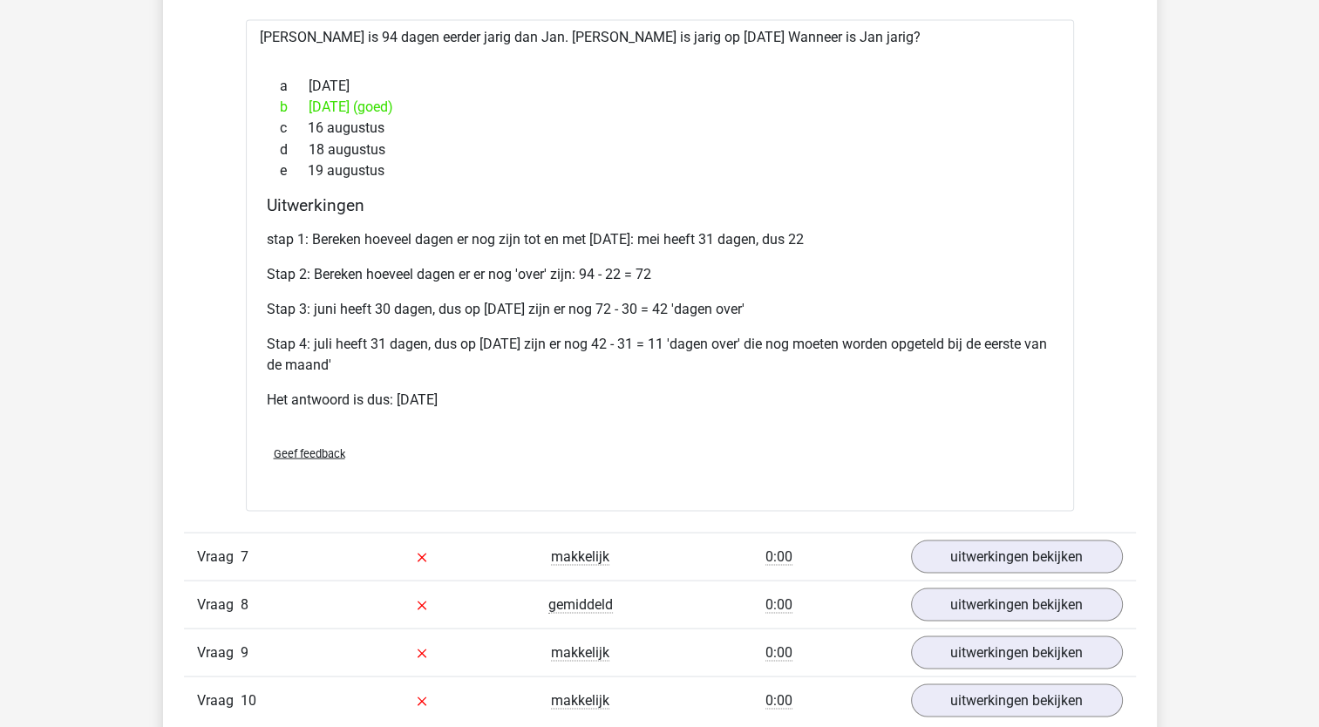
scroll to position [3175, 0]
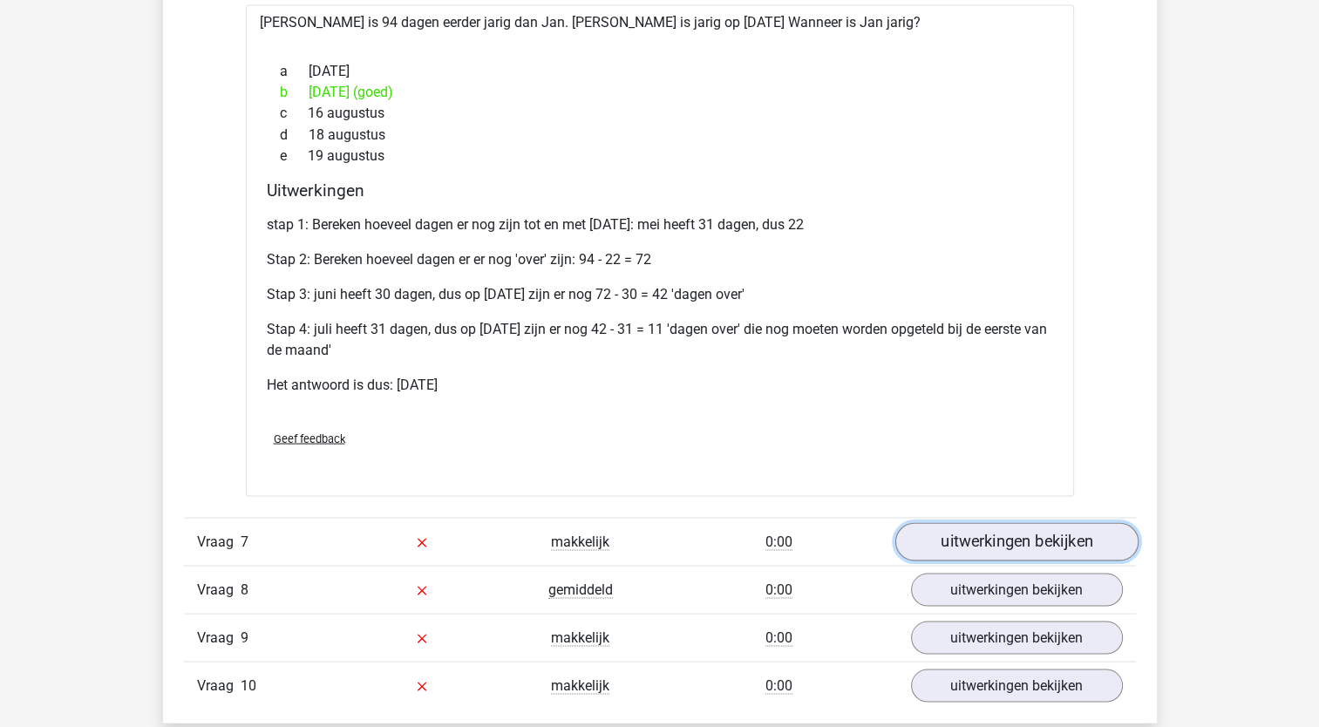
click at [994, 522] on link "uitwerkingen bekijken" at bounding box center [1015, 541] width 243 height 38
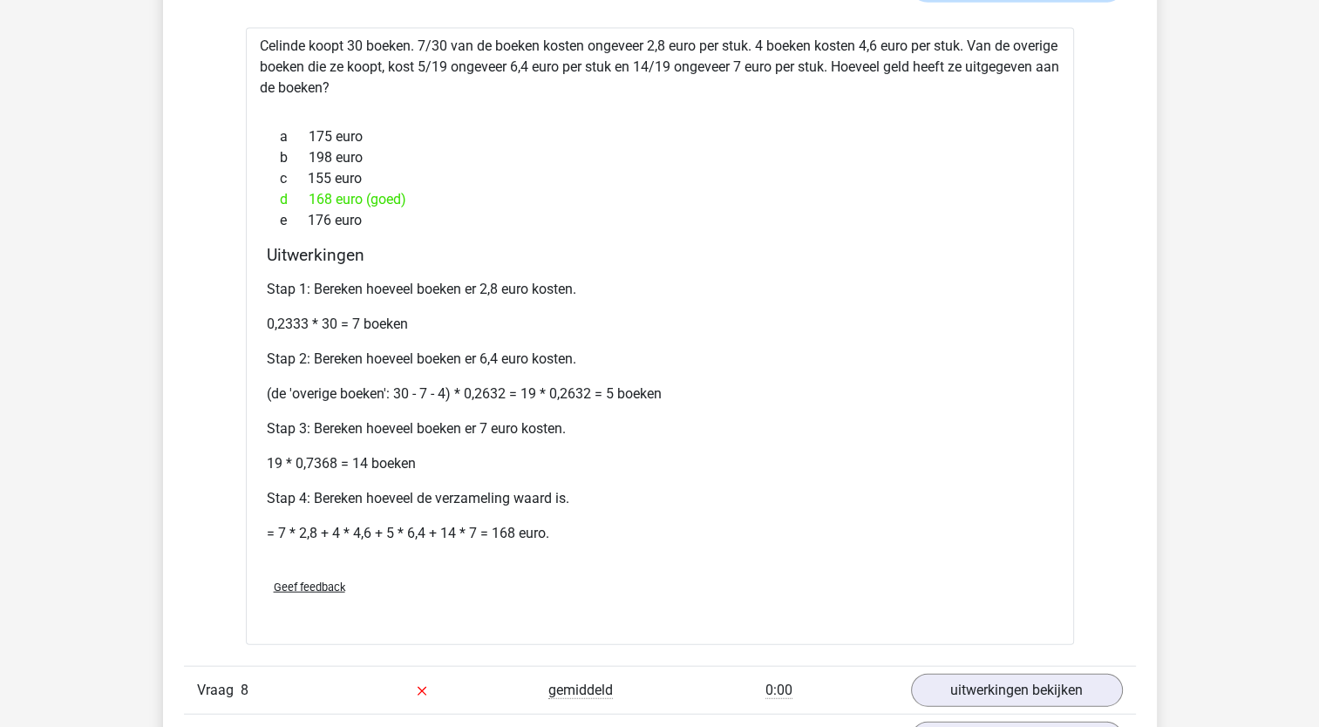
scroll to position [3826, 0]
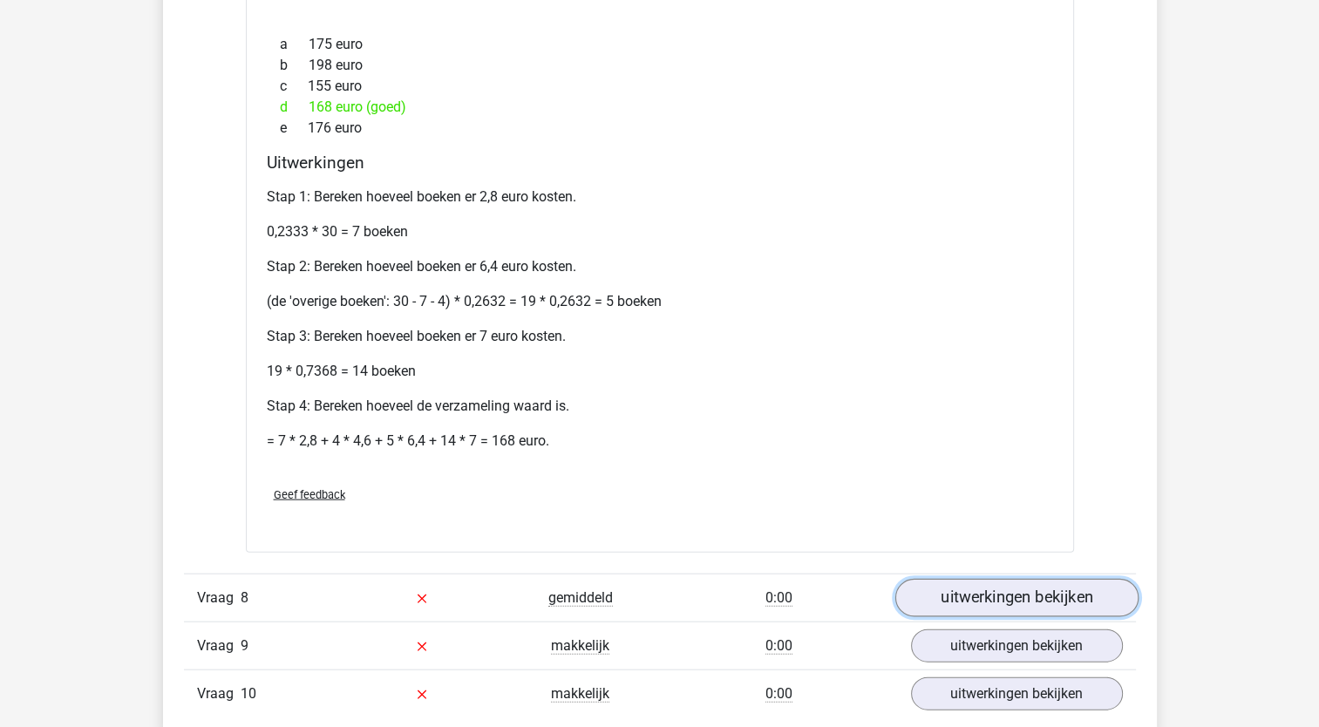
click at [1000, 579] on link "uitwerkingen bekijken" at bounding box center [1015, 598] width 243 height 38
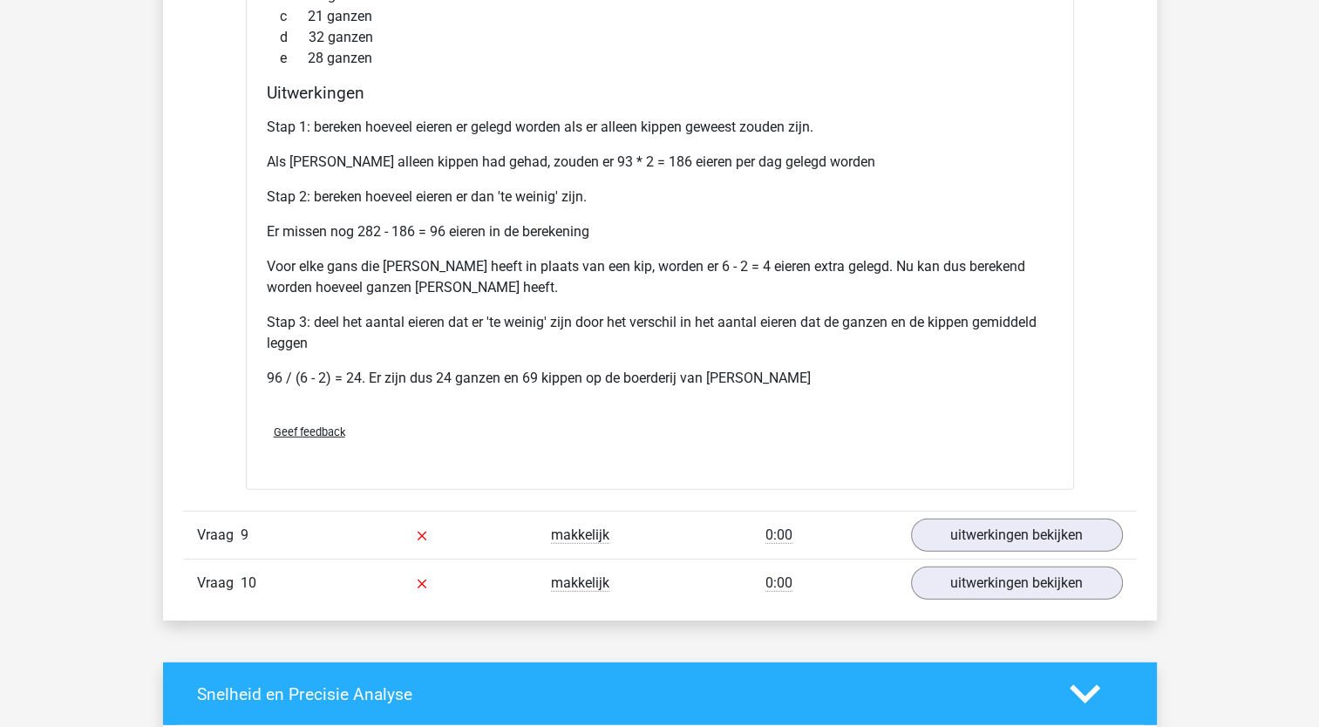
scroll to position [4609, 0]
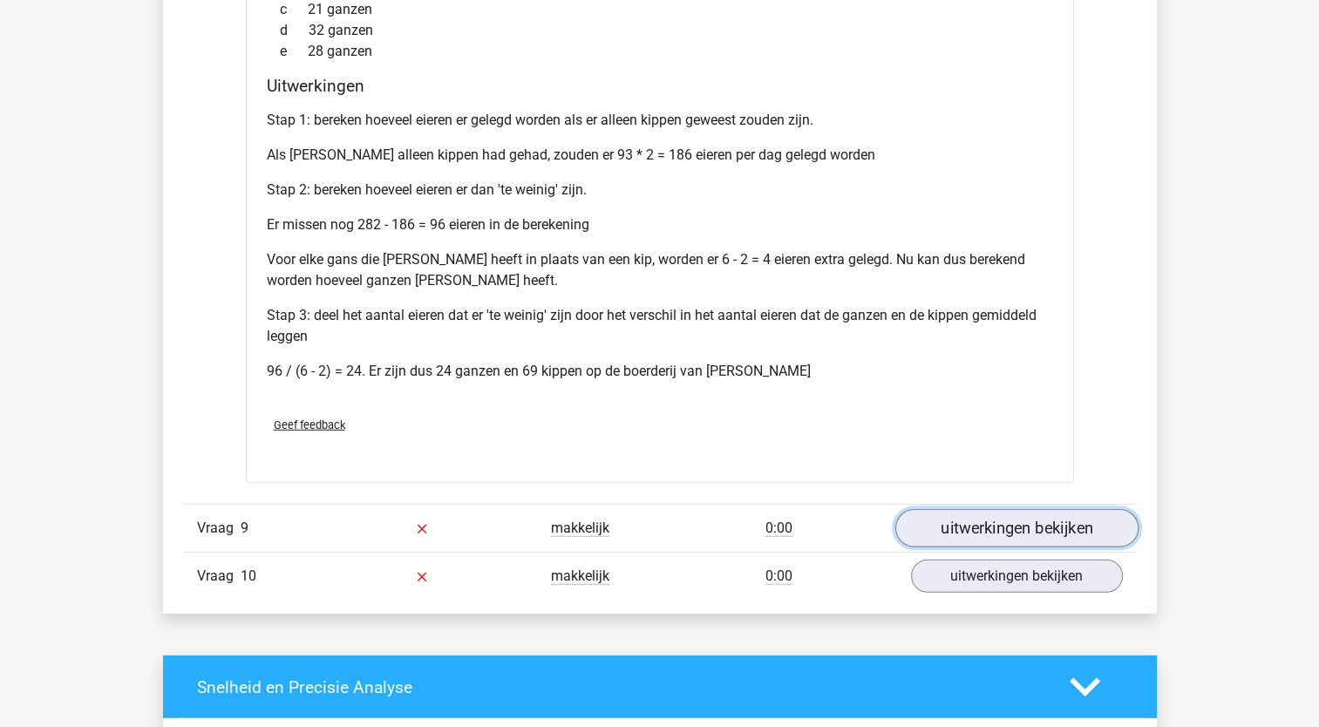
click at [1029, 509] on link "uitwerkingen bekijken" at bounding box center [1015, 528] width 243 height 38
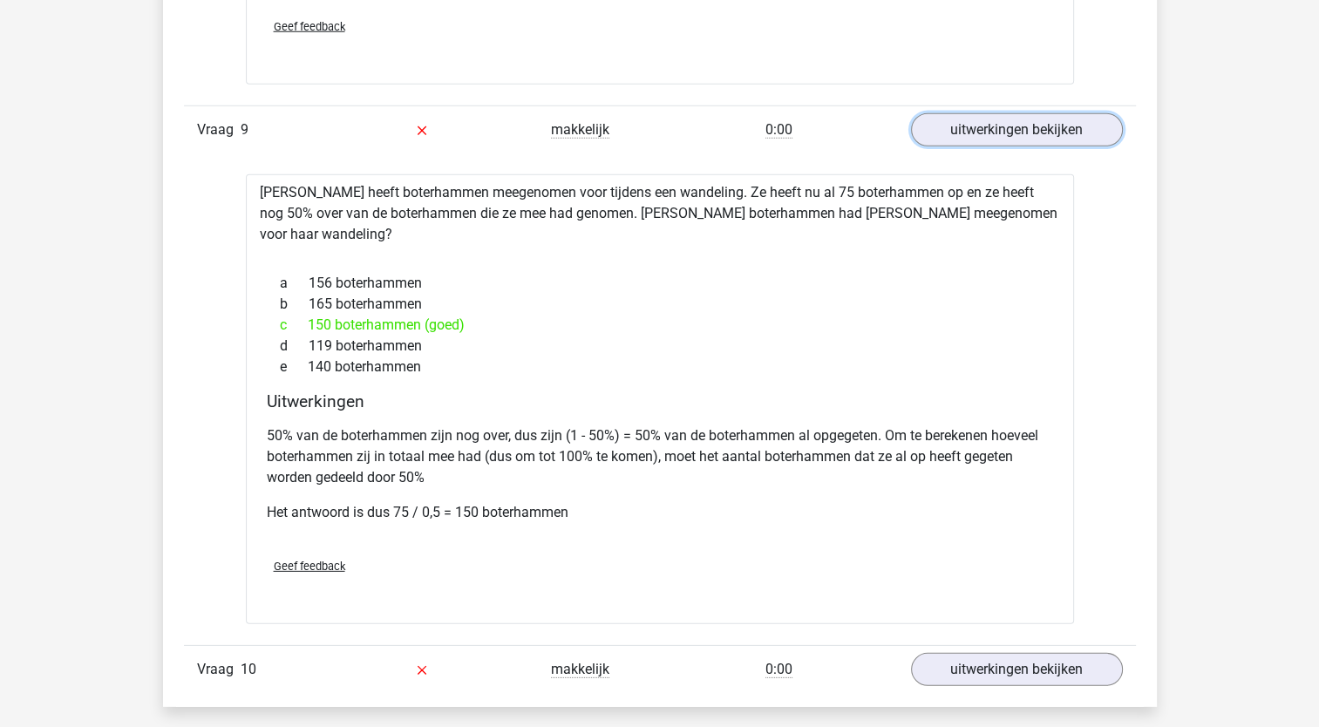
scroll to position [5052, 0]
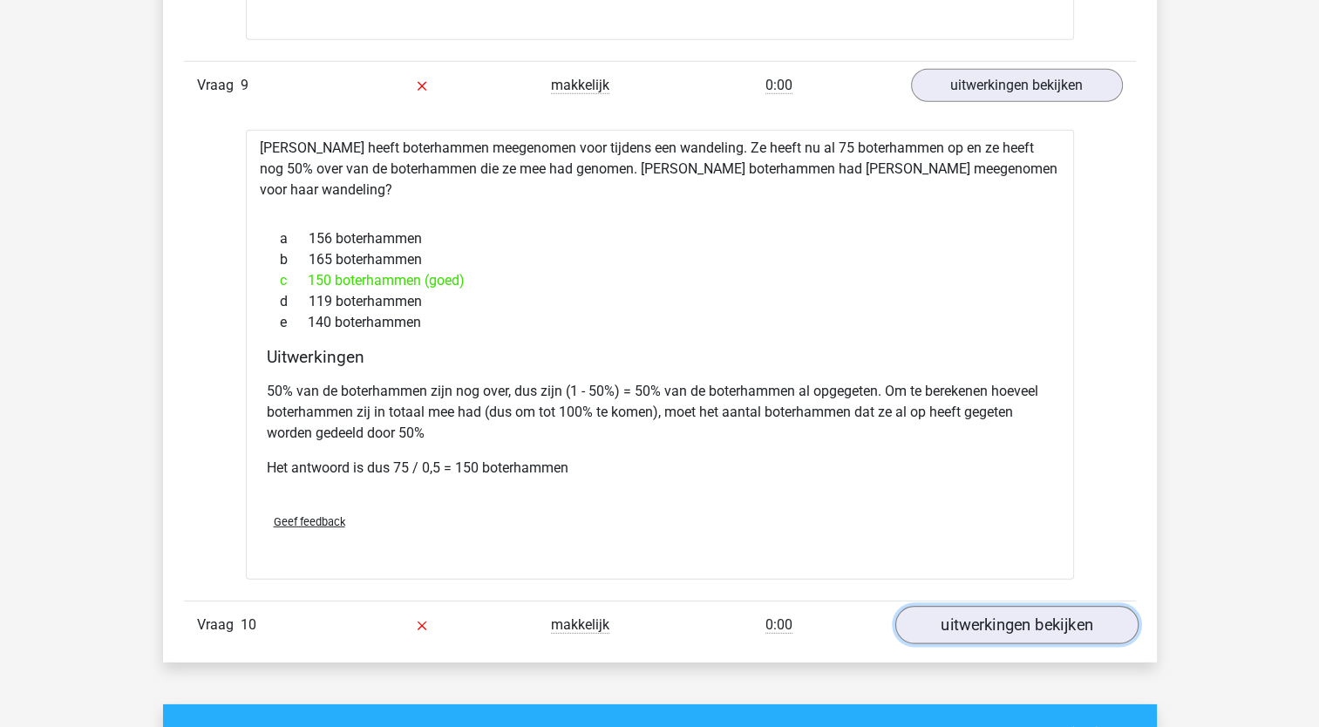
click at [1016, 607] on link "uitwerkingen bekijken" at bounding box center [1015, 626] width 243 height 38
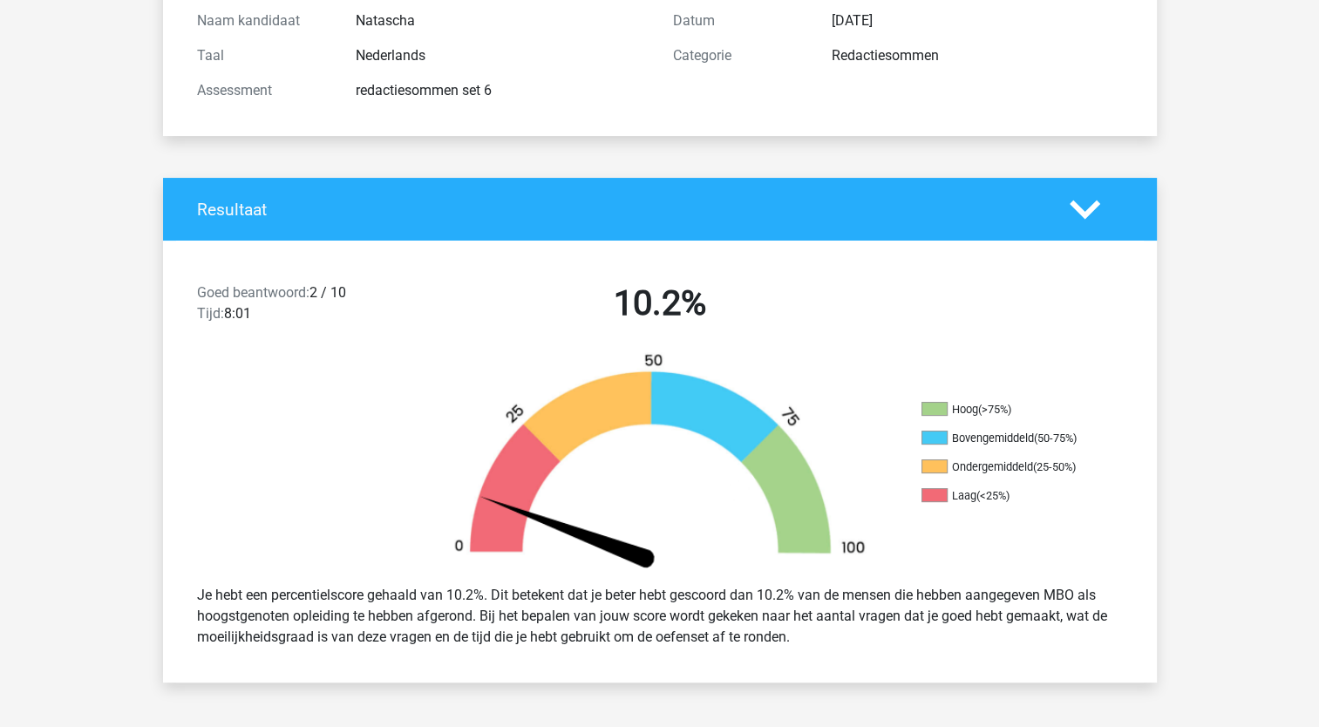
scroll to position [0, 0]
